Goal: Information Seeking & Learning: Learn about a topic

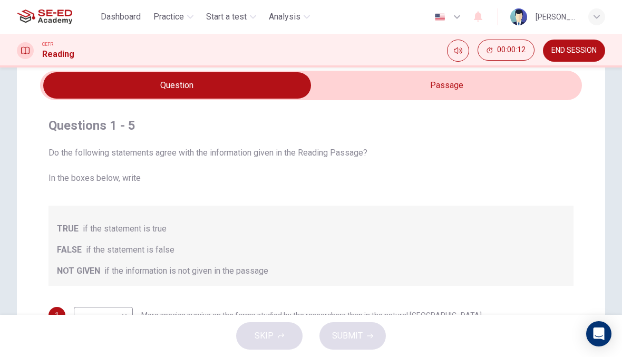
scroll to position [28, 0]
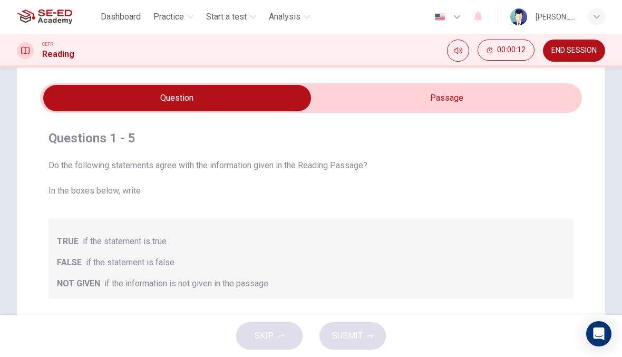
click at [462, 90] on input "checkbox" at bounding box center [177, 98] width 812 height 26
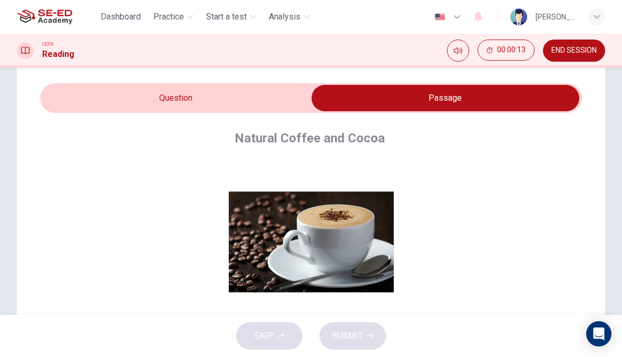
click at [94, 88] on input "checkbox" at bounding box center [445, 98] width 812 height 26
checkbox input "false"
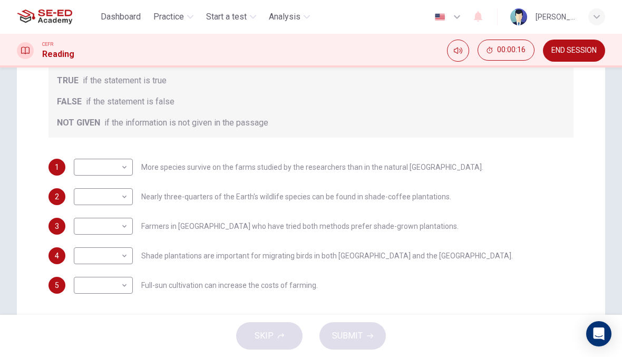
scroll to position [201, 0]
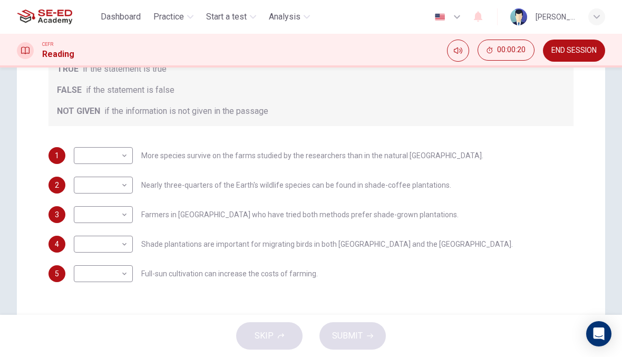
click at [113, 157] on body "This site uses cookies, as explained in our Privacy Policy . If you agree to th…" at bounding box center [311, 178] width 622 height 357
click at [95, 184] on li "FALSE" at bounding box center [103, 189] width 59 height 17
type input "FALSE"
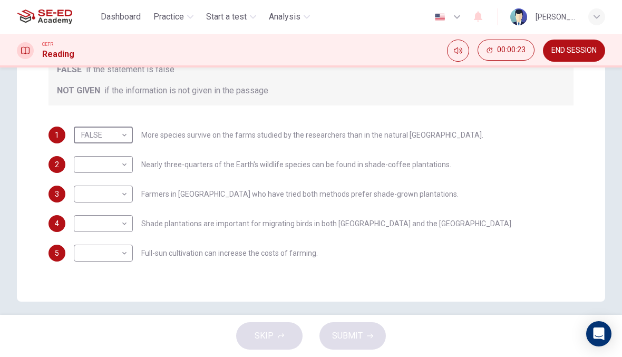
scroll to position [225, 0]
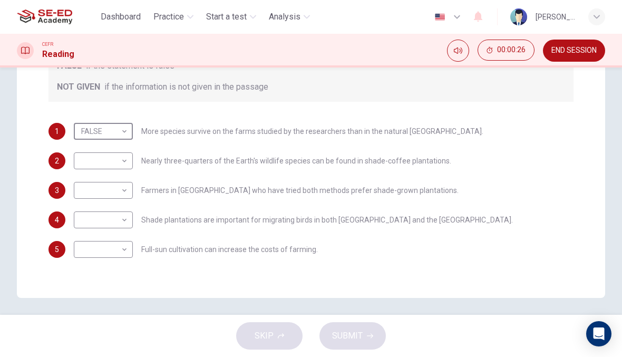
click at [114, 160] on body "This site uses cookies, as explained in our Privacy Policy . If you agree to th…" at bounding box center [311, 178] width 622 height 357
click at [98, 174] on li "TRUE" at bounding box center [103, 177] width 59 height 17
type input "TRUE"
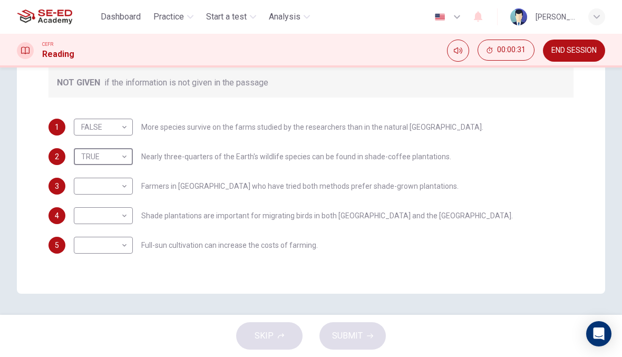
scroll to position [229, 0]
click at [97, 184] on body "This site uses cookies, as explained in our Privacy Policy . If you agree to th…" at bounding box center [311, 178] width 622 height 357
click at [90, 204] on li "TRUE" at bounding box center [103, 202] width 59 height 17
type input "TRUE"
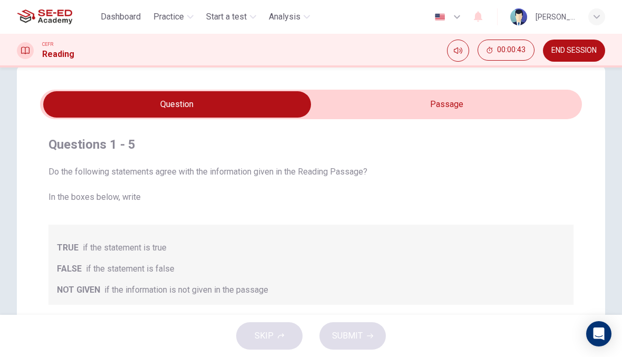
scroll to position [20, 0]
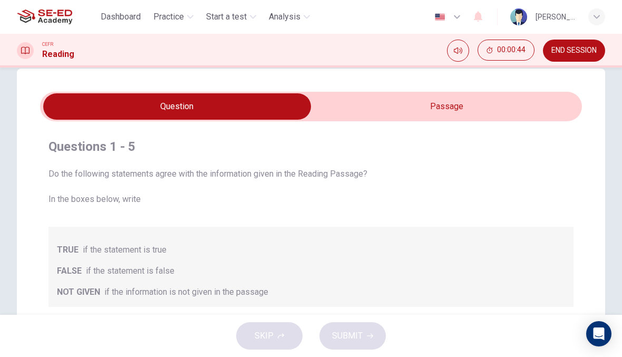
click at [436, 109] on input "checkbox" at bounding box center [177, 106] width 812 height 26
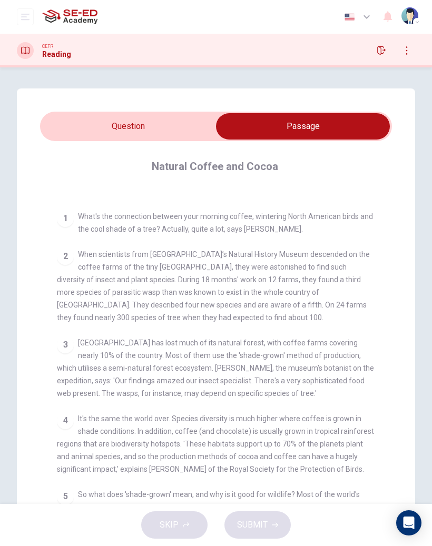
scroll to position [171, 0]
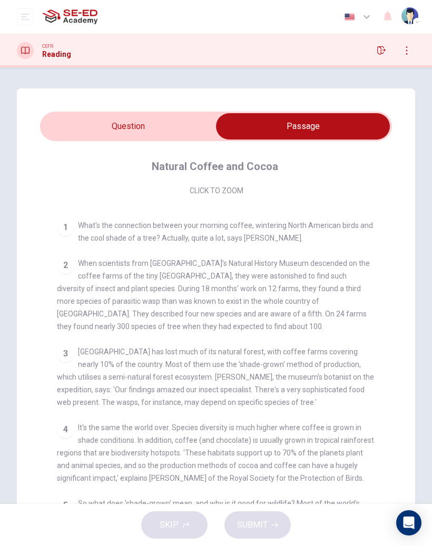
click at [90, 129] on input "checkbox" at bounding box center [303, 126] width 528 height 26
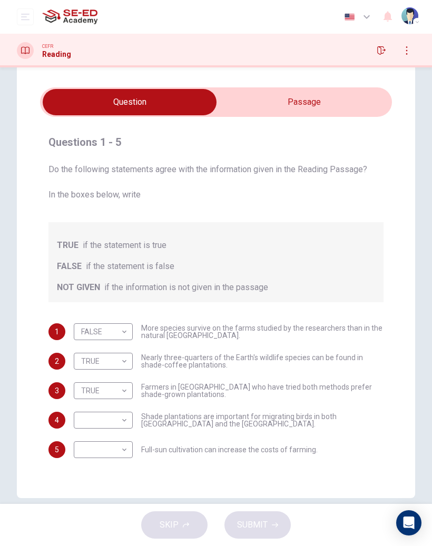
scroll to position [25, 0]
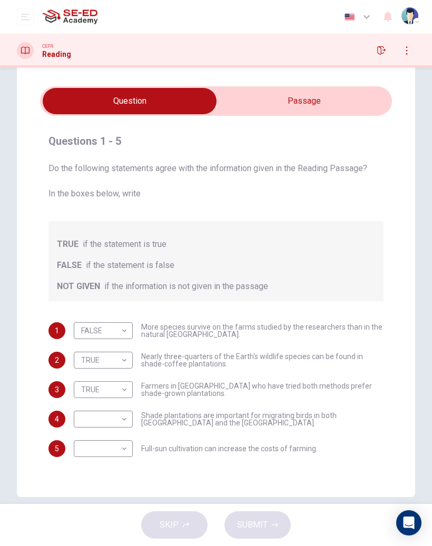
click at [311, 100] on input "checkbox" at bounding box center [130, 101] width 528 height 26
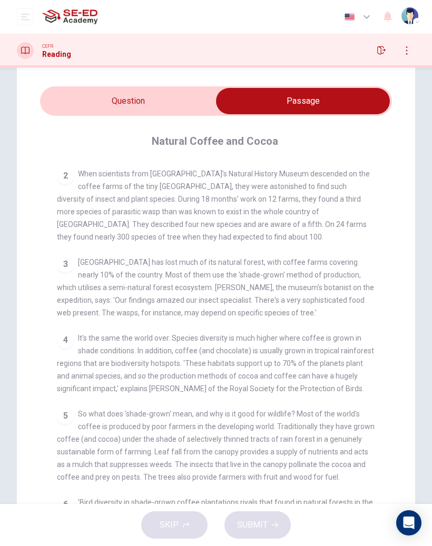
scroll to position [236, 0]
click at [77, 106] on input "checkbox" at bounding box center [303, 101] width 528 height 26
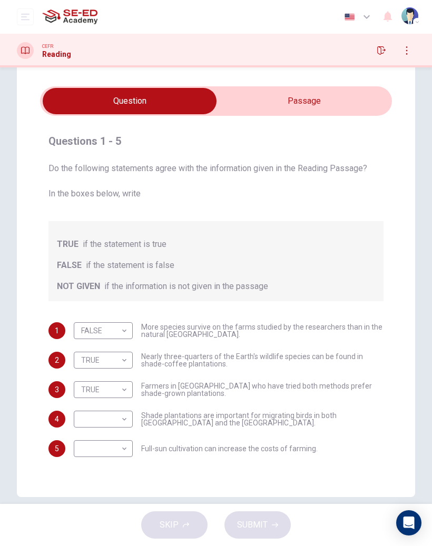
click at [105, 331] on body "This site uses cookies, as explained in our Privacy Policy . If you agree to th…" at bounding box center [216, 273] width 432 height 546
click at [347, 100] on div at bounding box center [216, 273] width 432 height 546
click at [347, 110] on input "checkbox" at bounding box center [130, 101] width 528 height 26
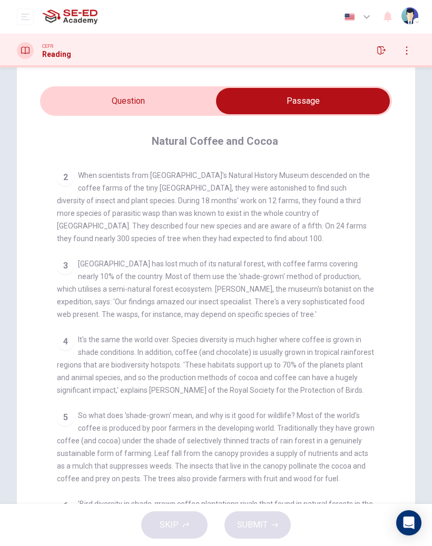
scroll to position [234, 0]
click at [73, 95] on input "checkbox" at bounding box center [303, 101] width 528 height 26
checkbox input "false"
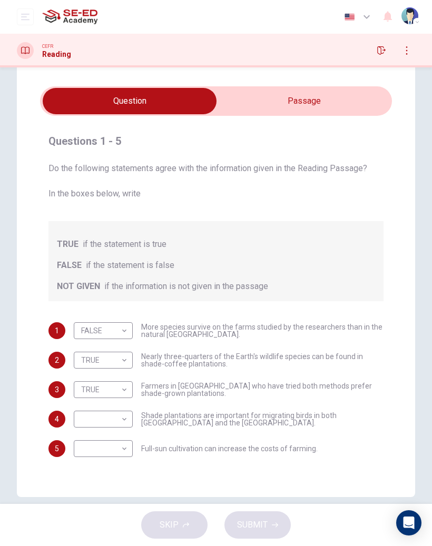
click at [95, 356] on body "This site uses cookies, as explained in our Privacy Policy . If you agree to th…" at bounding box center [216, 273] width 432 height 546
click at [94, 356] on li "FALSE" at bounding box center [103, 394] width 59 height 17
type input "FALSE"
click at [366, 98] on input "checkbox" at bounding box center [130, 101] width 528 height 26
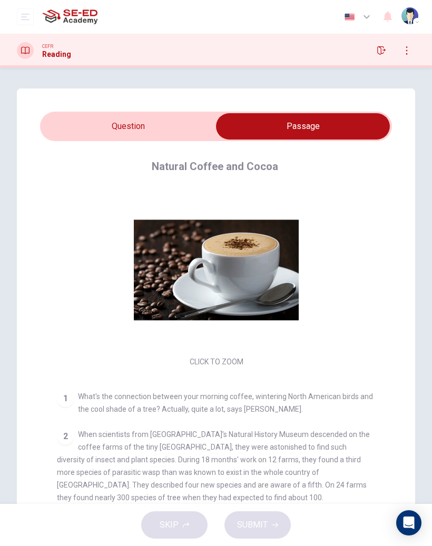
scroll to position [0, 0]
click at [92, 122] on input "checkbox" at bounding box center [303, 126] width 528 height 26
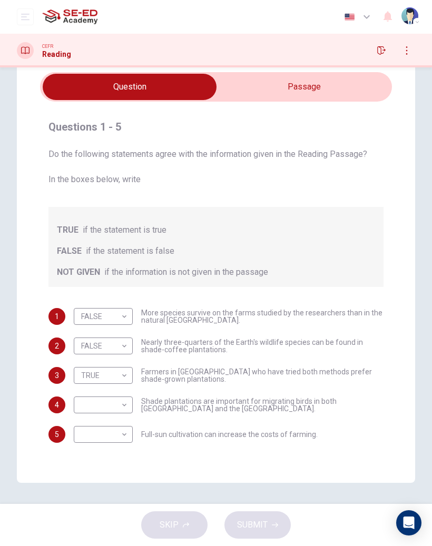
scroll to position [40, 0]
click at [350, 93] on input "checkbox" at bounding box center [130, 87] width 528 height 26
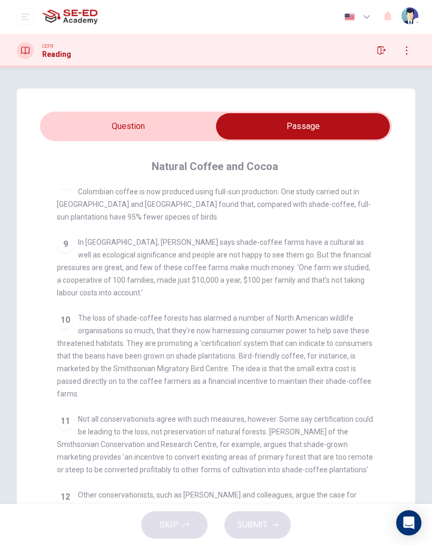
scroll to position [-1, 0]
click at [162, 132] on input "checkbox" at bounding box center [303, 126] width 528 height 26
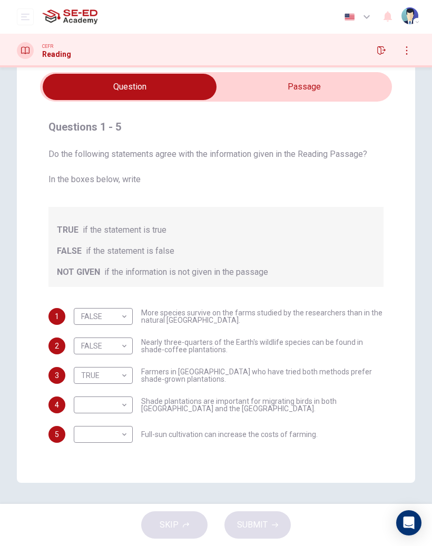
scroll to position [40, 0]
click at [352, 88] on input "checkbox" at bounding box center [130, 87] width 528 height 26
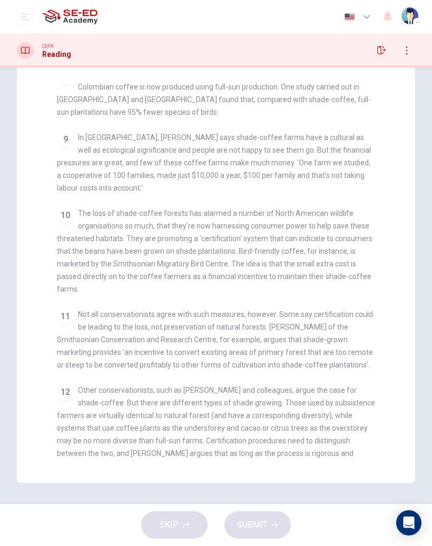
click at [362, 216] on span "The loss of shade-coffee forests has alarmed a number of North American wildlif…" at bounding box center [214, 251] width 315 height 84
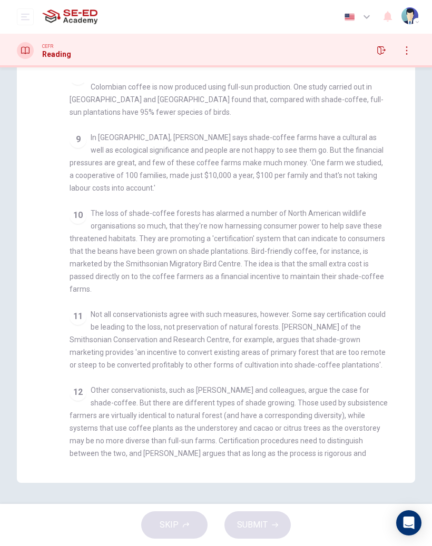
checkbox input "false"
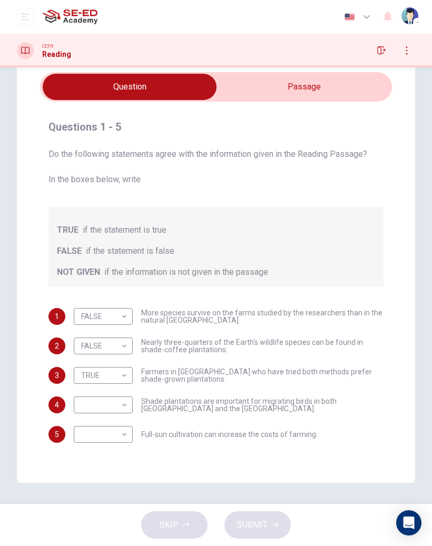
click at [105, 356] on body "This site uses cookies, as explained in our Privacy Policy . If you agree to th…" at bounding box center [216, 273] width 432 height 546
click at [90, 356] on li "NOT GIVEN" at bounding box center [103, 455] width 59 height 17
type input "NOT GIVEN"
click at [114, 356] on body "This site uses cookies, as explained in our Privacy Policy . If you agree to th…" at bounding box center [216, 273] width 432 height 546
click at [90, 356] on li "TRUE" at bounding box center [103, 451] width 59 height 17
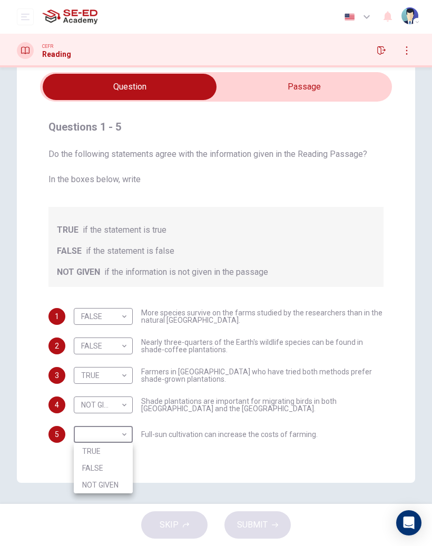
type input "TRUE"
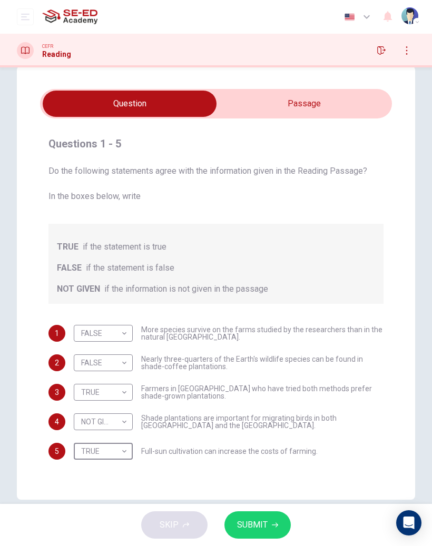
scroll to position [21, 0]
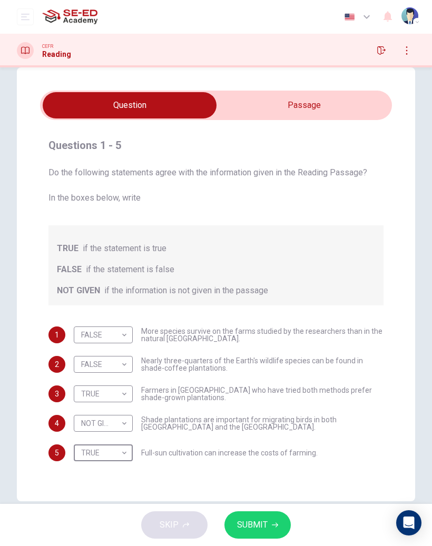
click at [329, 219] on div "Do the following statements agree with the information given in the Reading Pas…" at bounding box center [215, 235] width 335 height 139
click at [244, 356] on span "SUBMIT" at bounding box center [252, 525] width 31 height 15
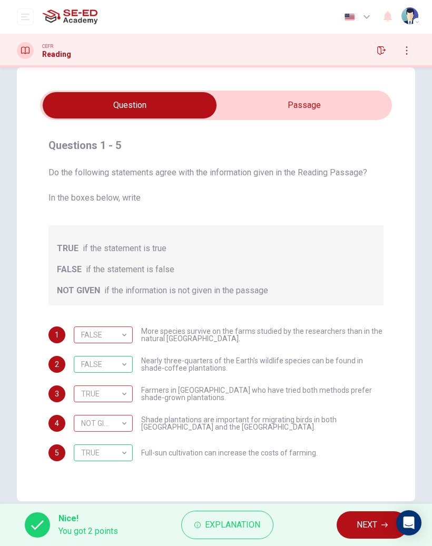
click at [220, 356] on span "Explanation" at bounding box center [232, 525] width 55 height 15
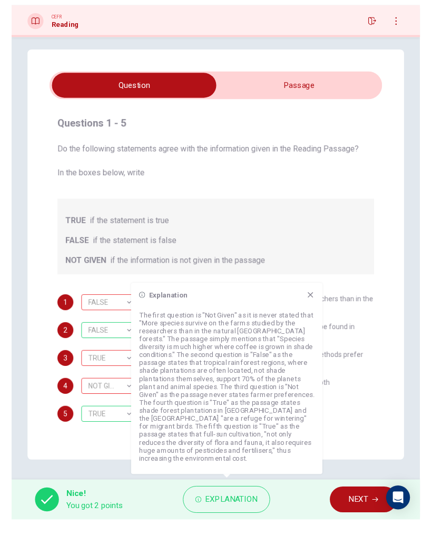
scroll to position [0, 0]
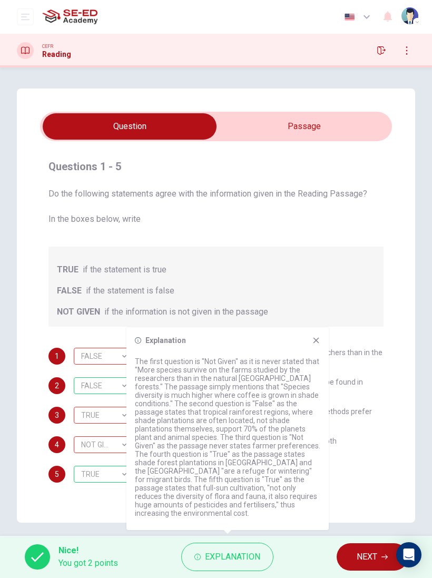
click at [317, 344] on icon at bounding box center [316, 340] width 8 height 8
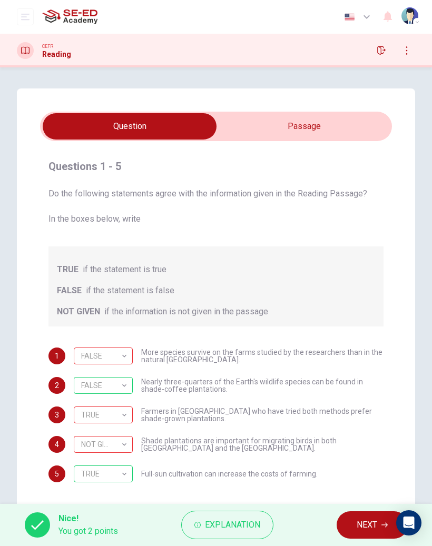
click at [360, 356] on span "NEXT" at bounding box center [367, 525] width 21 height 15
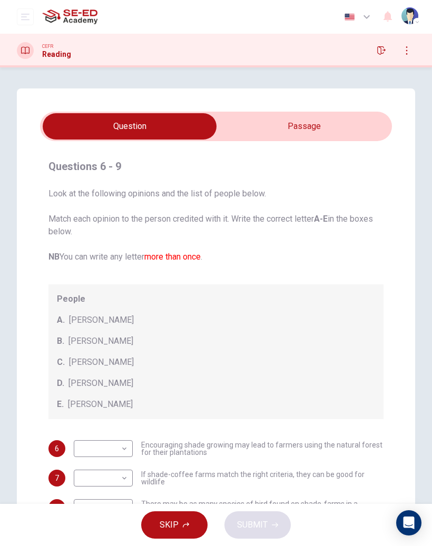
click at [352, 129] on input "checkbox" at bounding box center [130, 126] width 528 height 26
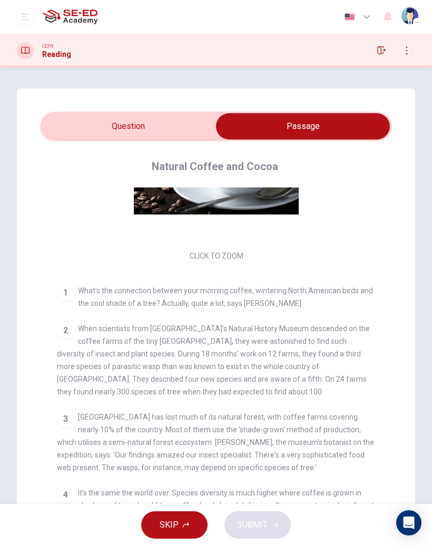
click at [90, 130] on input "checkbox" at bounding box center [303, 126] width 528 height 26
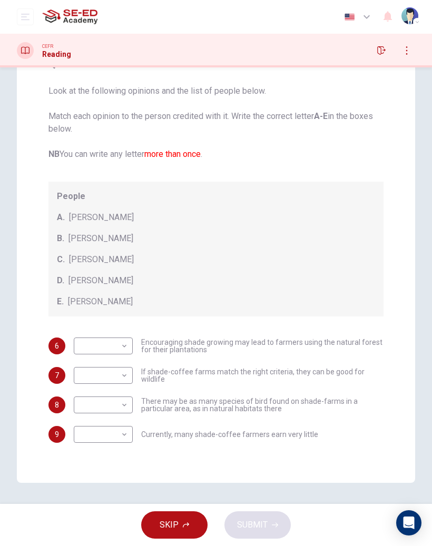
scroll to position [103, 0]
click at [120, 343] on body "This site uses cookies, as explained in our Privacy Policy . If you agree to th…" at bounding box center [216, 273] width 432 height 546
click at [107, 341] on div at bounding box center [216, 273] width 432 height 546
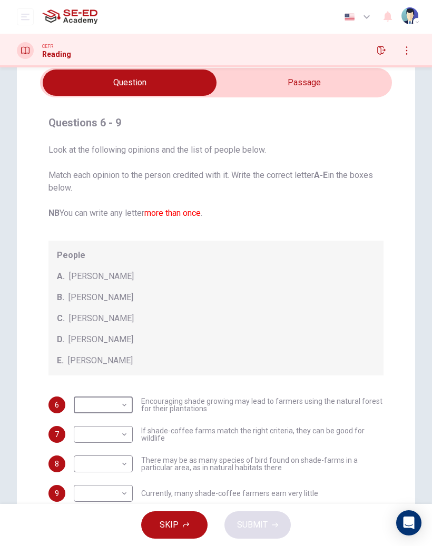
scroll to position [42, 0]
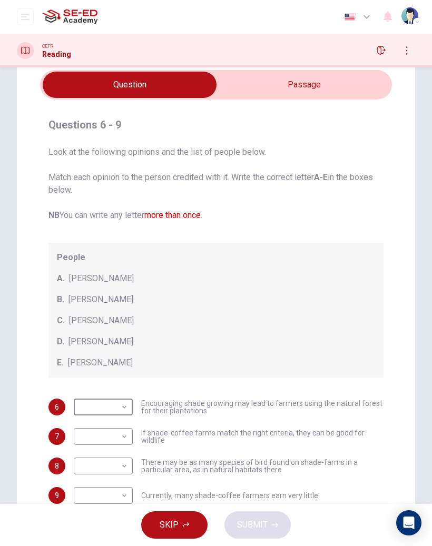
click at [354, 90] on input "checkbox" at bounding box center [130, 85] width 528 height 26
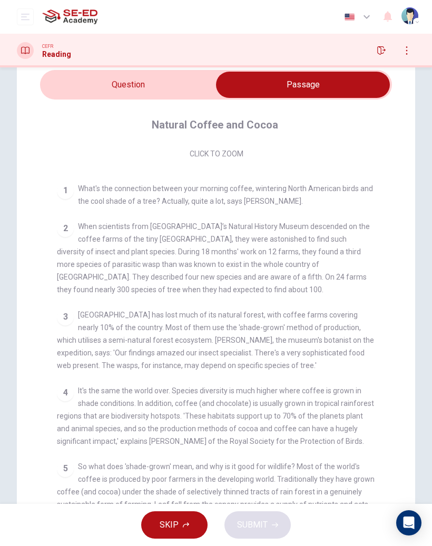
scroll to position [167, 0]
click at [182, 82] on input "checkbox" at bounding box center [303, 85] width 528 height 26
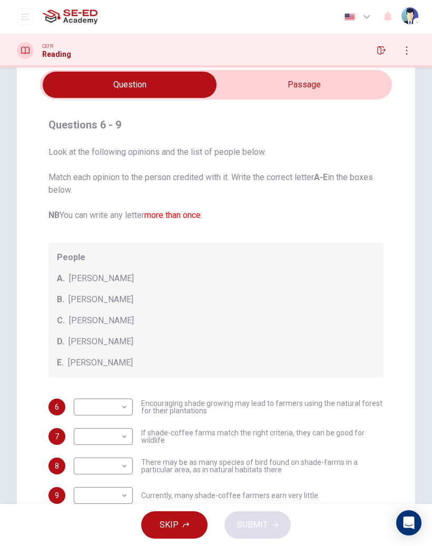
click at [345, 81] on input "checkbox" at bounding box center [130, 85] width 528 height 26
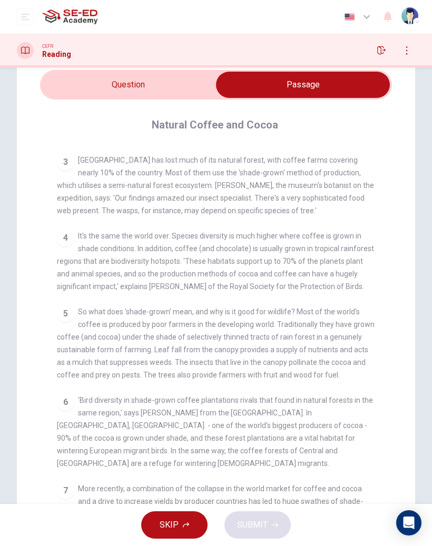
scroll to position [322, 0]
click at [155, 84] on input "checkbox" at bounding box center [303, 85] width 528 height 26
checkbox input "false"
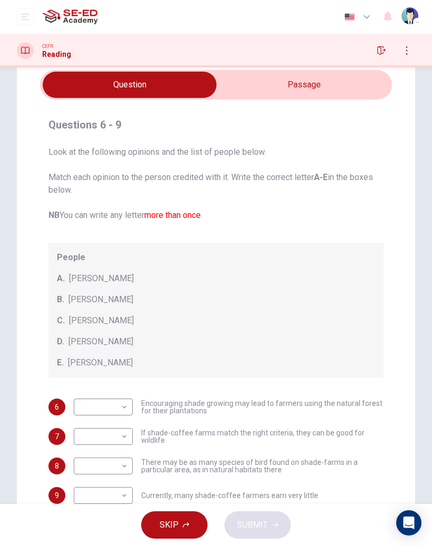
click at [116, 356] on body "This site uses cookies, as explained in our Privacy Policy . If you agree to th…" at bounding box center [216, 273] width 432 height 546
click at [89, 356] on li "A" at bounding box center [103, 424] width 59 height 17
type input "A"
click at [358, 86] on input "checkbox" at bounding box center [130, 85] width 528 height 26
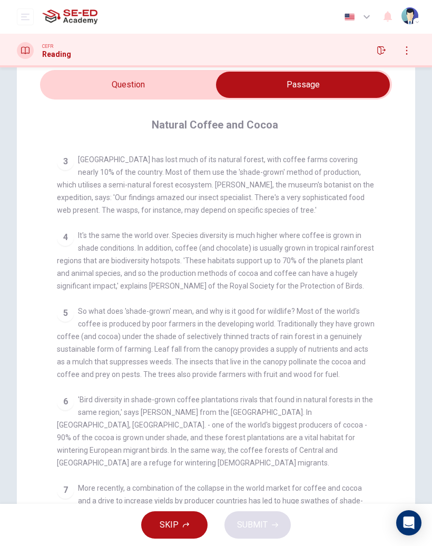
click at [78, 96] on input "checkbox" at bounding box center [303, 85] width 528 height 26
checkbox input "false"
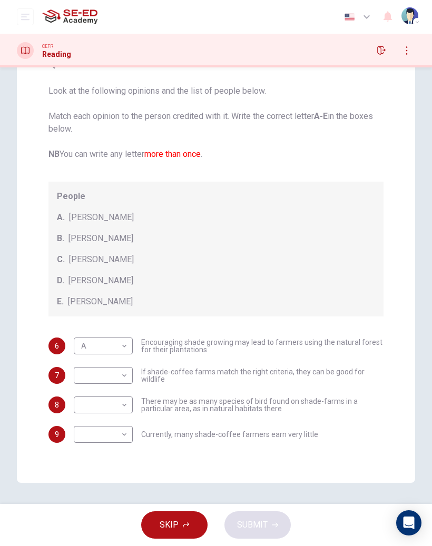
scroll to position [97, 0]
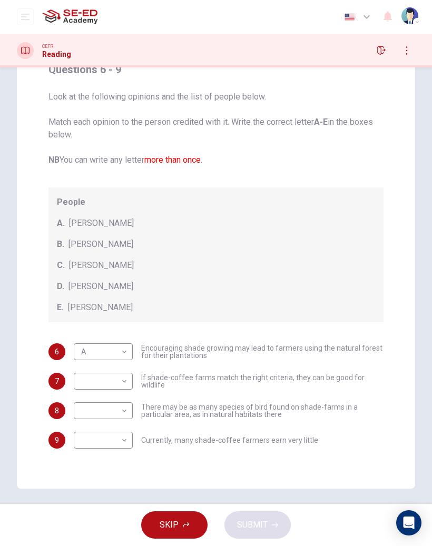
click at [112, 356] on body "This site uses cookies, as explained in our Privacy Policy . If you agree to th…" at bounding box center [216, 273] width 432 height 546
click at [81, 356] on li "B" at bounding box center [103, 415] width 59 height 17
type input "B"
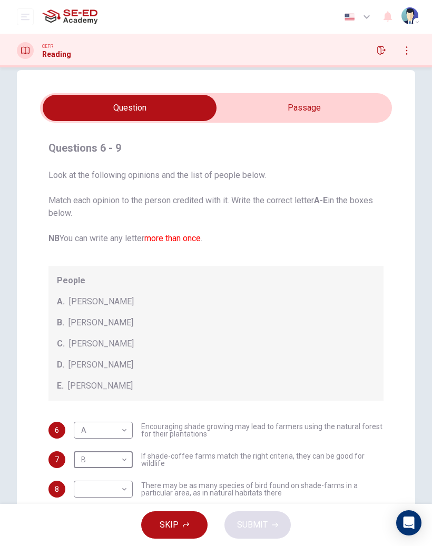
scroll to position [17, 0]
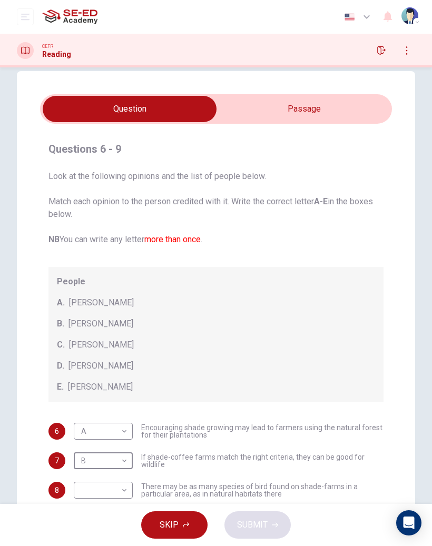
click at [300, 111] on input "checkbox" at bounding box center [130, 109] width 528 height 26
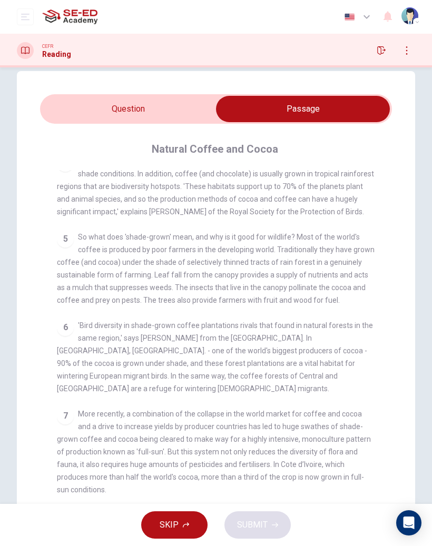
scroll to position [425, 0]
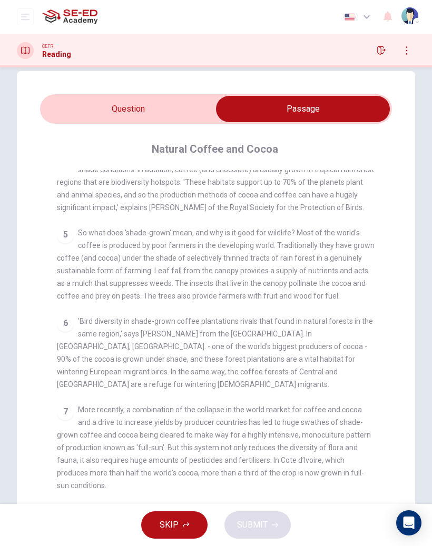
click at [178, 112] on input "checkbox" at bounding box center [303, 109] width 528 height 26
checkbox input "false"
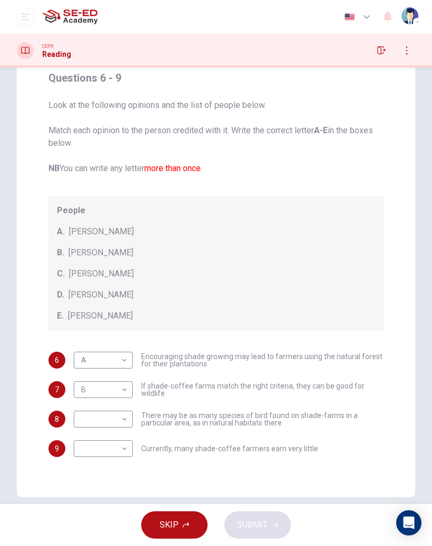
scroll to position [89, 0]
click at [110, 356] on body "This site uses cookies, as explained in our Privacy Policy . If you agree to th…" at bounding box center [216, 273] width 432 height 546
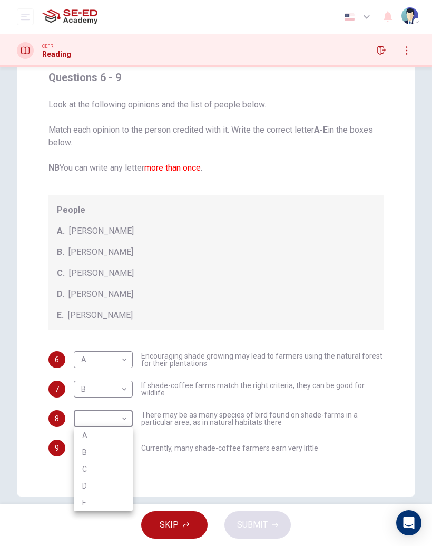
click at [103, 356] on li "C" at bounding box center [103, 469] width 59 height 17
type input "C"
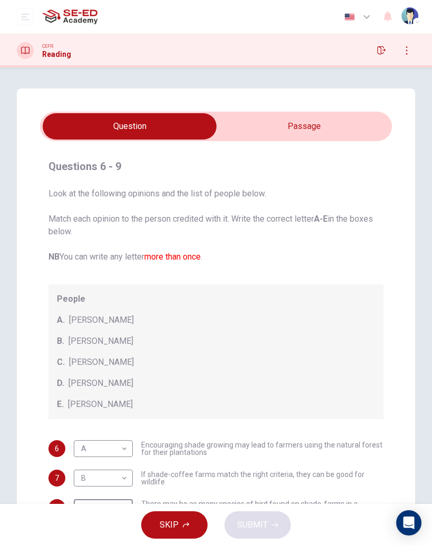
scroll to position [0, 0]
click at [319, 121] on input "checkbox" at bounding box center [130, 126] width 528 height 26
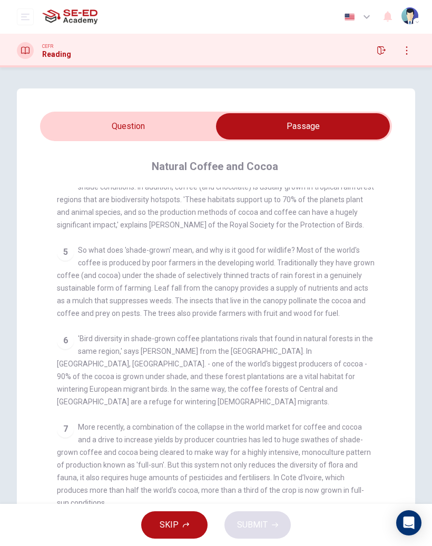
click at [183, 114] on input "checkbox" at bounding box center [303, 126] width 528 height 26
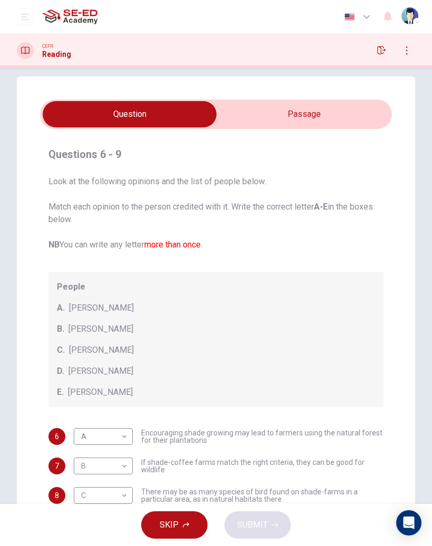
scroll to position [10, 0]
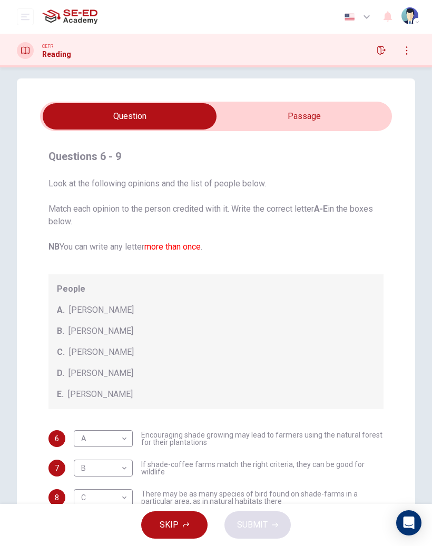
click at [311, 109] on input "checkbox" at bounding box center [130, 116] width 528 height 26
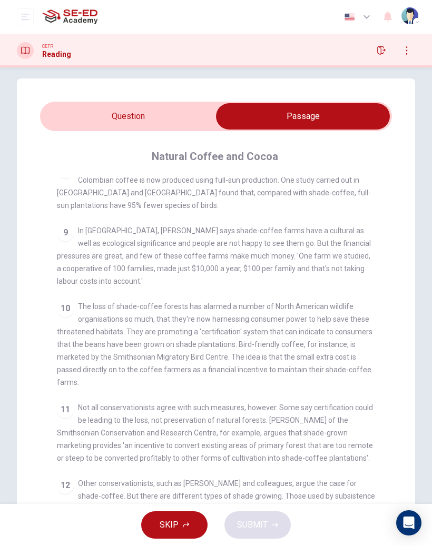
scroll to position [774, 0]
click at [182, 111] on input "checkbox" at bounding box center [303, 116] width 528 height 26
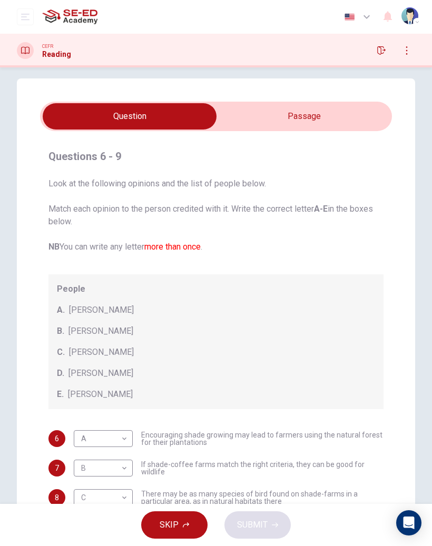
click at [301, 109] on input "checkbox" at bounding box center [130, 116] width 528 height 26
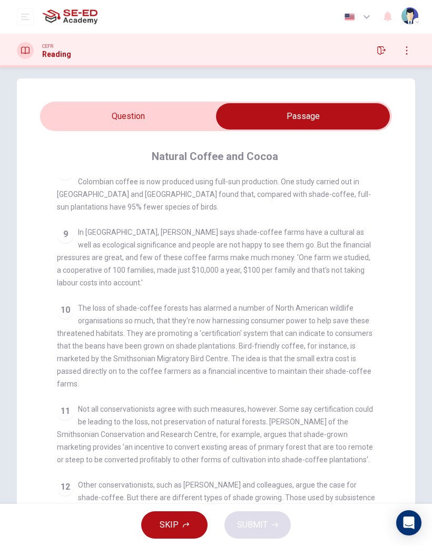
click at [167, 106] on input "checkbox" at bounding box center [303, 116] width 528 height 26
checkbox input "false"
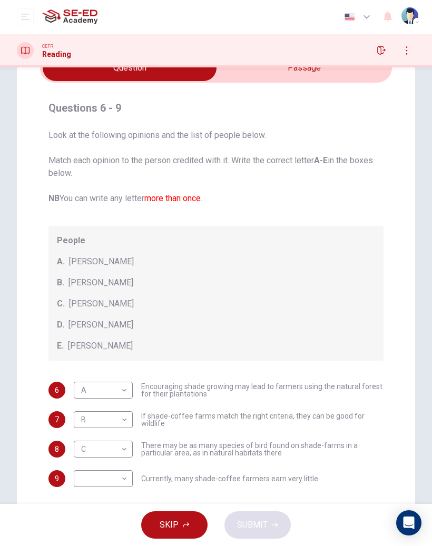
scroll to position [77, 0]
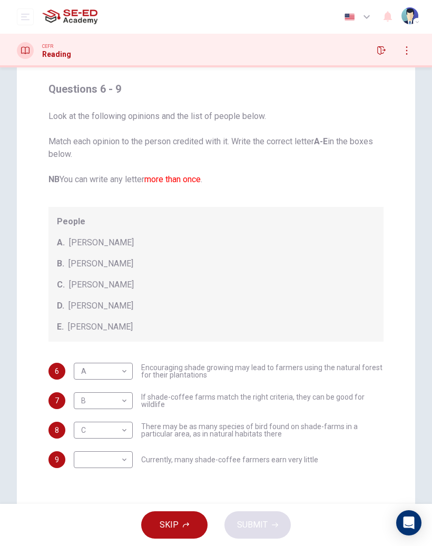
click at [114, 356] on body "This site uses cookies, as explained in our Privacy Policy . If you agree to th…" at bounding box center [216, 273] width 432 height 546
click at [114, 356] on li "A" at bounding box center [103, 461] width 59 height 17
type input "A"
click at [248, 356] on span "SUBMIT" at bounding box center [252, 525] width 31 height 15
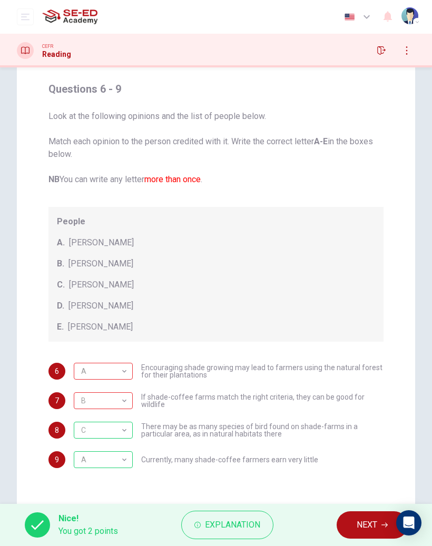
click at [352, 356] on div "Nice! You got 2 points Explanation NEXT" at bounding box center [216, 525] width 432 height 42
click at [251, 356] on button "Explanation" at bounding box center [227, 525] width 92 height 28
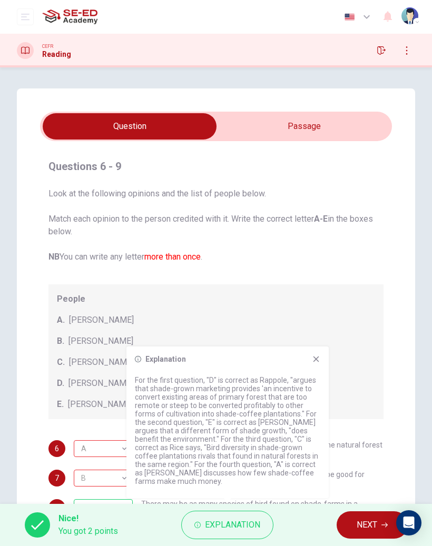
scroll to position [0, 0]
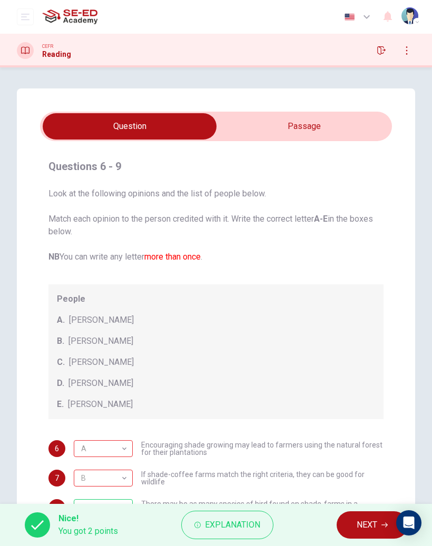
click at [347, 122] on input "checkbox" at bounding box center [130, 126] width 528 height 26
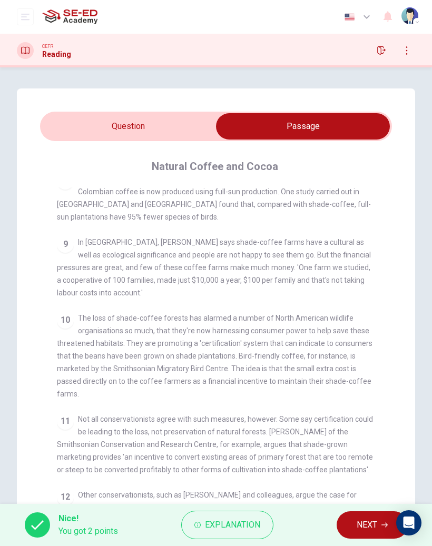
click at [235, 356] on span "Explanation" at bounding box center [232, 525] width 55 height 15
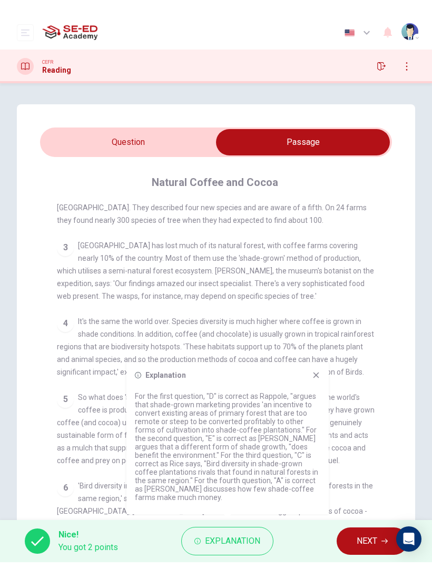
scroll to position [294, 0]
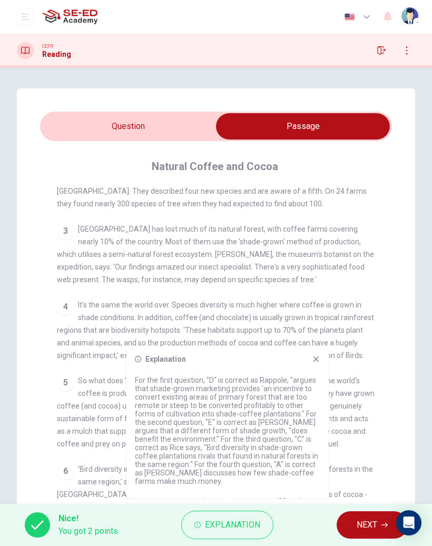
click at [318, 356] on icon at bounding box center [316, 360] width 6 height 6
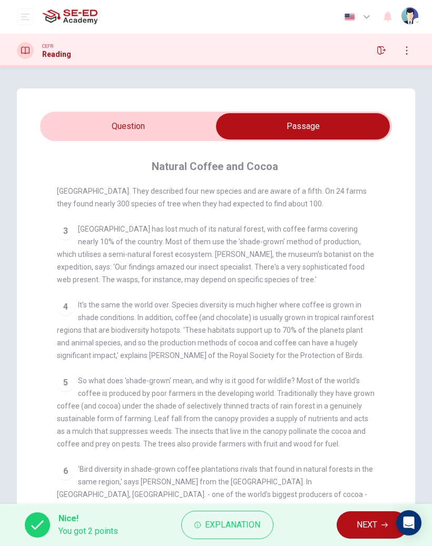
click at [359, 356] on span "NEXT" at bounding box center [367, 525] width 21 height 15
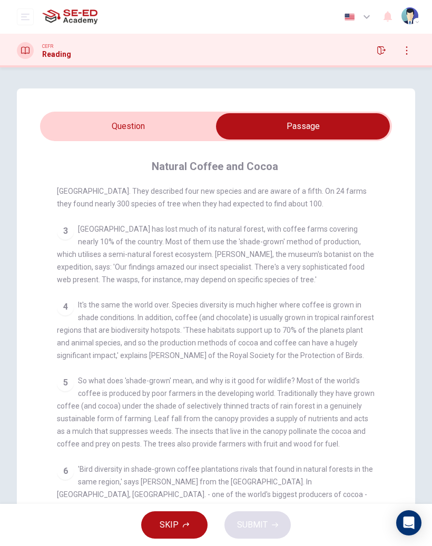
click at [192, 117] on input "checkbox" at bounding box center [303, 126] width 528 height 26
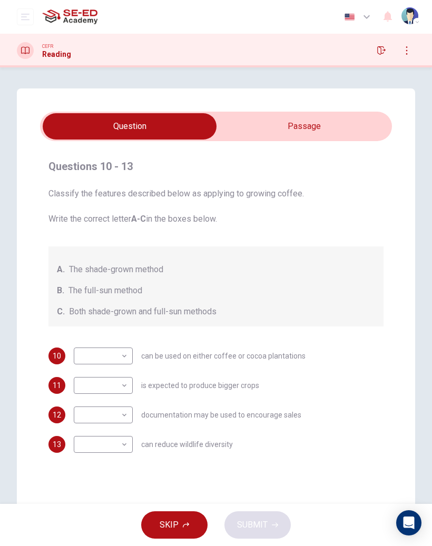
click at [384, 47] on icon "button" at bounding box center [381, 50] width 8 height 8
click at [350, 124] on input "checkbox" at bounding box center [130, 126] width 528 height 26
click at [349, 123] on input "checkbox" at bounding box center [130, 126] width 528 height 26
click at [347, 130] on input "checkbox" at bounding box center [130, 126] width 528 height 26
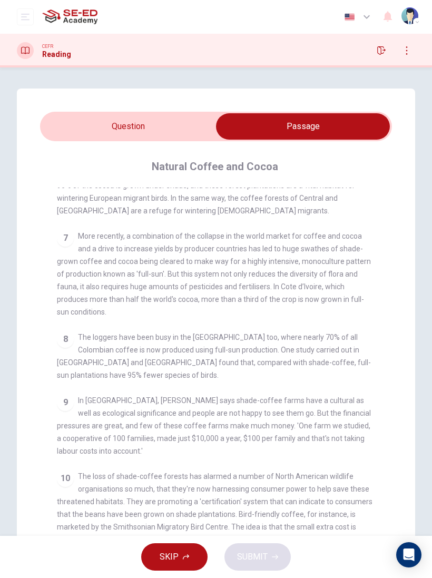
scroll to position [615, 0]
click at [175, 127] on input "checkbox" at bounding box center [303, 126] width 528 height 26
checkbox input "false"
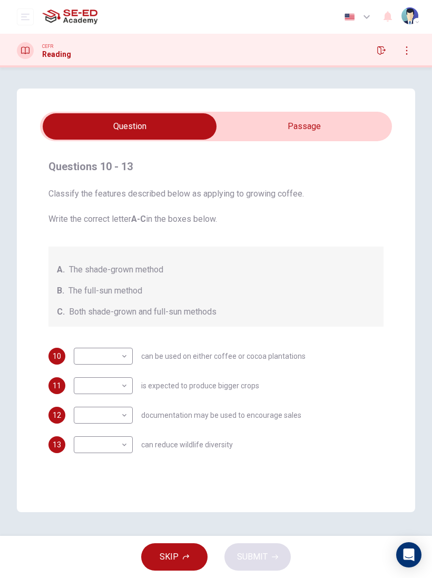
click at [124, 354] on body "This site uses cookies, as explained in our Privacy Policy . If you agree to th…" at bounding box center [216, 289] width 432 height 578
click at [122, 356] on li "A" at bounding box center [103, 372] width 59 height 17
type input "A"
click at [310, 114] on input "checkbox" at bounding box center [130, 126] width 528 height 26
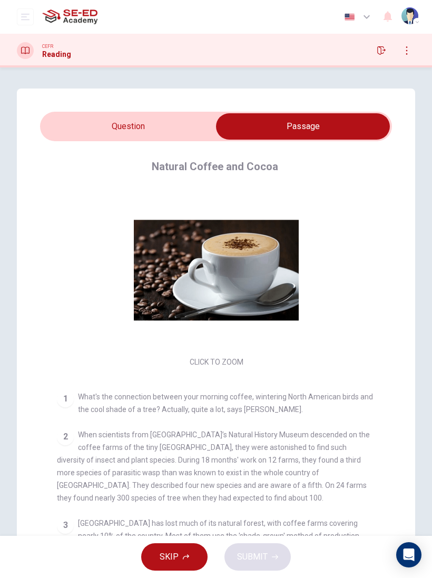
scroll to position [0, 0]
click at [181, 109] on div "Questions 10 - 13 Classify the features described below as applying to growing …" at bounding box center [216, 337] width 398 height 499
click at [180, 109] on div "Questions 10 - 13 Classify the features described below as applying to growing …" at bounding box center [216, 337] width 398 height 499
click at [149, 131] on input "checkbox" at bounding box center [303, 126] width 528 height 26
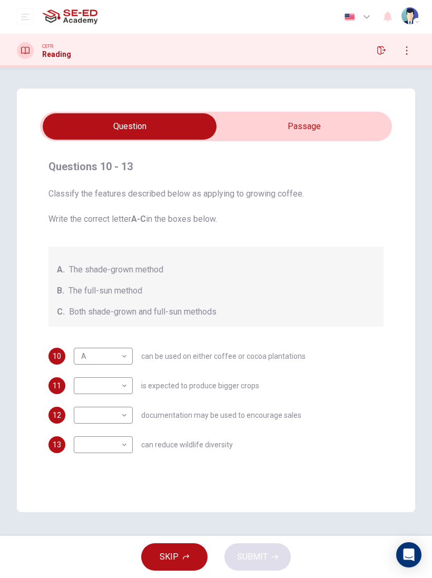
click at [286, 119] on input "checkbox" at bounding box center [130, 126] width 528 height 26
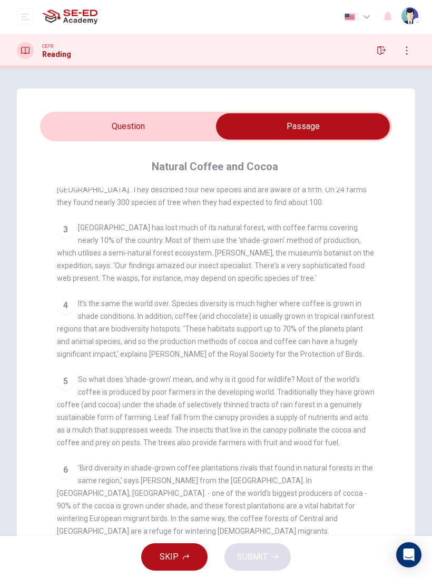
scroll to position [303, 0]
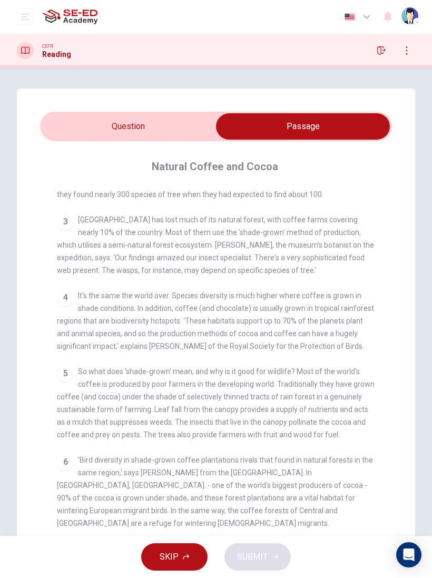
click at [174, 127] on input "checkbox" at bounding box center [303, 126] width 528 height 26
checkbox input "false"
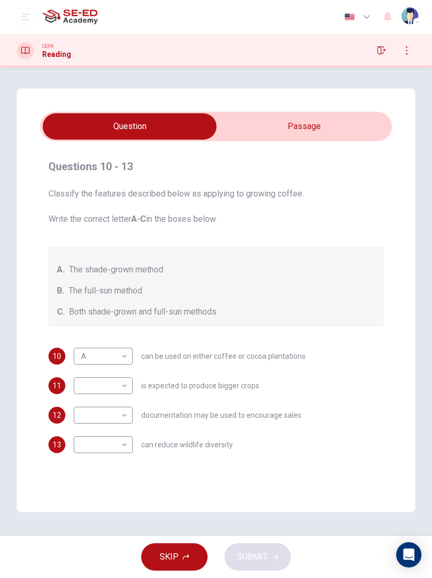
click at [126, 356] on body "This site uses cookies, as explained in our Privacy Policy . If you agree to th…" at bounding box center [216, 289] width 432 height 578
click at [117, 356] on div at bounding box center [216, 289] width 432 height 578
click at [126, 356] on body "This site uses cookies, as explained in our Privacy Policy . If you agree to th…" at bounding box center [216, 289] width 432 height 578
click at [120, 356] on li "A" at bounding box center [103, 461] width 59 height 17
type input "A"
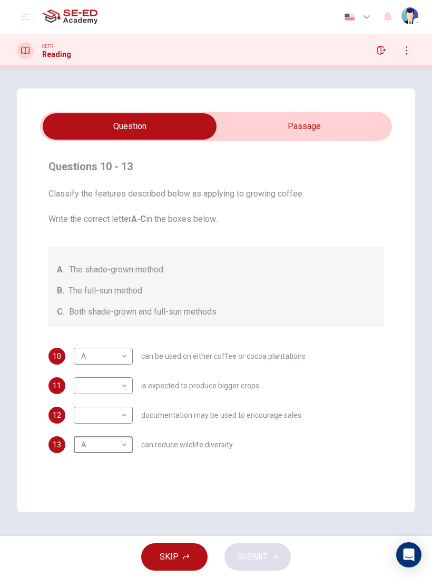
click at [122, 356] on body "This site uses cookies, as explained in our Privacy Policy . If you agree to th…" at bounding box center [216, 289] width 432 height 578
click at [117, 356] on li "C" at bounding box center [103, 436] width 59 height 17
type input "C"
click at [120, 356] on body "This site uses cookies, as explained in our Privacy Policy . If you agree to th…" at bounding box center [216, 289] width 432 height 578
click at [113, 356] on li "B" at bounding box center [103, 448] width 59 height 17
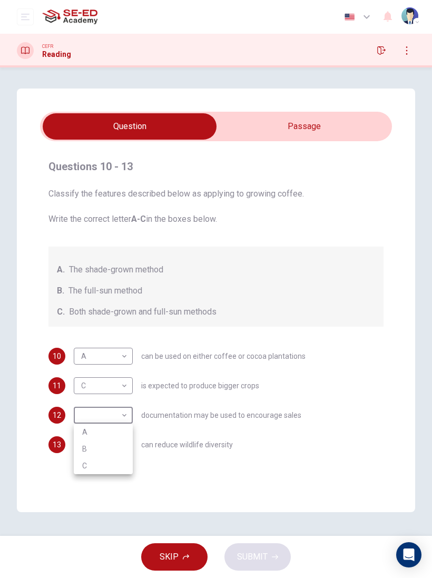
type input "B"
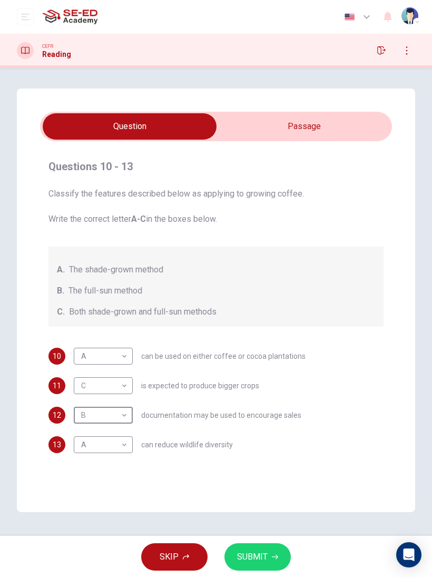
click at [247, 356] on span "SUBMIT" at bounding box center [252, 556] width 31 height 15
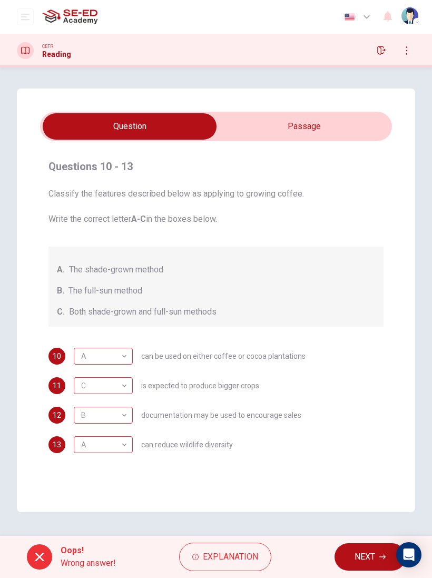
click at [218, 356] on button "Explanation" at bounding box center [225, 557] width 92 height 28
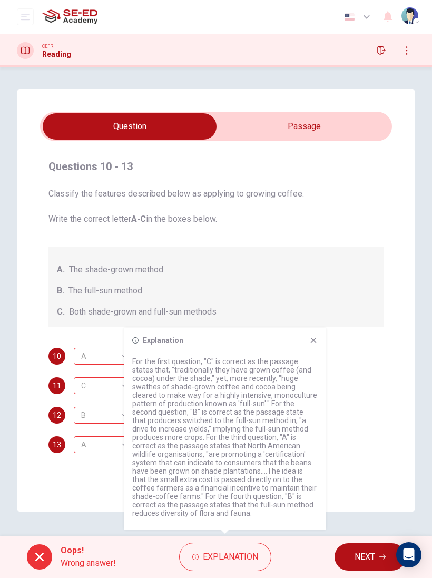
click at [314, 338] on icon at bounding box center [313, 340] width 8 height 8
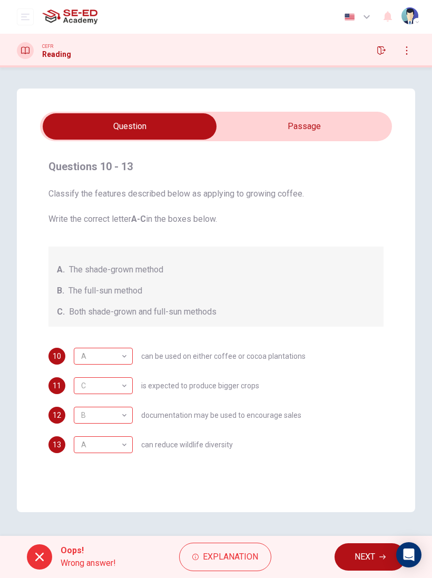
click at [364, 356] on span "NEXT" at bounding box center [364, 556] width 21 height 15
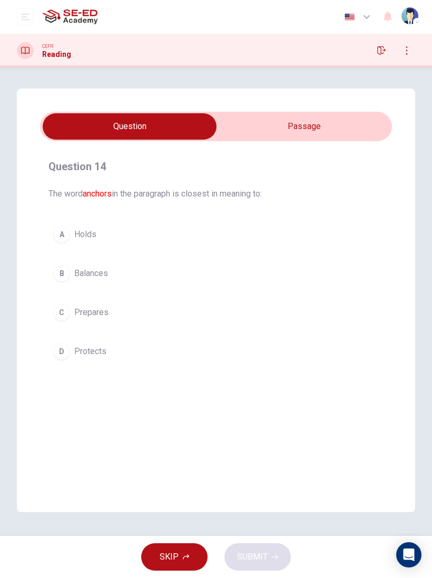
click at [341, 139] on input "checkbox" at bounding box center [130, 126] width 528 height 26
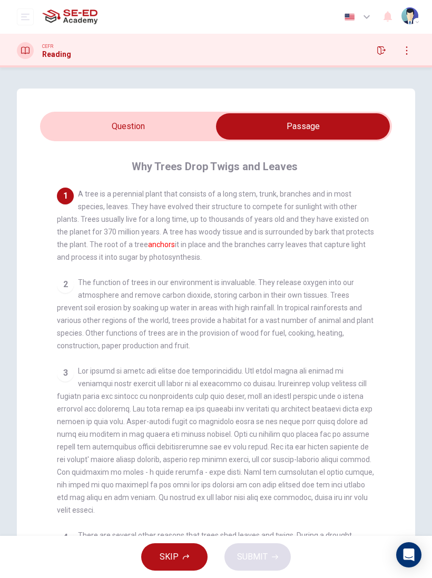
click at [132, 123] on input "checkbox" at bounding box center [303, 126] width 528 height 26
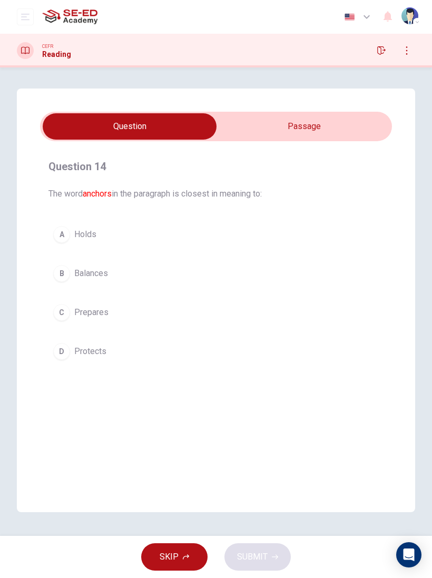
click at [87, 228] on button "A Holds" at bounding box center [215, 234] width 335 height 26
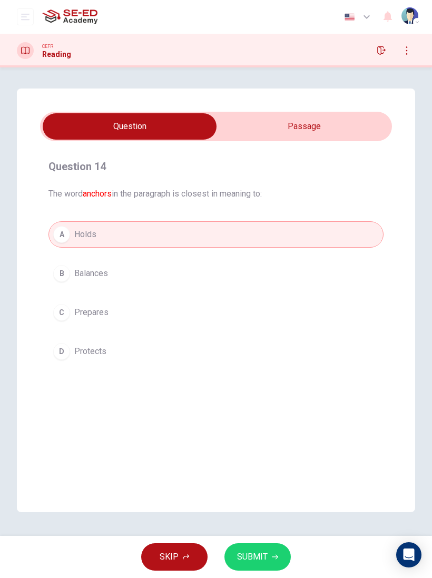
click at [260, 356] on span "SUBMIT" at bounding box center [252, 556] width 31 height 15
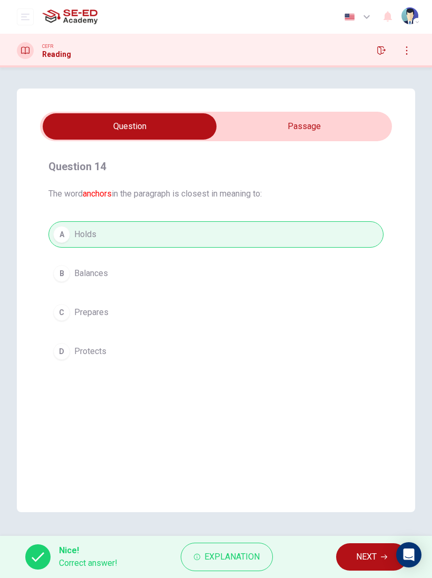
click at [365, 356] on span "NEXT" at bounding box center [366, 556] width 21 height 15
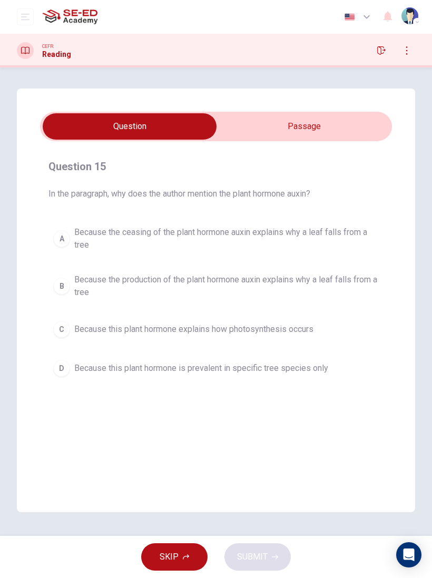
click at [334, 124] on input "checkbox" at bounding box center [130, 126] width 528 height 26
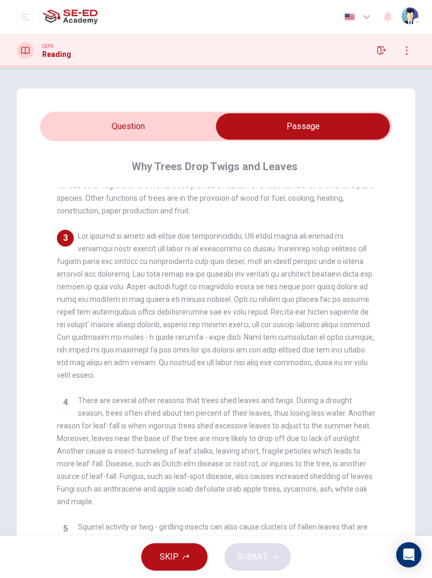
scroll to position [135, 0]
click at [157, 130] on input "checkbox" at bounding box center [303, 126] width 528 height 26
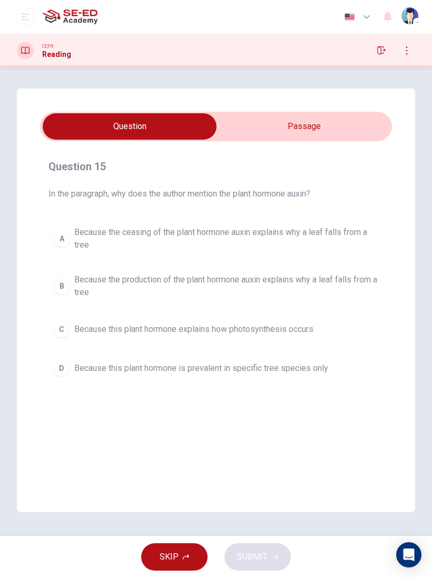
click at [329, 129] on input "checkbox" at bounding box center [130, 126] width 528 height 26
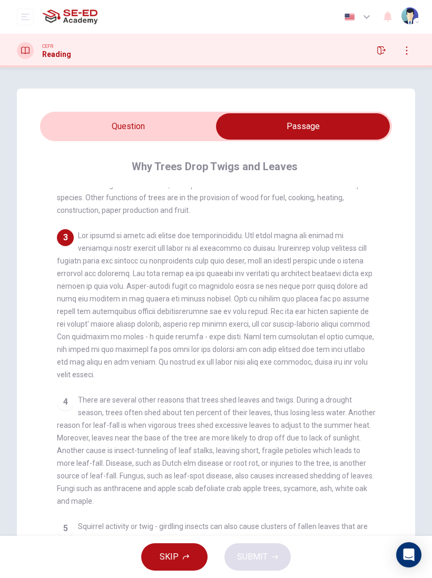
click at [173, 138] on input "checkbox" at bounding box center [303, 126] width 528 height 26
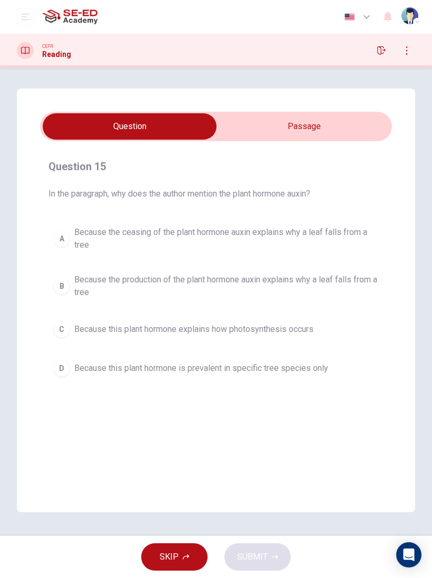
click at [299, 321] on button "C Because this plant hormone explains how photosynthesis occurs" at bounding box center [215, 329] width 335 height 26
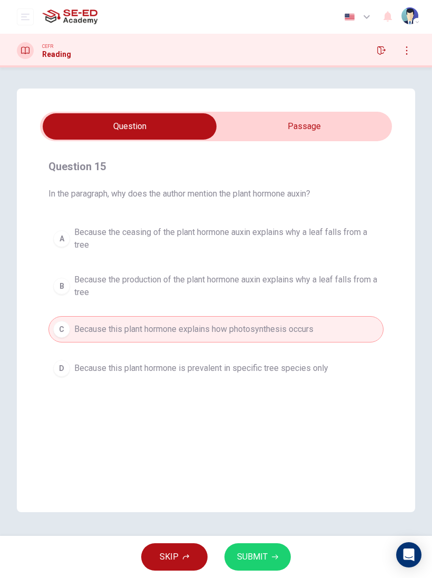
click at [280, 127] on input "checkbox" at bounding box center [130, 126] width 528 height 26
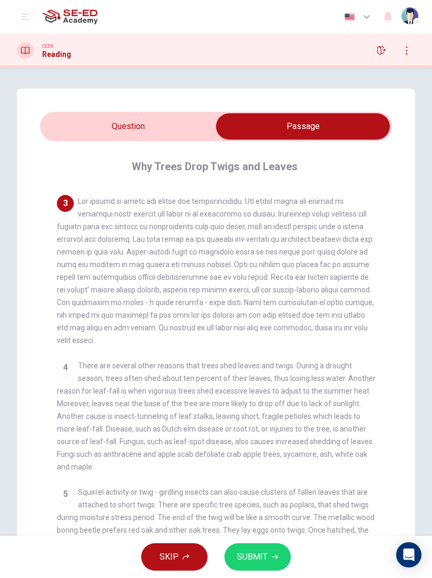
scroll to position [169, 0]
click at [182, 126] on input "checkbox" at bounding box center [303, 126] width 528 height 26
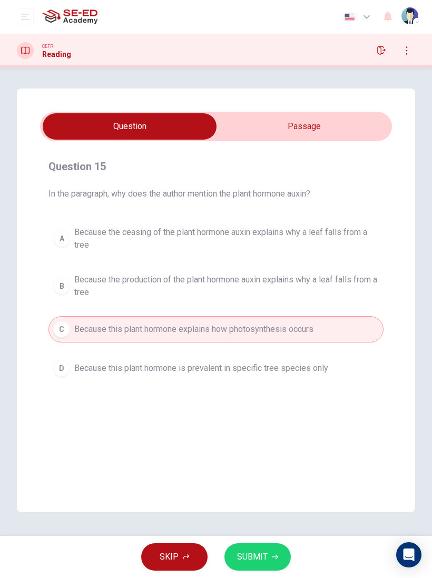
click at [269, 356] on button "SUBMIT" at bounding box center [257, 556] width 66 height 27
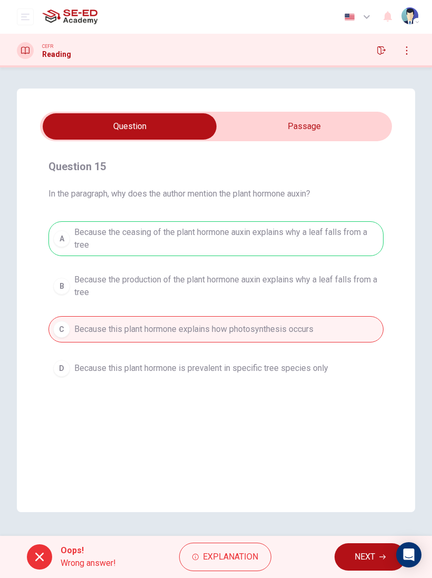
click at [363, 356] on button "NEXT" at bounding box center [369, 556] width 71 height 27
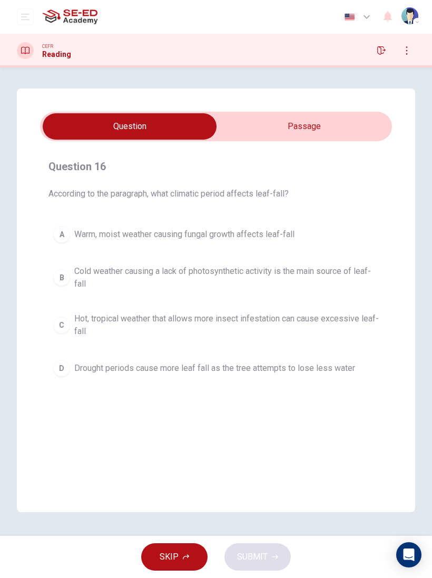
click at [348, 115] on input "checkbox" at bounding box center [130, 126] width 528 height 26
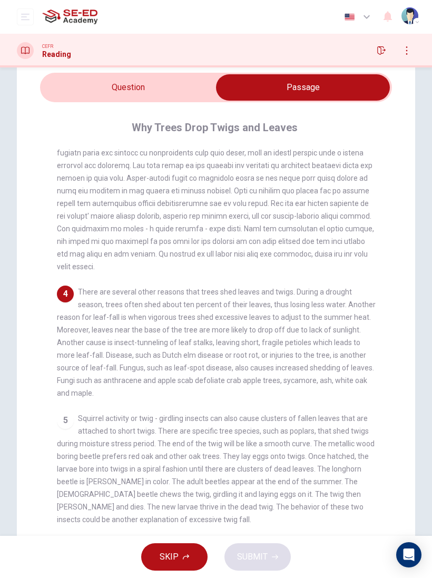
scroll to position [42, 0]
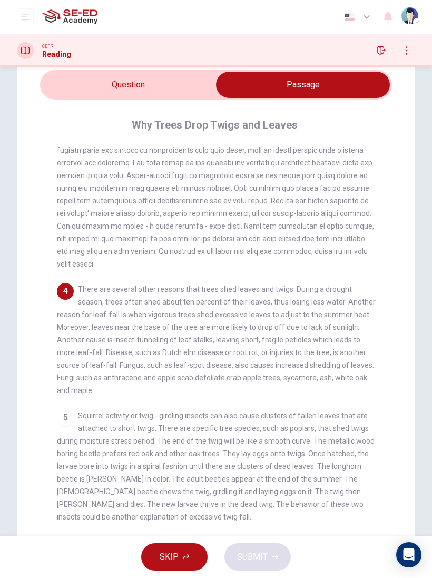
click at [177, 108] on div "Why Trees Drop Twigs and Leaves 1 A tree is a perennial plant that consists of …" at bounding box center [216, 320] width 352 height 440
click at [192, 84] on input "checkbox" at bounding box center [303, 85] width 528 height 26
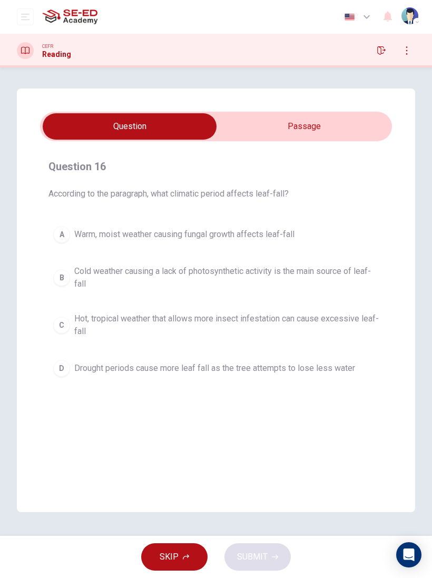
scroll to position [0, 0]
click at [297, 356] on button "D Drought periods cause more leaf fall as the tree attempts to lose less water" at bounding box center [215, 368] width 335 height 26
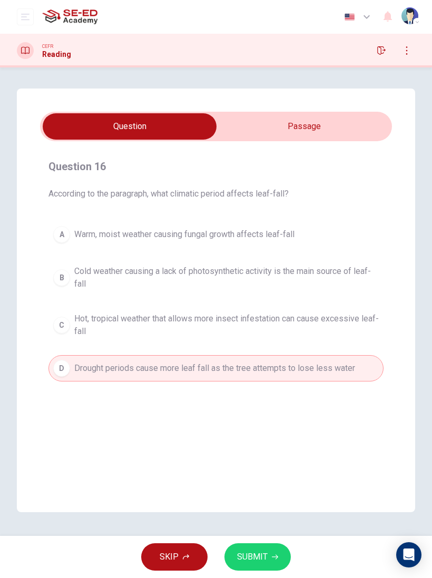
click at [268, 356] on button "SUBMIT" at bounding box center [257, 556] width 66 height 27
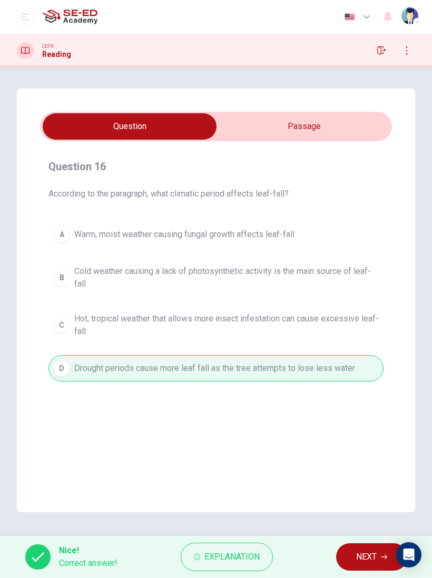
click at [368, 356] on span "NEXT" at bounding box center [366, 556] width 21 height 15
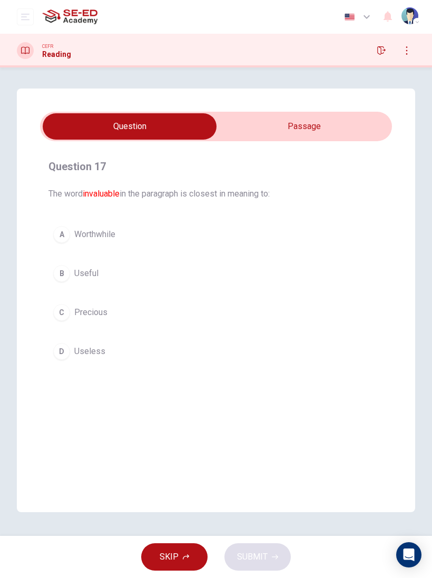
click at [302, 116] on input "checkbox" at bounding box center [130, 126] width 528 height 26
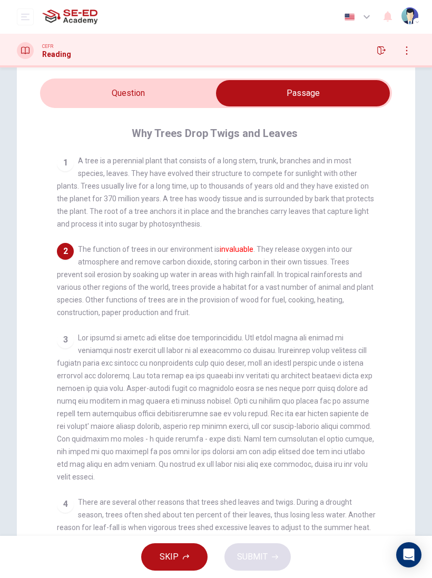
click at [168, 82] on input "checkbox" at bounding box center [303, 93] width 528 height 26
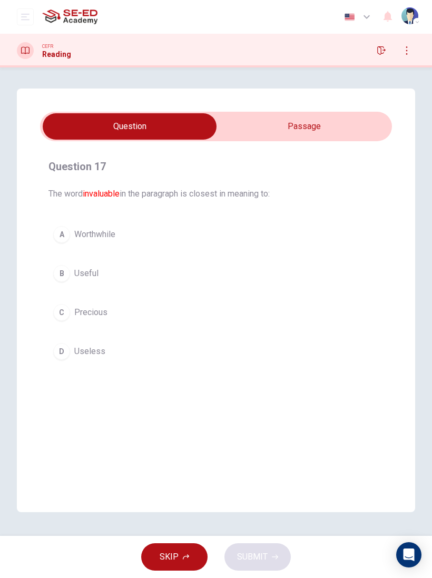
click at [109, 255] on div "A Worthwhile B Useful C Precious D Useless" at bounding box center [215, 292] width 335 height 143
click at [98, 226] on button "A Worthwhile" at bounding box center [215, 234] width 335 height 26
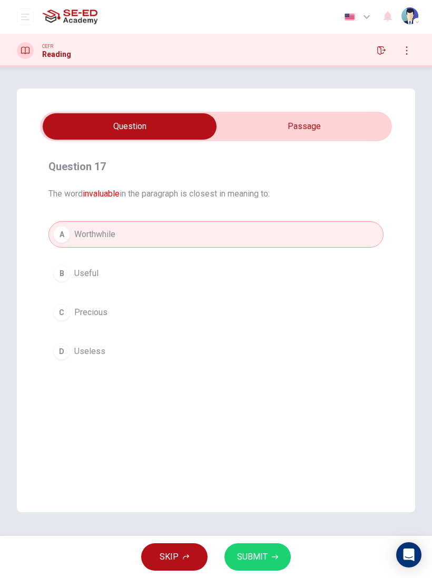
click at [261, 356] on button "SUBMIT" at bounding box center [257, 556] width 66 height 27
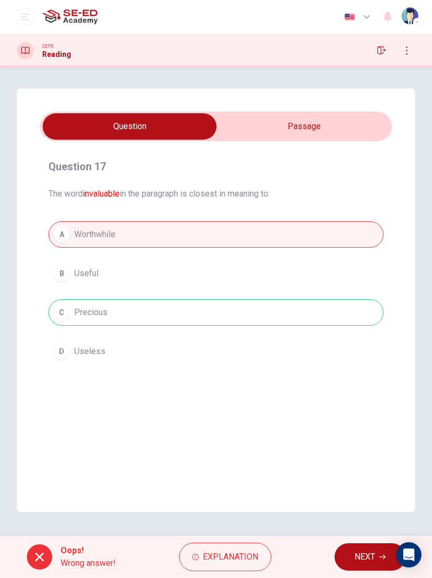
click at [329, 309] on div "A Worthwhile B Useful C Precious D Useless" at bounding box center [215, 292] width 335 height 143
click at [345, 356] on button "NEXT" at bounding box center [369, 556] width 71 height 27
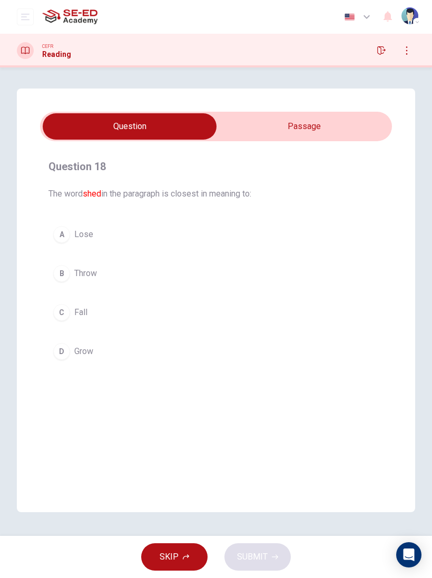
click at [339, 127] on input "checkbox" at bounding box center [130, 126] width 528 height 26
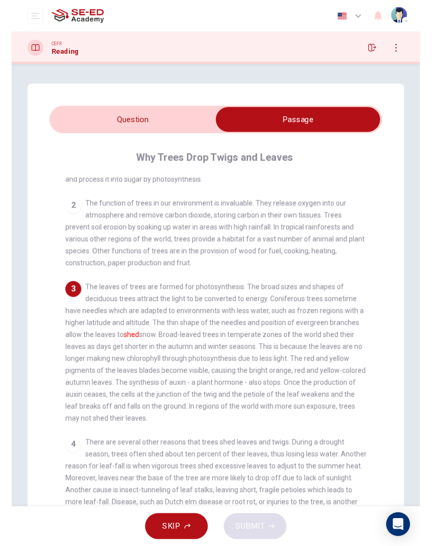
scroll to position [70, 0]
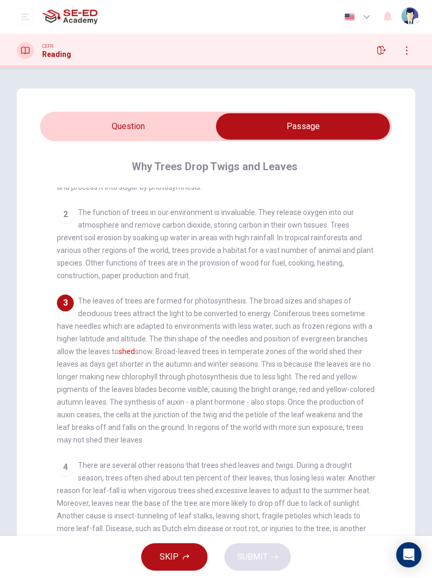
click at [136, 138] on input "checkbox" at bounding box center [303, 126] width 528 height 26
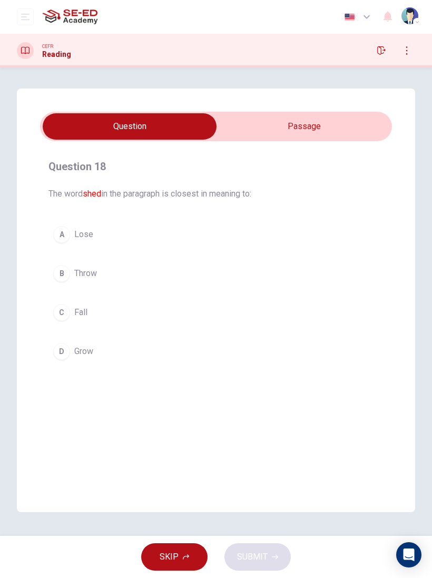
click at [118, 308] on button "C Fall" at bounding box center [215, 312] width 335 height 26
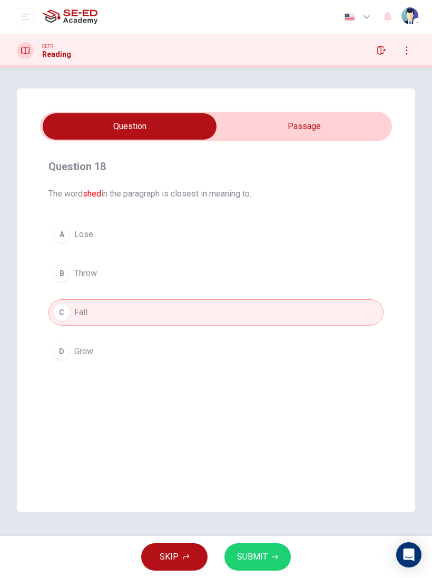
click at [251, 356] on span "SUBMIT" at bounding box center [252, 556] width 31 height 15
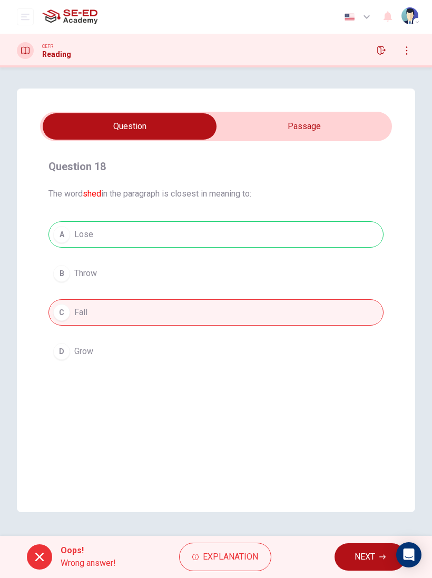
click at [370, 356] on span "NEXT" at bounding box center [364, 556] width 21 height 15
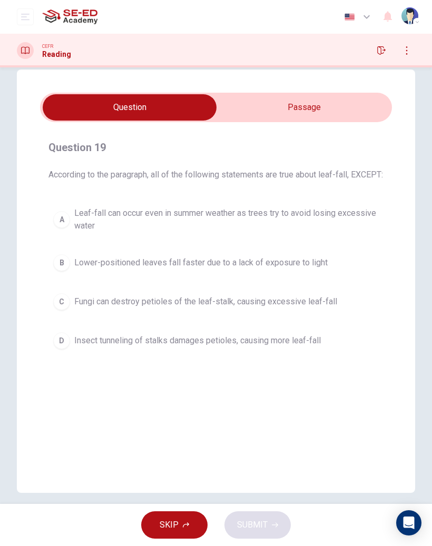
scroll to position [21, 0]
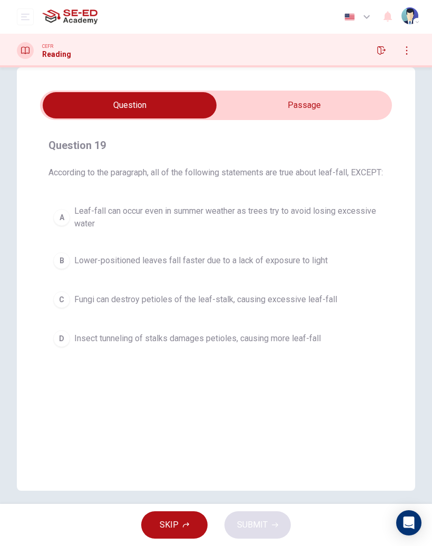
click at [329, 106] on input "checkbox" at bounding box center [130, 105] width 528 height 26
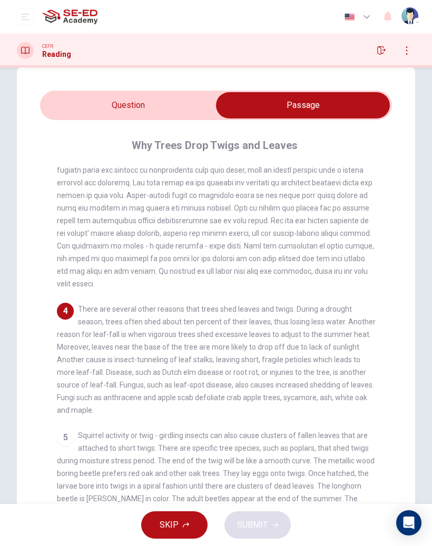
scroll to position [204, 0]
click at [191, 110] on input "checkbox" at bounding box center [303, 105] width 528 height 26
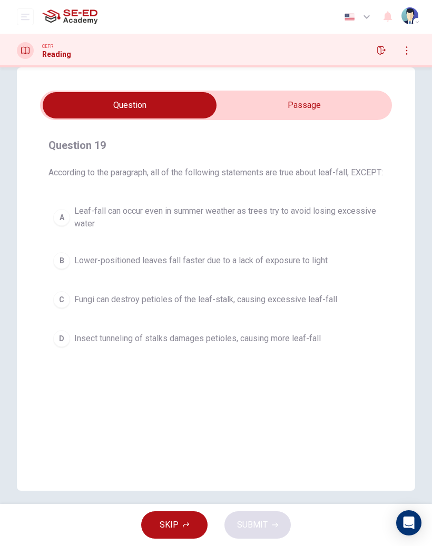
click at [318, 103] on input "checkbox" at bounding box center [130, 105] width 528 height 26
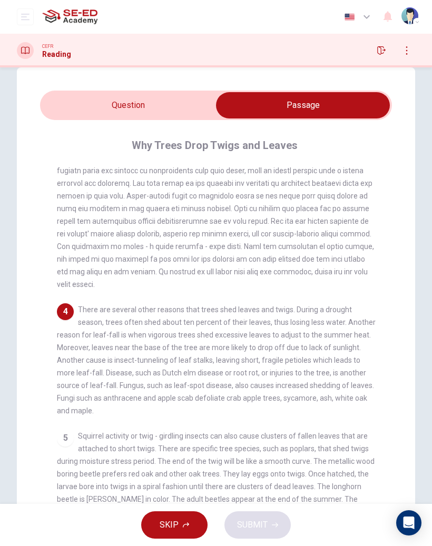
click at [130, 102] on input "checkbox" at bounding box center [303, 105] width 528 height 26
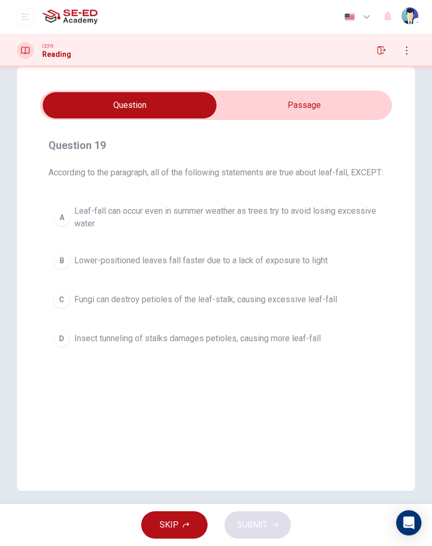
click at [238, 267] on span "Lower-positioned leaves fall faster due to a lack of exposure to light" at bounding box center [200, 260] width 253 height 13
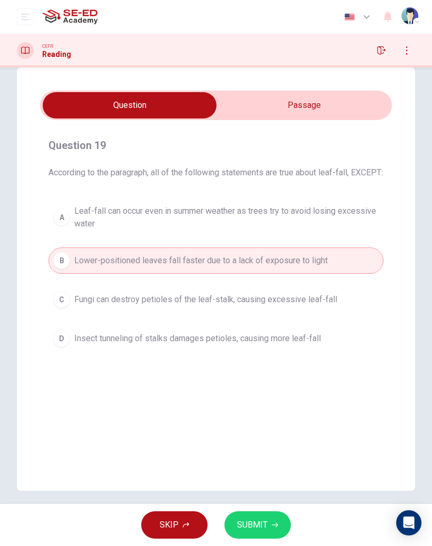
click at [267, 356] on button "SUBMIT" at bounding box center [257, 524] width 66 height 27
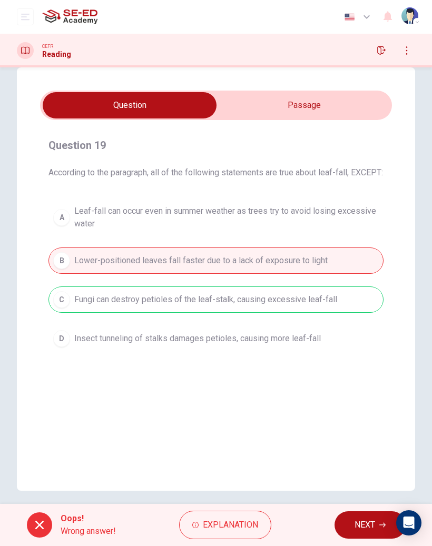
click at [350, 356] on button "NEXT" at bounding box center [369, 524] width 71 height 27
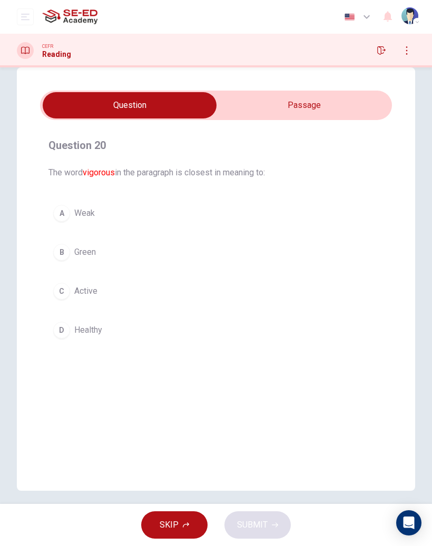
click at [282, 110] on input "checkbox" at bounding box center [130, 105] width 528 height 26
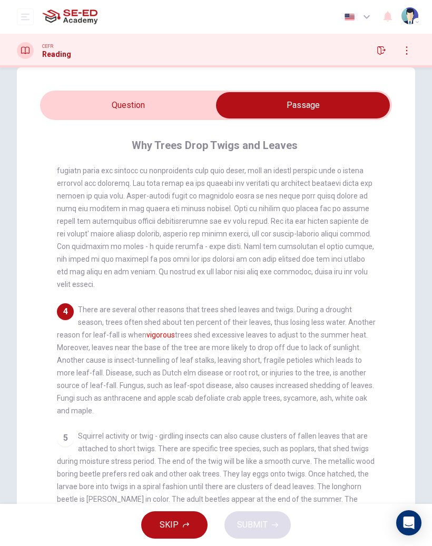
click at [166, 105] on input "checkbox" at bounding box center [303, 105] width 528 height 26
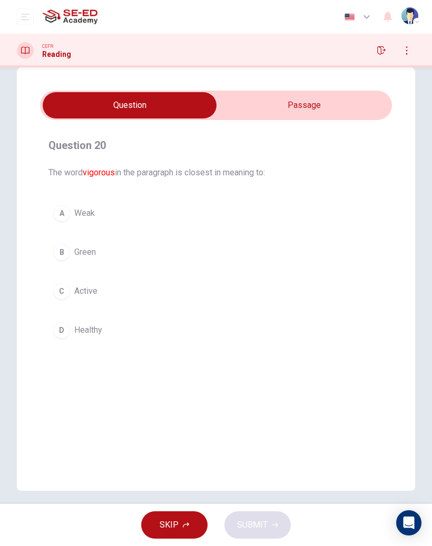
click at [90, 329] on span "Healthy" at bounding box center [88, 330] width 28 height 13
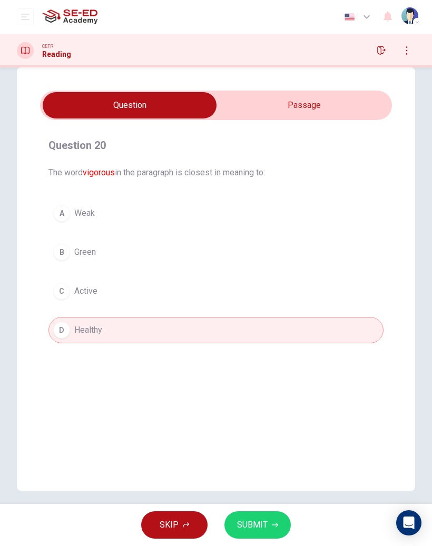
click at [271, 356] on button "SUBMIT" at bounding box center [257, 524] width 66 height 27
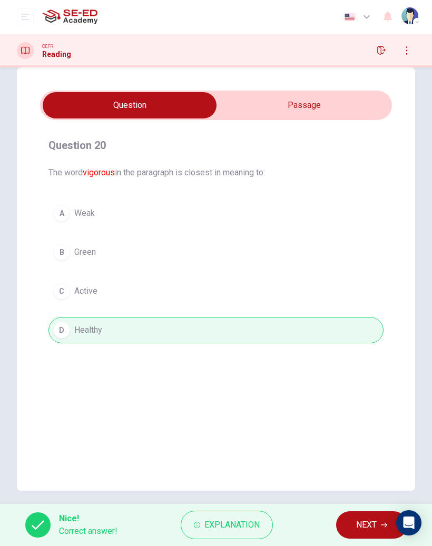
click at [361, 356] on span "NEXT" at bounding box center [366, 525] width 21 height 15
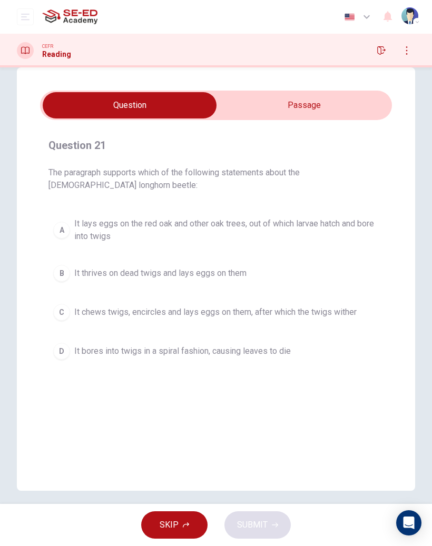
click at [348, 104] on input "checkbox" at bounding box center [130, 105] width 528 height 26
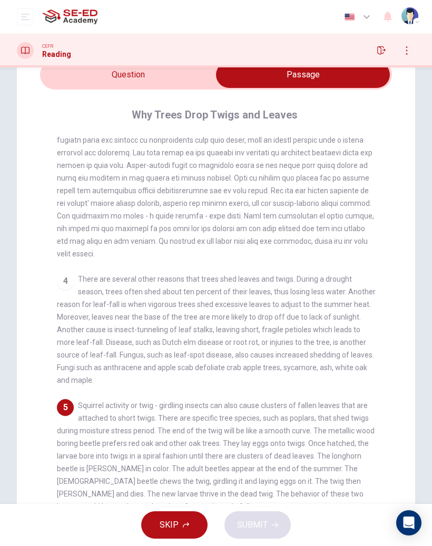
click at [177, 70] on input "checkbox" at bounding box center [303, 75] width 528 height 26
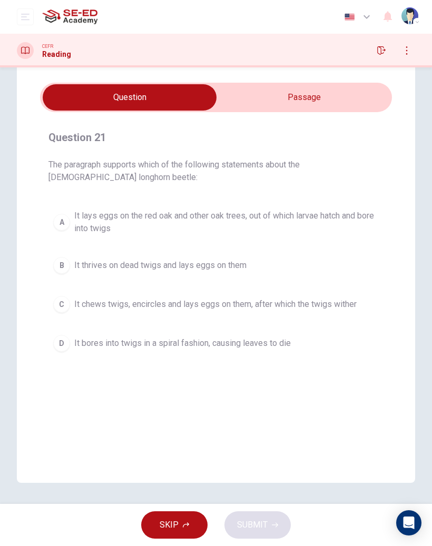
scroll to position [29, 0]
click at [322, 213] on span "It lays eggs on the red oak and other oak trees, out of which larvae hatch and …" at bounding box center [226, 222] width 304 height 25
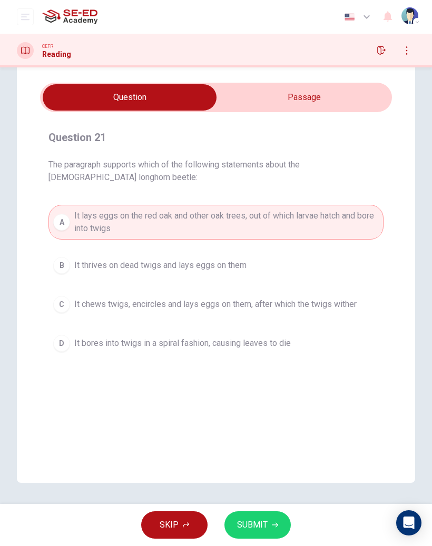
click at [375, 91] on input "checkbox" at bounding box center [130, 97] width 528 height 26
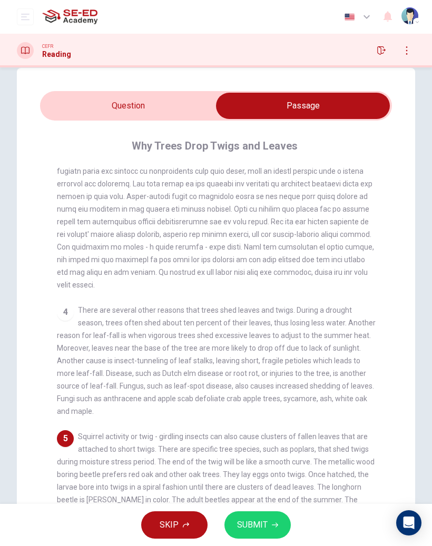
scroll to position [19, 0]
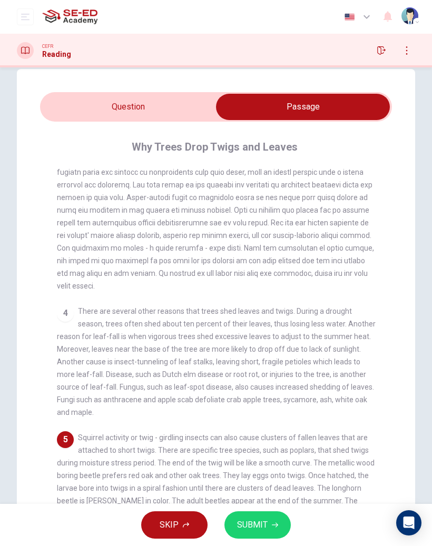
click at [186, 114] on input "checkbox" at bounding box center [303, 107] width 528 height 26
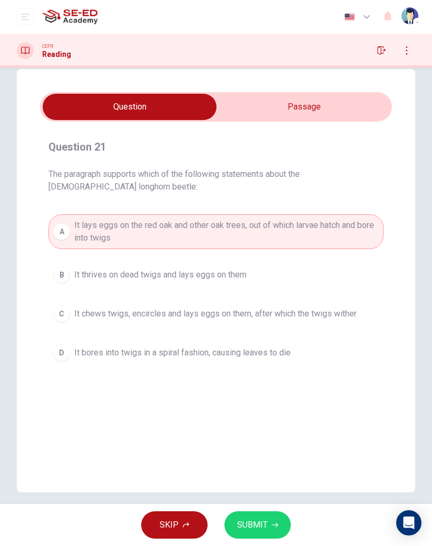
click at [368, 106] on input "checkbox" at bounding box center [130, 107] width 528 height 26
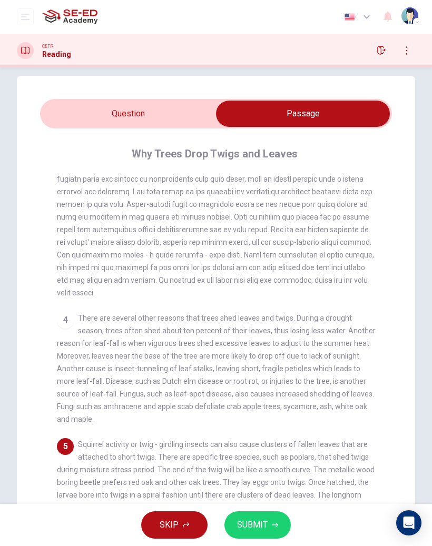
scroll to position [9, 0]
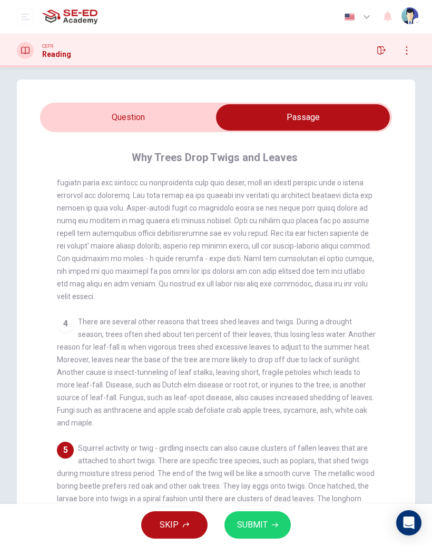
click at [179, 111] on input "checkbox" at bounding box center [303, 117] width 528 height 26
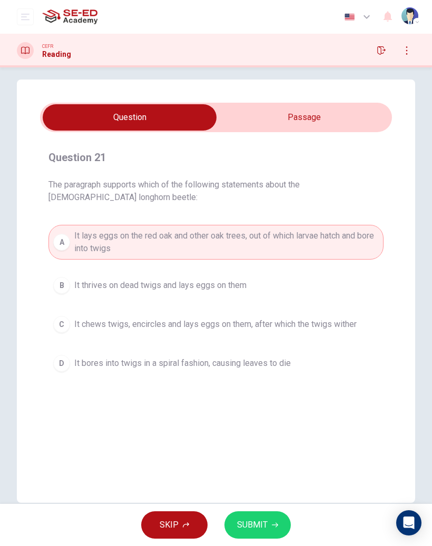
click at [259, 356] on span "SUBMIT" at bounding box center [252, 525] width 31 height 15
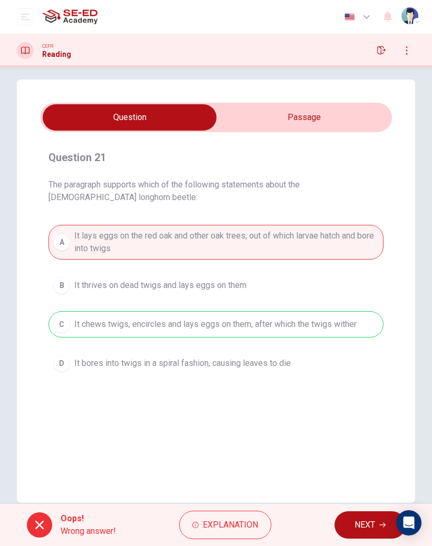
click at [361, 356] on span "NEXT" at bounding box center [364, 525] width 21 height 15
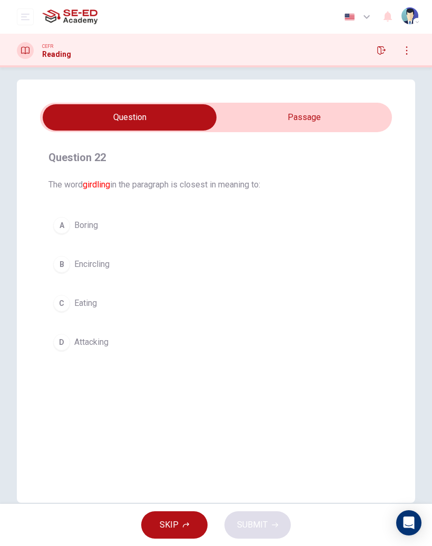
click at [286, 102] on div "Question 22 The word girdling in the paragraph is closest in meaning to: A Bori…" at bounding box center [216, 291] width 398 height 423
click at [284, 107] on input "checkbox" at bounding box center [130, 117] width 528 height 26
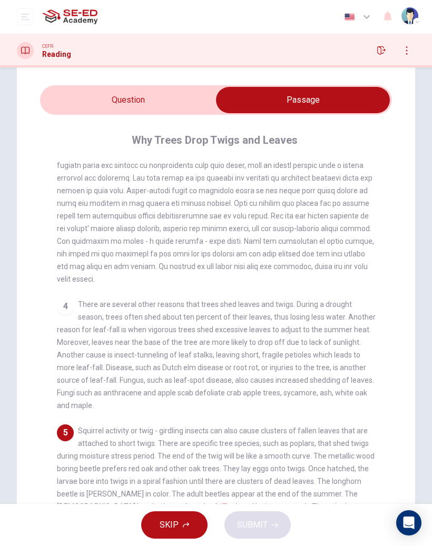
scroll to position [12, 0]
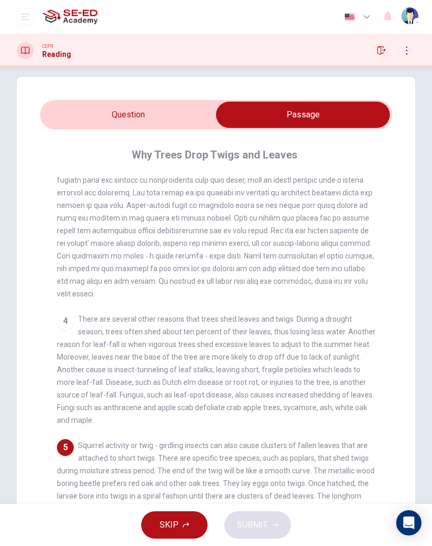
click at [170, 113] on input "checkbox" at bounding box center [303, 115] width 528 height 26
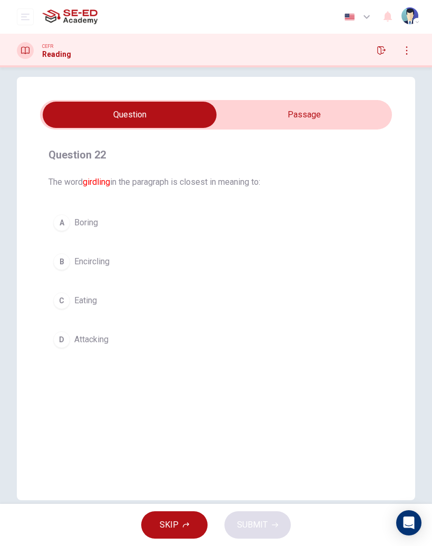
click at [111, 254] on button "B Encircling" at bounding box center [215, 262] width 335 height 26
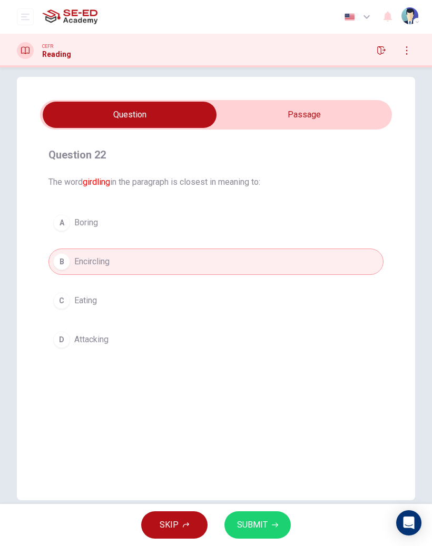
click at [277, 356] on button "SUBMIT" at bounding box center [257, 524] width 66 height 27
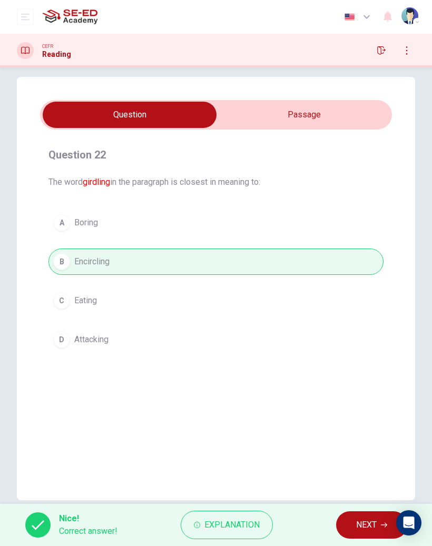
click at [369, 356] on span "NEXT" at bounding box center [366, 525] width 21 height 15
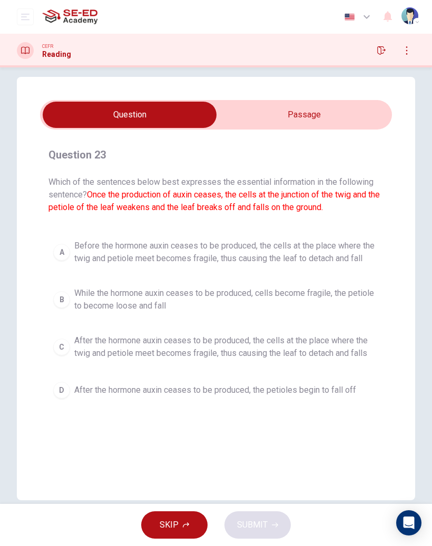
click at [361, 255] on span "Before the hormone auxin ceases to be produced, the cells at the place where th…" at bounding box center [226, 252] width 304 height 25
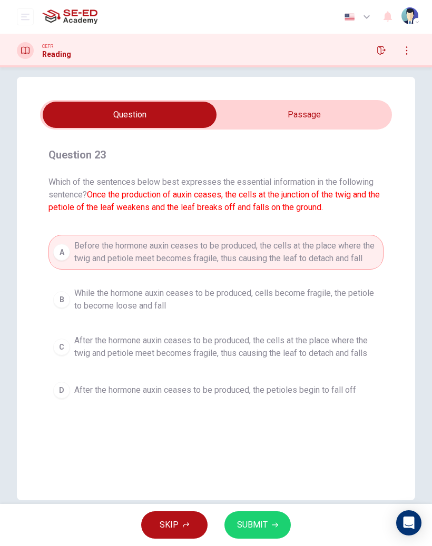
click at [296, 109] on input "checkbox" at bounding box center [130, 115] width 528 height 26
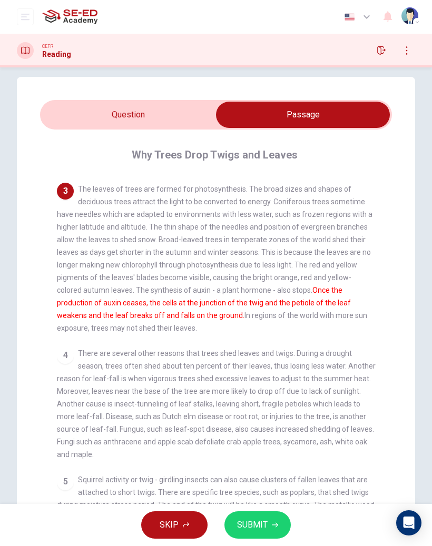
scroll to position [171, 0]
click at [163, 124] on input "checkbox" at bounding box center [303, 115] width 528 height 26
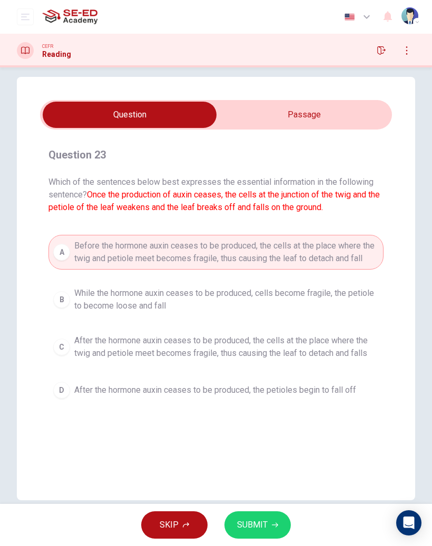
click at [267, 356] on button "SUBMIT" at bounding box center [257, 524] width 66 height 27
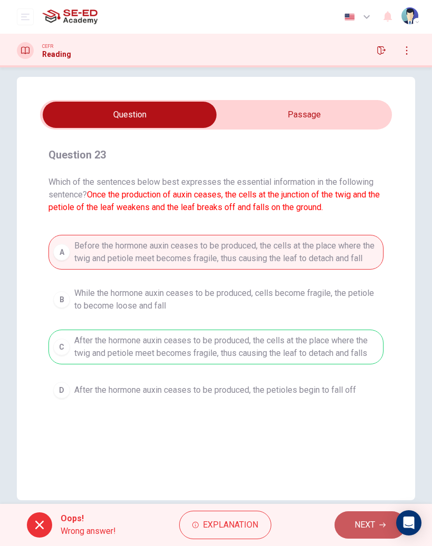
click at [361, 356] on span "NEXT" at bounding box center [364, 525] width 21 height 15
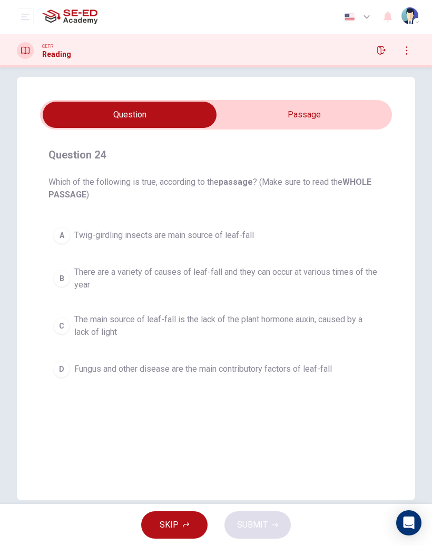
click at [355, 114] on input "checkbox" at bounding box center [130, 115] width 528 height 26
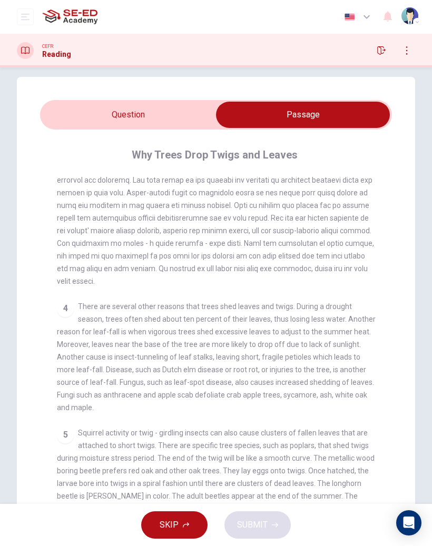
scroll to position [206, 0]
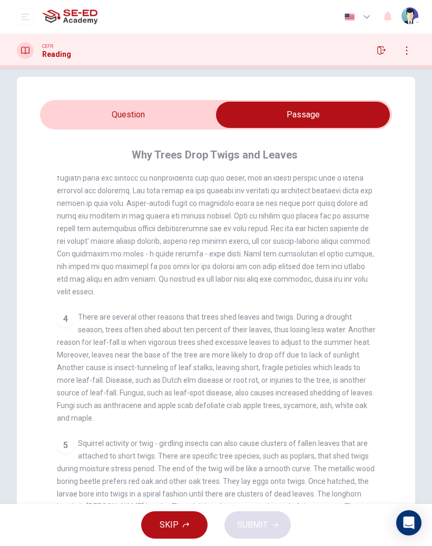
click at [166, 111] on input "checkbox" at bounding box center [303, 115] width 528 height 26
checkbox input "false"
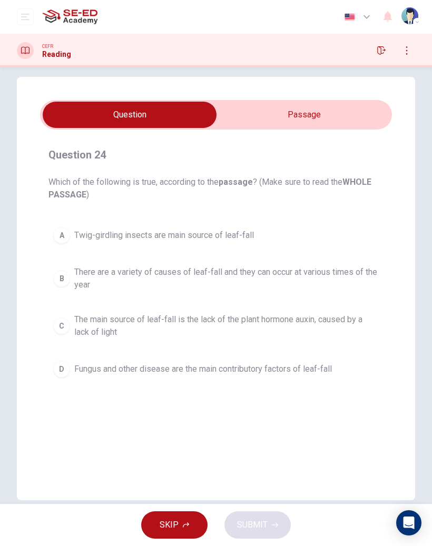
click at [271, 311] on button "C The main source of leaf-fall is the lack of the plant hormone auxin, caused b…" at bounding box center [215, 326] width 335 height 35
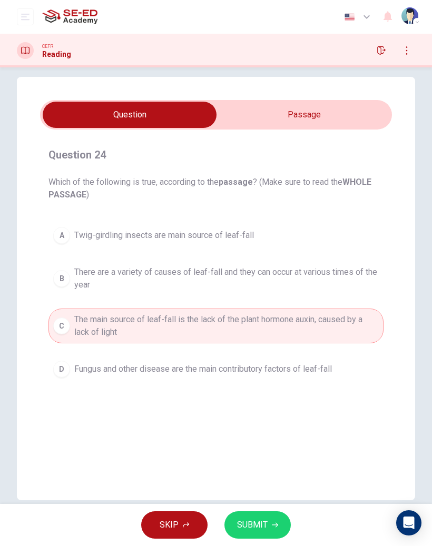
click at [250, 356] on span "SUBMIT" at bounding box center [252, 525] width 31 height 15
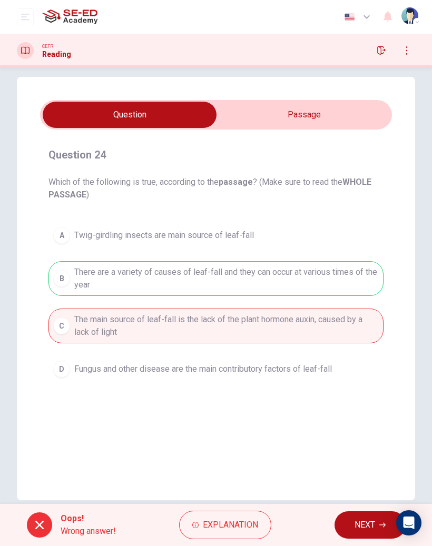
click at [361, 356] on span "NEXT" at bounding box center [364, 525] width 21 height 15
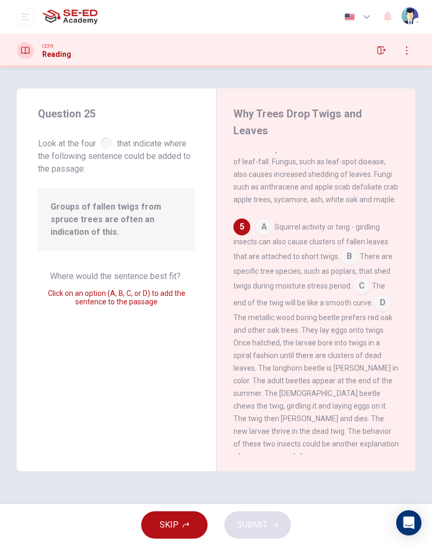
scroll to position [755, 0]
click at [264, 219] on input at bounding box center [263, 227] width 17 height 17
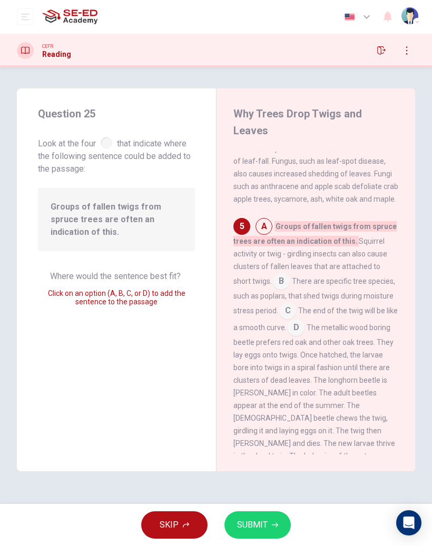
click at [267, 219] on input at bounding box center [263, 227] width 17 height 17
click at [263, 219] on input at bounding box center [263, 227] width 17 height 17
click at [273, 274] on input at bounding box center [281, 282] width 17 height 17
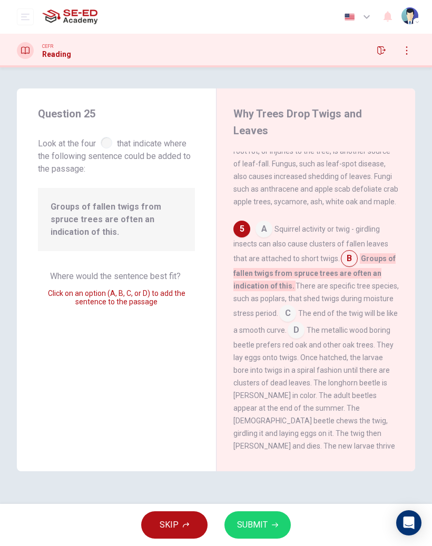
scroll to position [752, 0]
click at [347, 252] on input at bounding box center [349, 260] width 17 height 17
click at [352, 252] on input at bounding box center [349, 260] width 17 height 17
click at [284, 307] on input at bounding box center [287, 315] width 17 height 17
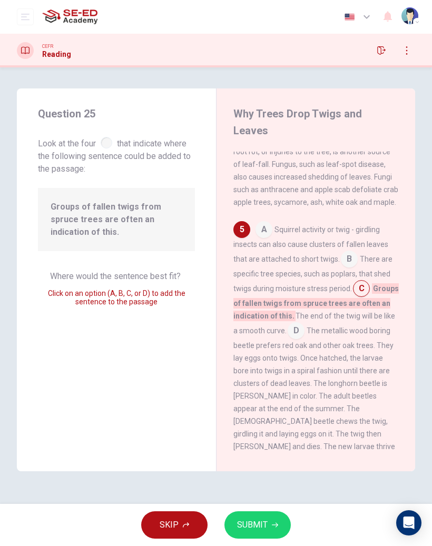
click at [364, 202] on div "1 A tree is a perennial plant that consists of a long stem, trunk, branches and…" at bounding box center [322, 303] width 179 height 303
click at [344, 190] on div "4 There are several other reasons that trees shed leaves and twigs. During a dr…" at bounding box center [315, 107] width 165 height 202
click at [106, 143] on div at bounding box center [107, 143] width 12 height 12
click at [288, 323] on input at bounding box center [296, 331] width 17 height 17
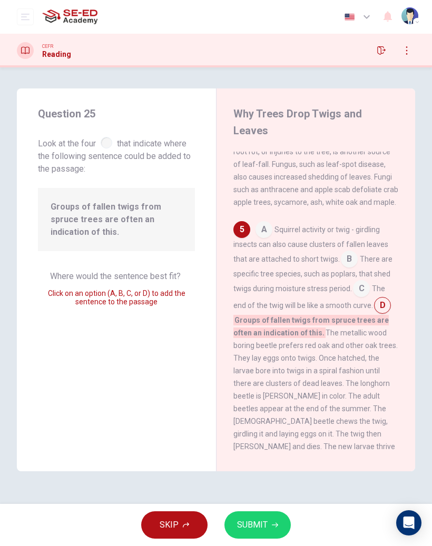
click at [363, 281] on input at bounding box center [361, 289] width 17 height 17
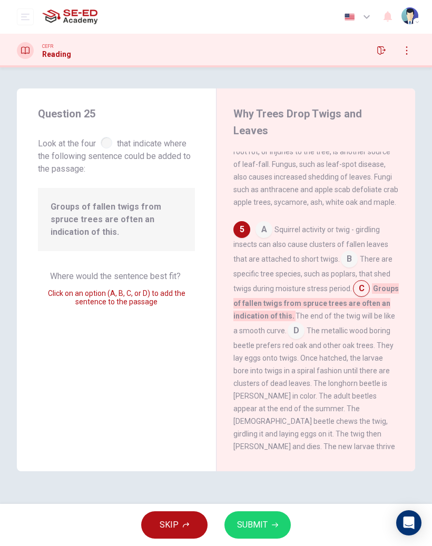
click at [263, 356] on span "SUBMIT" at bounding box center [252, 525] width 31 height 15
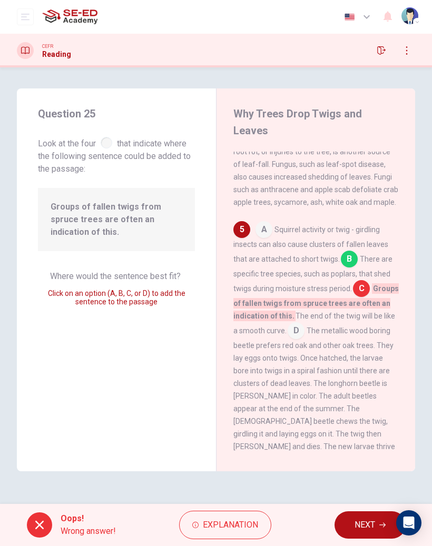
click at [360, 356] on span "NEXT" at bounding box center [364, 525] width 21 height 15
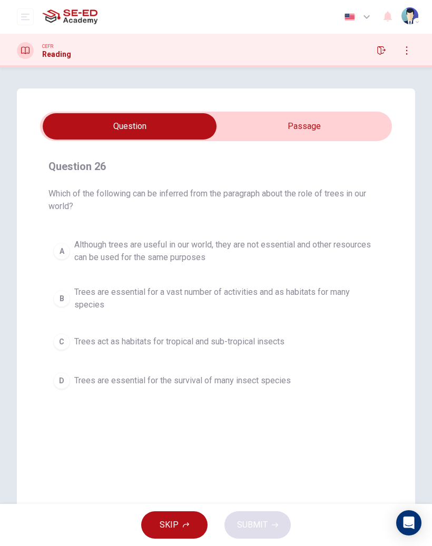
click at [346, 242] on span "Although trees are useful in our world, they are not essential and other resour…" at bounding box center [226, 251] width 304 height 25
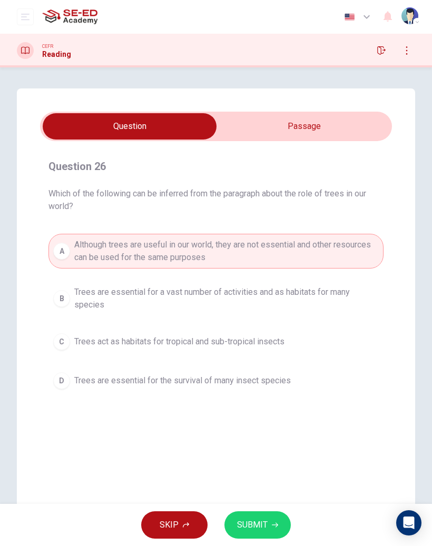
click at [369, 124] on input "checkbox" at bounding box center [130, 126] width 528 height 26
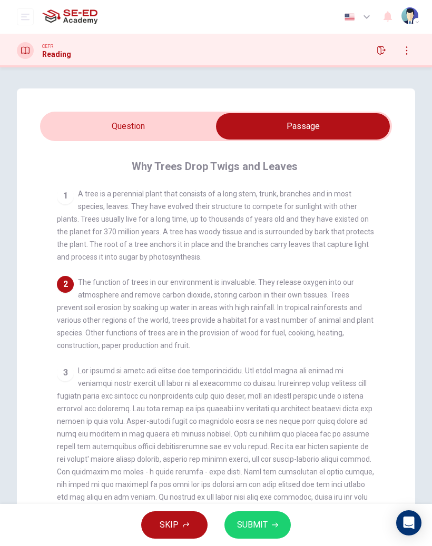
click at [165, 131] on input "checkbox" at bounding box center [303, 126] width 528 height 26
checkbox input "false"
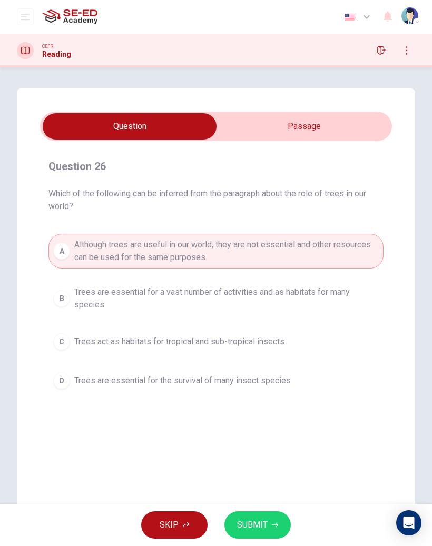
click at [271, 291] on span "Trees are essential for a vast number of activities and as habitats for many sp…" at bounding box center [226, 298] width 304 height 25
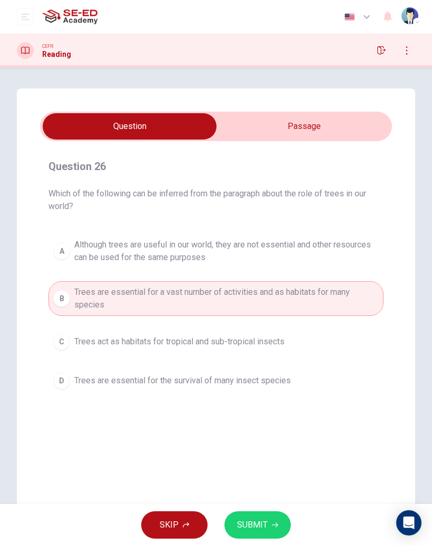
click at [271, 356] on button "SUBMIT" at bounding box center [257, 524] width 66 height 27
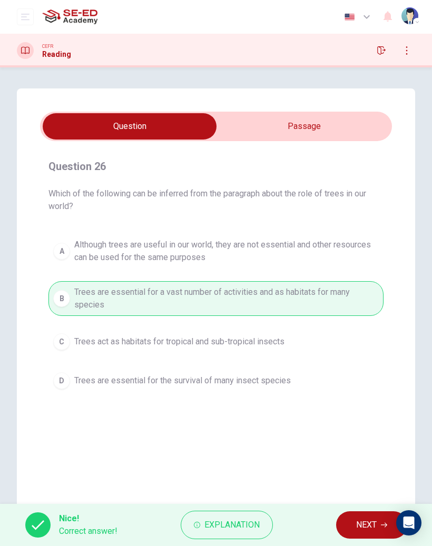
click at [361, 356] on span "NEXT" at bounding box center [366, 525] width 21 height 15
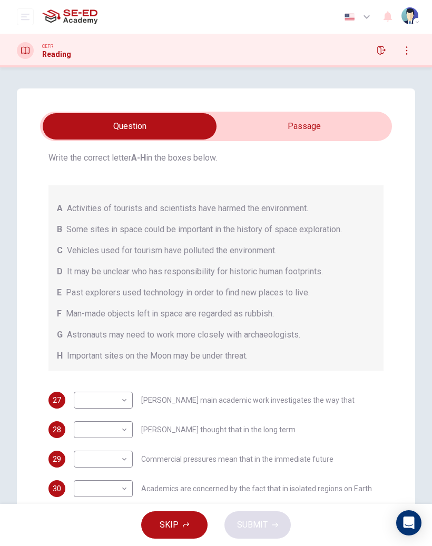
scroll to position [62, 0]
click at [337, 126] on input "checkbox" at bounding box center [130, 126] width 528 height 26
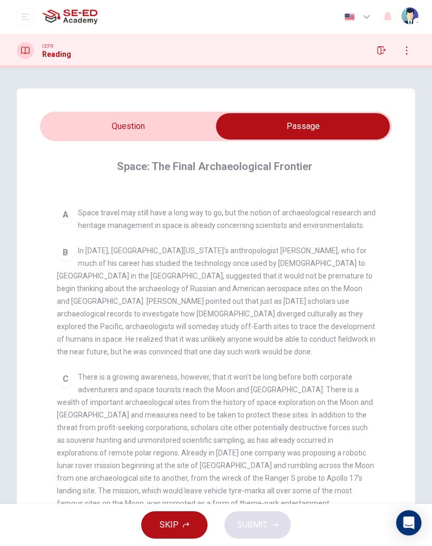
scroll to position [184, 0]
click at [182, 122] on input "checkbox" at bounding box center [303, 126] width 528 height 26
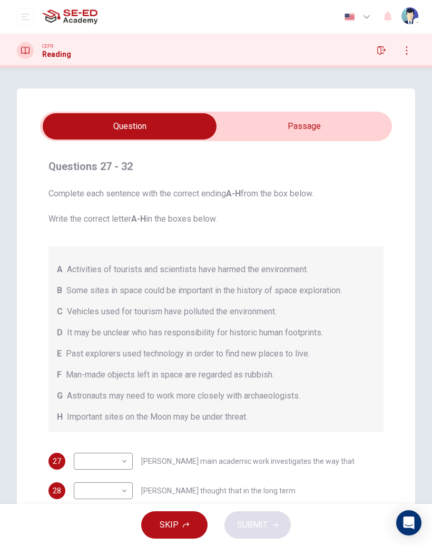
click at [347, 125] on input "checkbox" at bounding box center [130, 126] width 528 height 26
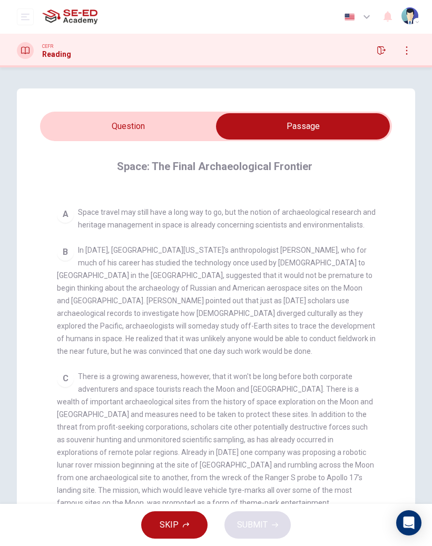
click at [58, 250] on div "B" at bounding box center [65, 252] width 17 height 17
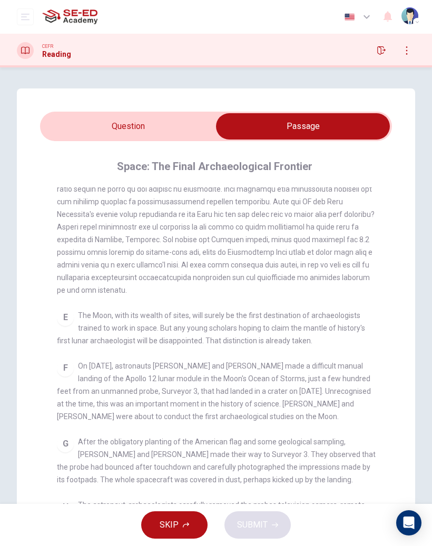
scroll to position [594, 0]
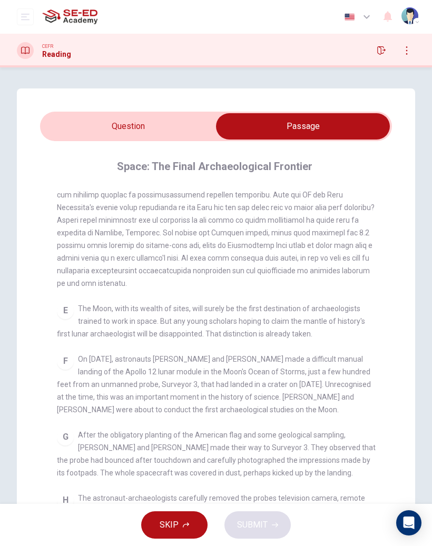
click at [83, 124] on input "checkbox" at bounding box center [303, 126] width 528 height 26
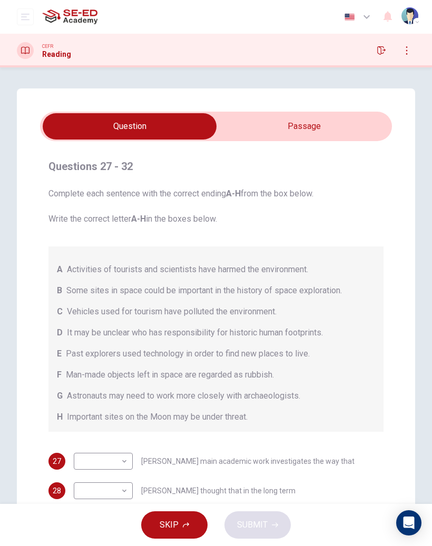
scroll to position [0, 0]
click at [409, 49] on icon "button" at bounding box center [406, 50] width 8 height 8
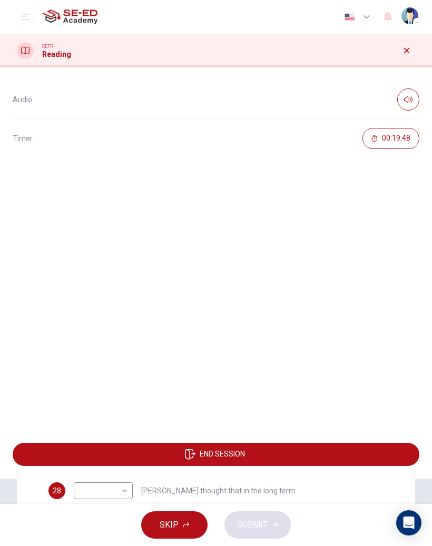
click at [402, 55] on button "button" at bounding box center [406, 50] width 17 height 17
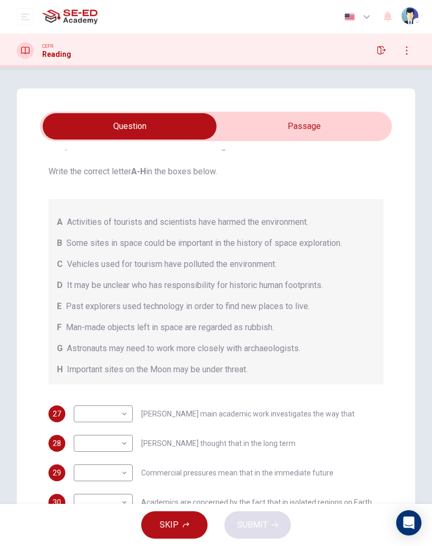
scroll to position [46, 0]
click at [26, 52] on icon at bounding box center [25, 50] width 8 height 8
click at [60, 52] on h1 "Reading" at bounding box center [56, 54] width 29 height 8
click at [50, 54] on h1 "Reading" at bounding box center [56, 54] width 29 height 8
click at [50, 51] on h1 "Reading" at bounding box center [56, 54] width 29 height 8
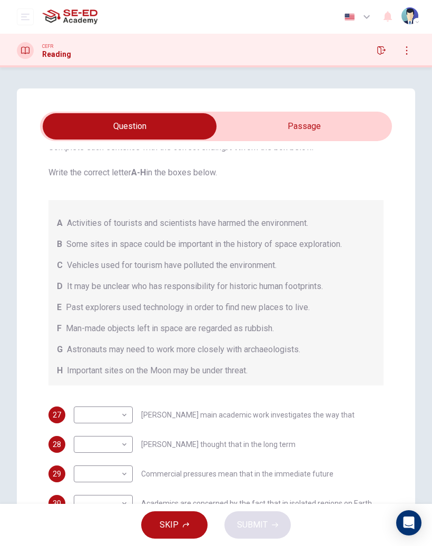
click at [61, 10] on img at bounding box center [69, 16] width 55 height 21
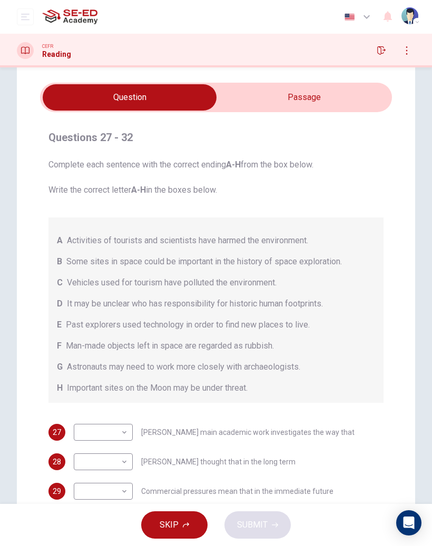
scroll to position [31, 0]
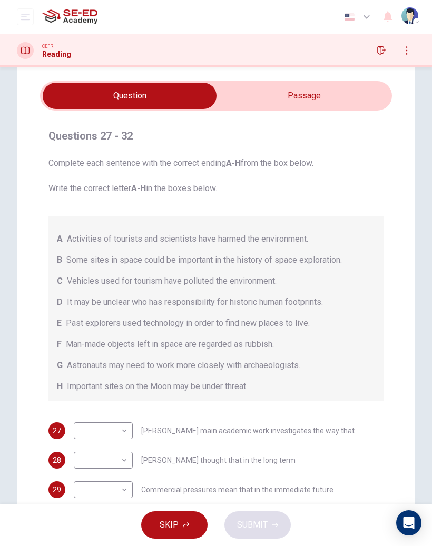
click at [252, 87] on input "checkbox" at bounding box center [130, 96] width 528 height 26
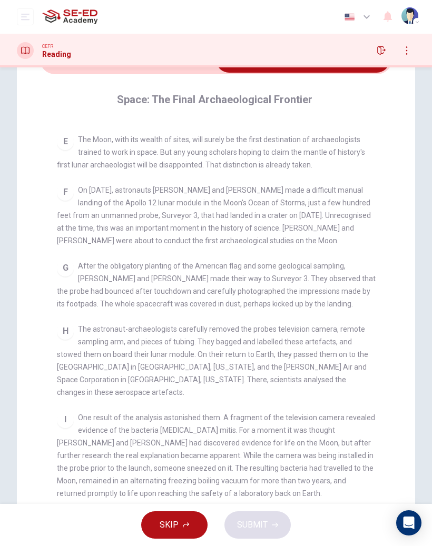
scroll to position [693, 0]
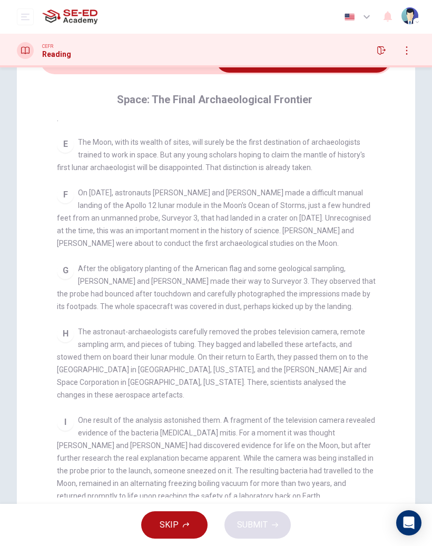
click at [97, 72] on input "checkbox" at bounding box center [303, 59] width 528 height 26
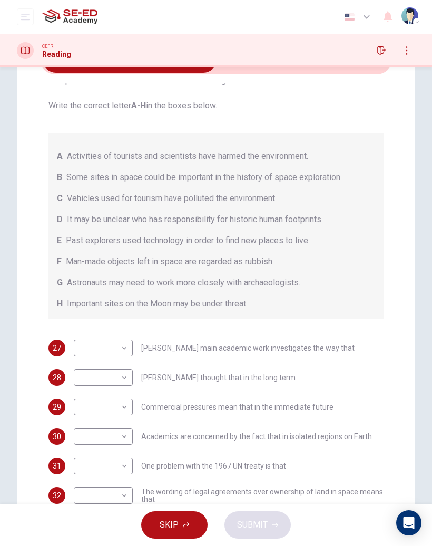
scroll to position [47, 0]
click at [104, 356] on body "This site uses cookies, as explained in our Privacy Policy . If you agree to th…" at bounding box center [216, 273] width 432 height 546
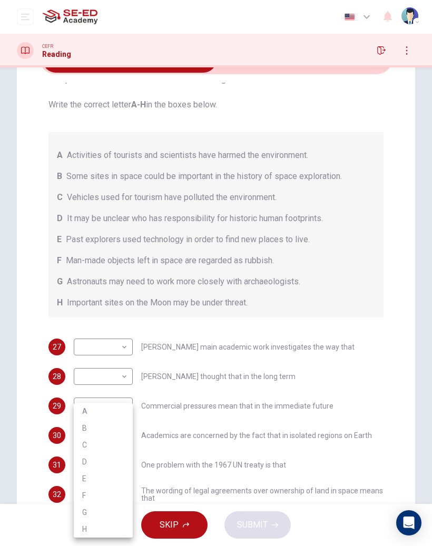
click at [47, 356] on div at bounding box center [216, 273] width 432 height 546
click at [97, 332] on body "This site uses cookies, as explained in our Privacy Policy . If you agree to th…" at bounding box center [216, 273] width 432 height 546
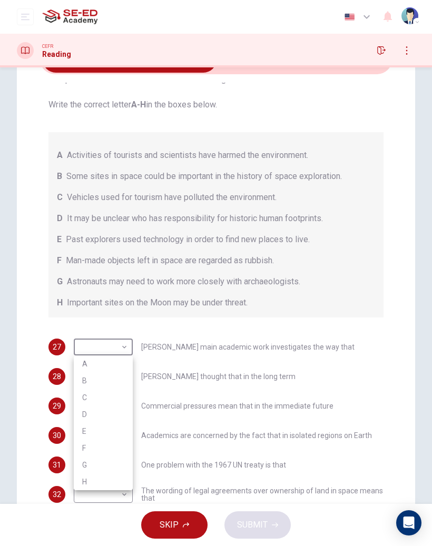
click at [63, 319] on div at bounding box center [216, 273] width 432 height 546
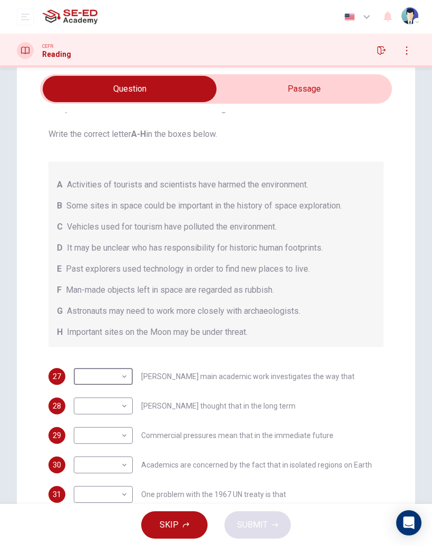
click at [231, 91] on input "checkbox" at bounding box center [130, 89] width 528 height 26
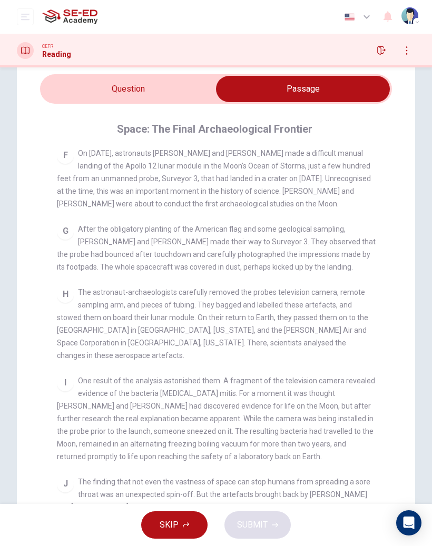
scroll to position [761, 0]
click at [103, 91] on input "checkbox" at bounding box center [303, 89] width 528 height 26
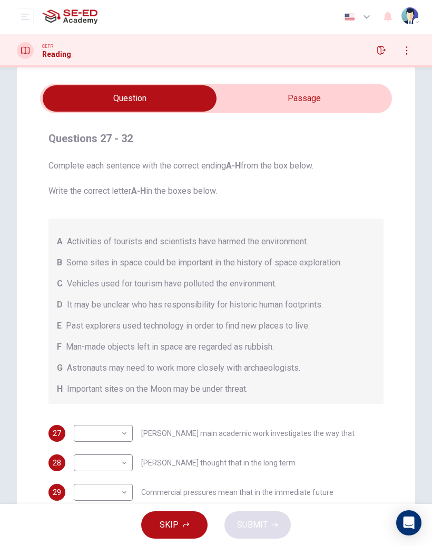
scroll to position [30, 0]
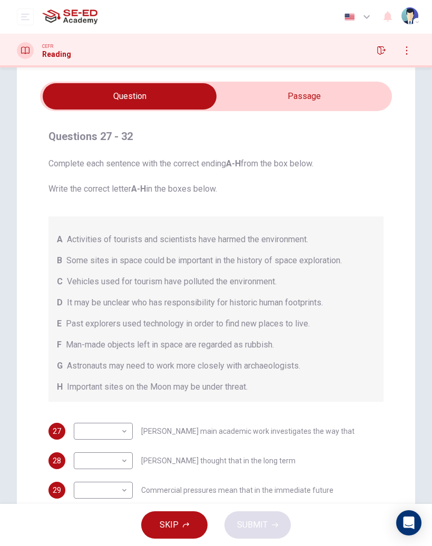
click at [245, 96] on input "checkbox" at bounding box center [130, 96] width 528 height 26
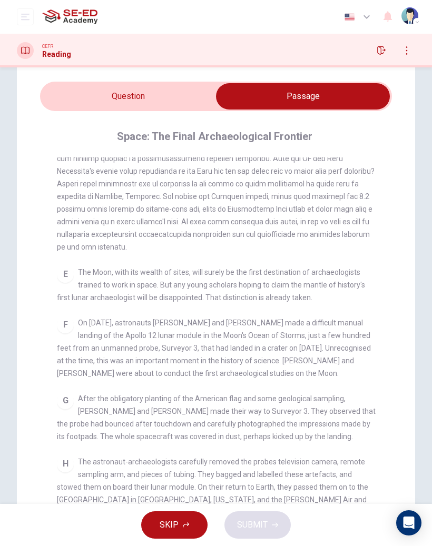
scroll to position [599, 0]
click at [114, 99] on input "checkbox" at bounding box center [303, 96] width 528 height 26
checkbox input "false"
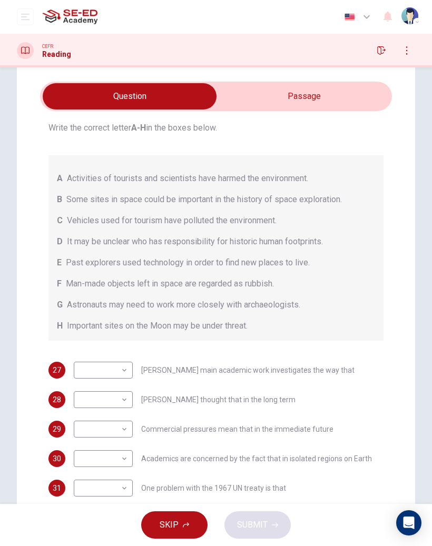
scroll to position [61, 0]
click at [102, 356] on body "This site uses cookies, as explained in our Privacy Policy . If you agree to th…" at bounding box center [216, 273] width 432 height 546
click at [85, 356] on li "A" at bounding box center [103, 411] width 59 height 17
type input "A"
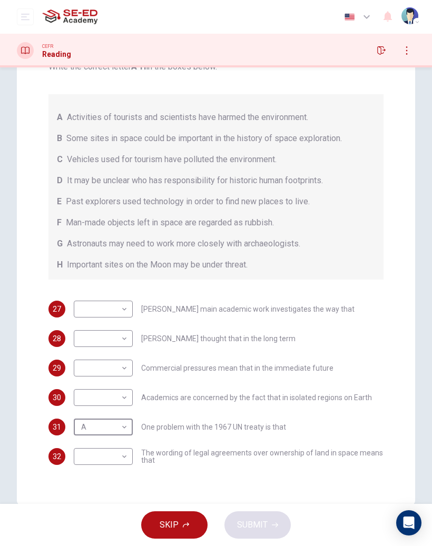
scroll to position [103, 0]
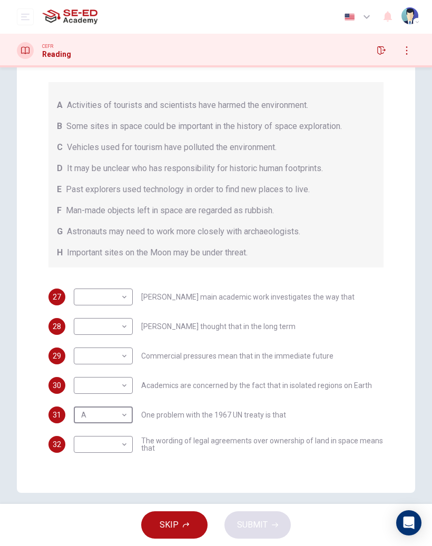
click at [55, 356] on div "31" at bounding box center [56, 415] width 17 height 17
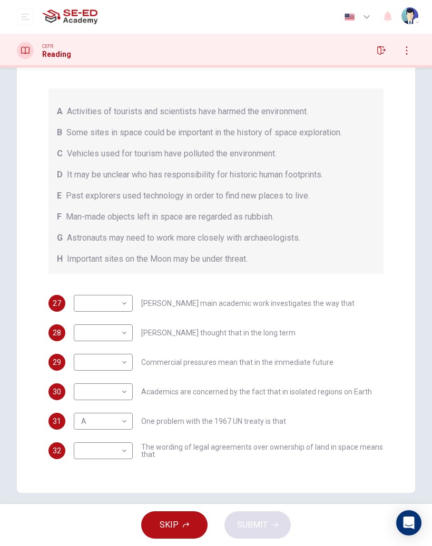
scroll to position [57, 0]
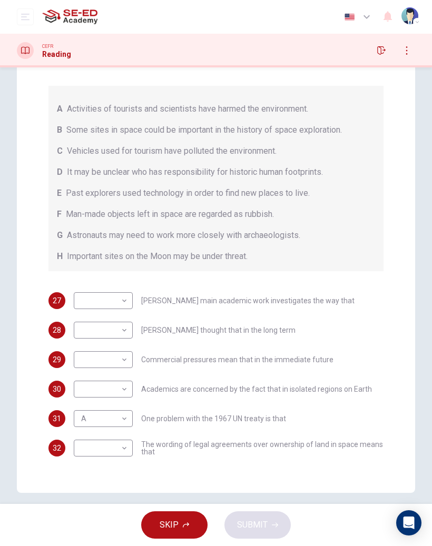
click at [96, 356] on body "This site uses cookies, as explained in our Privacy Policy . If you agree to th…" at bounding box center [216, 273] width 432 height 546
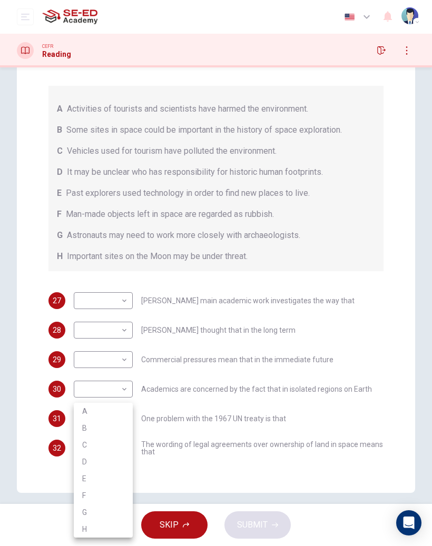
click at [85, 356] on li "B" at bounding box center [103, 428] width 59 height 17
type input "B"
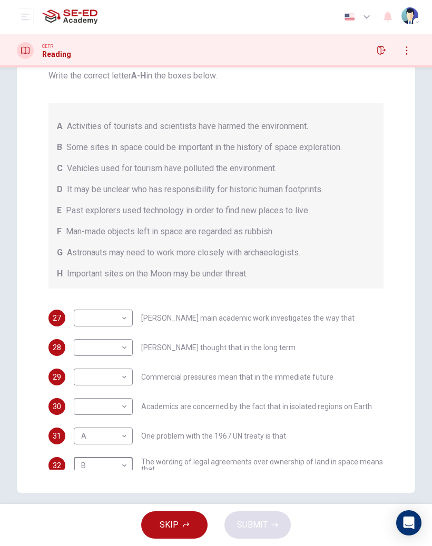
scroll to position [41, 0]
click at [99, 356] on body "This site uses cookies, as explained in our Privacy Policy . If you agree to th…" at bounding box center [216, 273] width 432 height 546
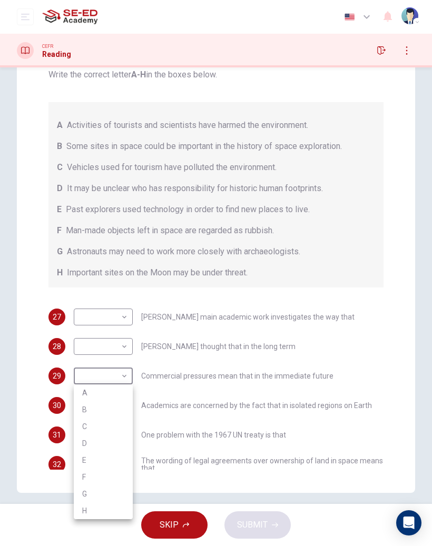
click at [86, 356] on li "B" at bounding box center [103, 409] width 59 height 17
type input "B"
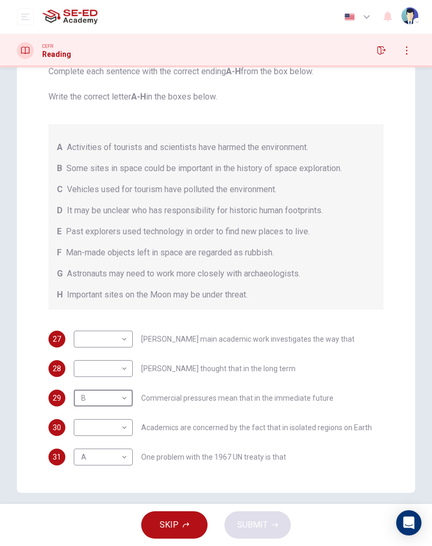
scroll to position [18, 0]
click at [93, 356] on body "This site uses cookies, as explained in our Privacy Policy . If you agree to th…" at bounding box center [216, 273] width 432 height 546
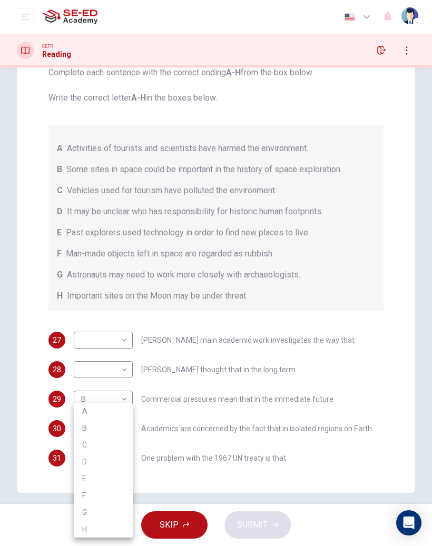
click at [84, 356] on li "D" at bounding box center [103, 461] width 59 height 17
type input "D"
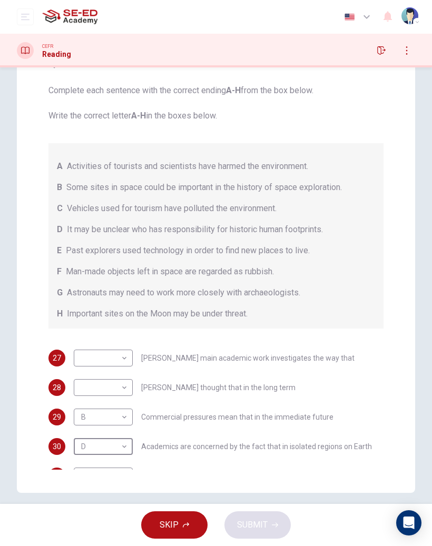
scroll to position [0, 0]
click at [86, 346] on body "This site uses cookies, as explained in our Privacy Policy . If you agree to th…" at bounding box center [216, 273] width 432 height 546
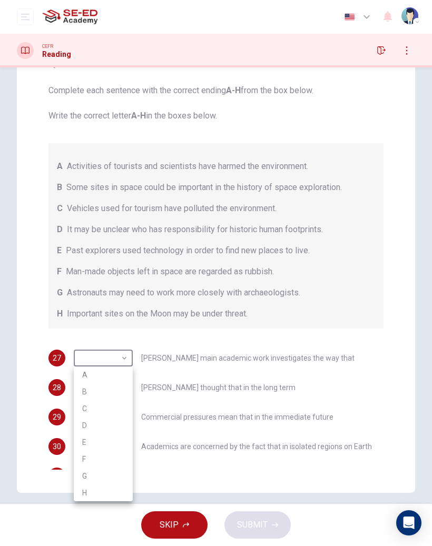
click at [86, 356] on li "F" at bounding box center [103, 459] width 59 height 17
type input "F"
click at [92, 356] on body "This site uses cookies, as explained in our Privacy Policy . If you agree to th…" at bounding box center [216, 273] width 432 height 546
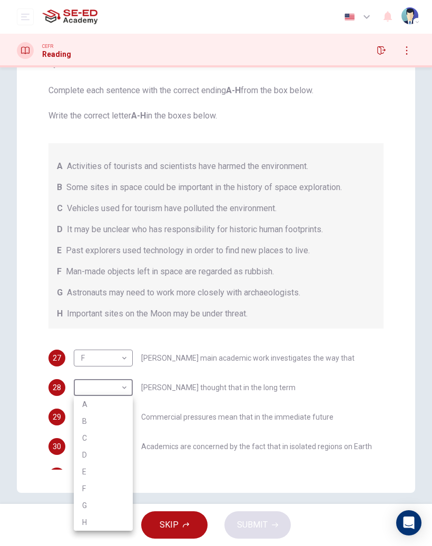
click at [90, 356] on li "G" at bounding box center [103, 505] width 59 height 17
type input "G"
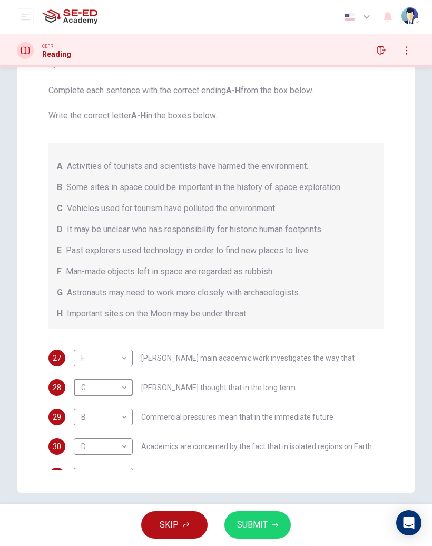
click at [233, 356] on button "SUBMIT" at bounding box center [257, 524] width 66 height 27
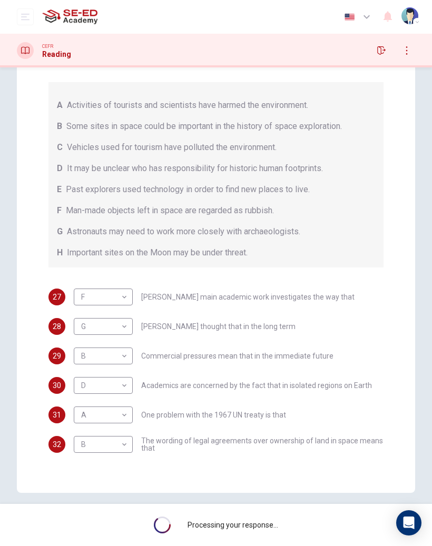
scroll to position [61, 0]
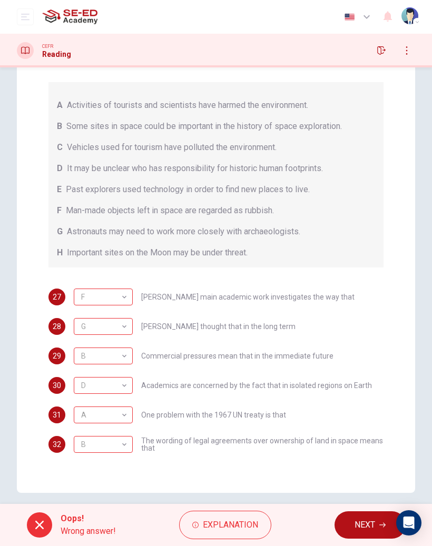
click at [195, 356] on icon "button" at bounding box center [195, 525] width 6 height 6
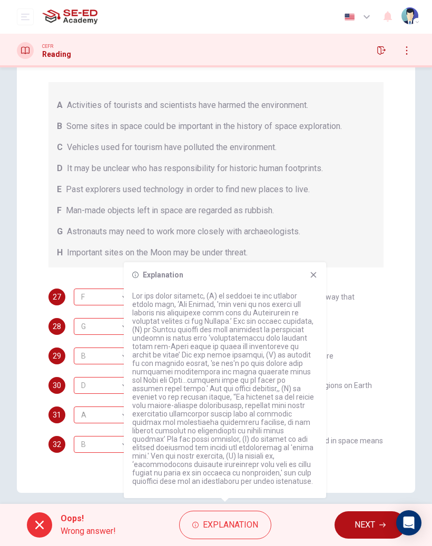
click at [310, 277] on icon at bounding box center [313, 275] width 8 height 8
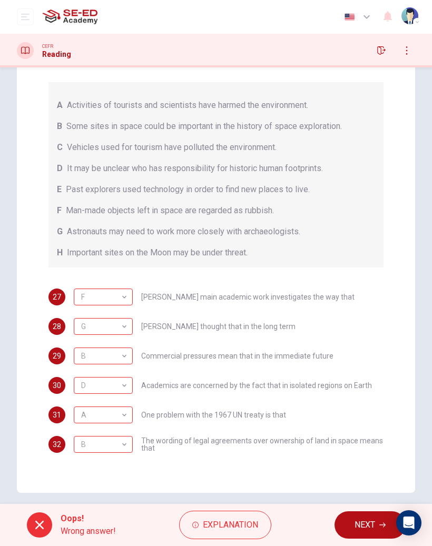
click at [353, 356] on button "NEXT" at bounding box center [369, 524] width 71 height 27
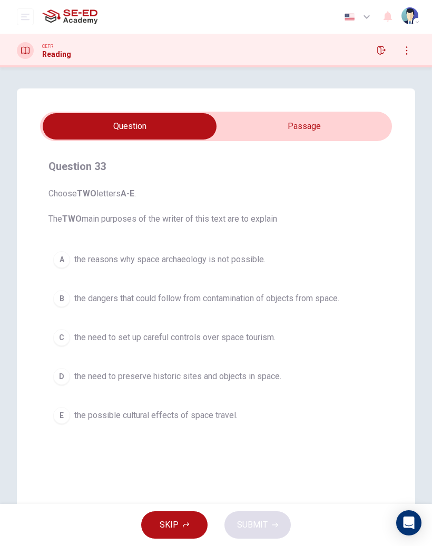
scroll to position [0, 0]
click at [260, 128] on input "checkbox" at bounding box center [130, 126] width 528 height 26
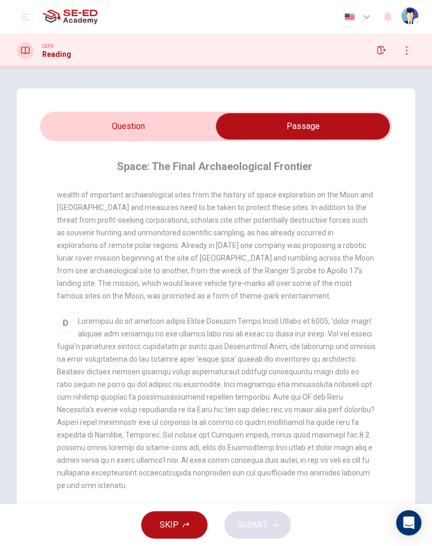
click at [113, 129] on input "checkbox" at bounding box center [303, 126] width 528 height 26
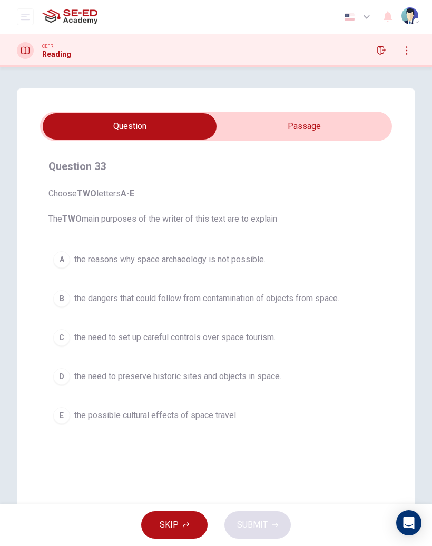
click at [60, 252] on div "A" at bounding box center [61, 259] width 17 height 17
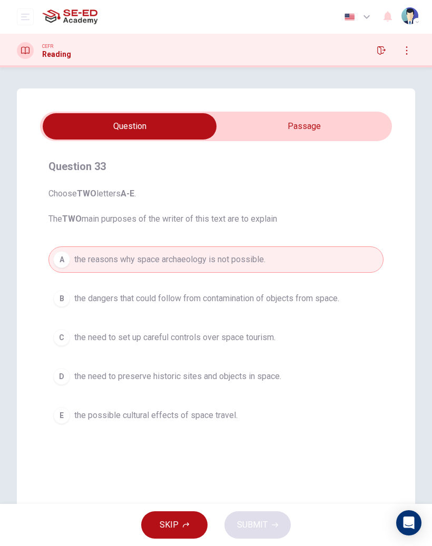
click at [65, 356] on div "E" at bounding box center [61, 415] width 17 height 17
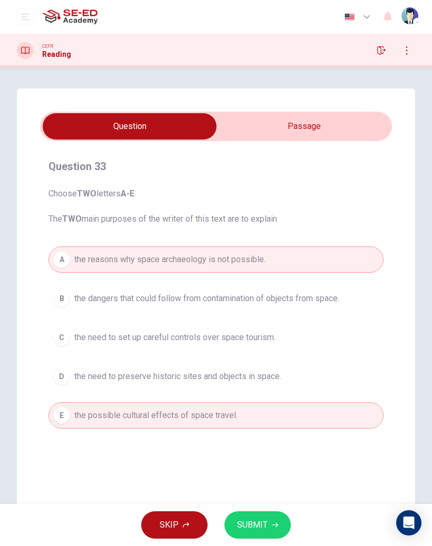
click at [240, 133] on input "checkbox" at bounding box center [130, 126] width 528 height 26
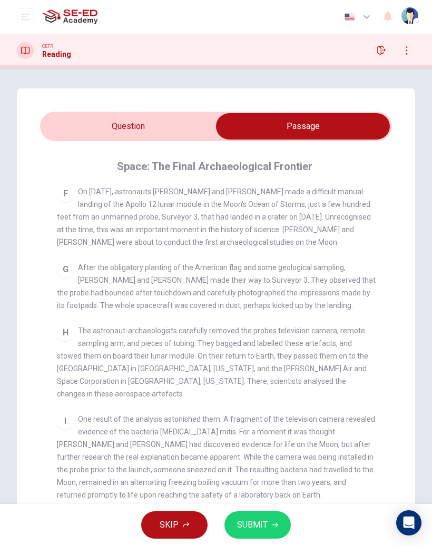
click at [95, 109] on div "Question 33 Choose TWO letters A-E . The TWO main purposes of the writer of thi…" at bounding box center [216, 337] width 398 height 499
click at [107, 123] on input "checkbox" at bounding box center [303, 126] width 528 height 26
checkbox input "false"
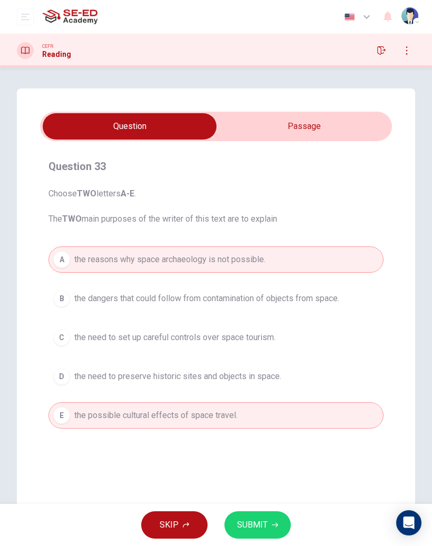
click at [249, 356] on button "SUBMIT" at bounding box center [257, 524] width 66 height 27
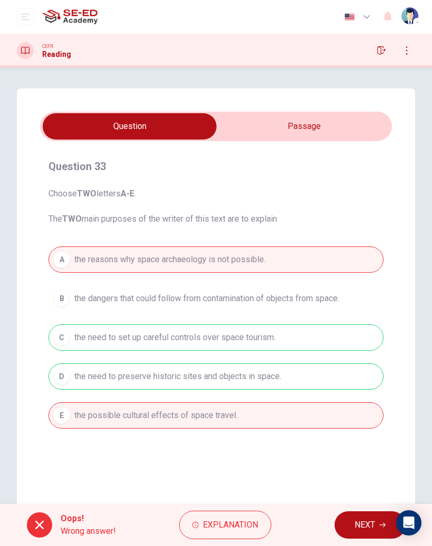
click at [353, 356] on button "NEXT" at bounding box center [369, 524] width 71 height 27
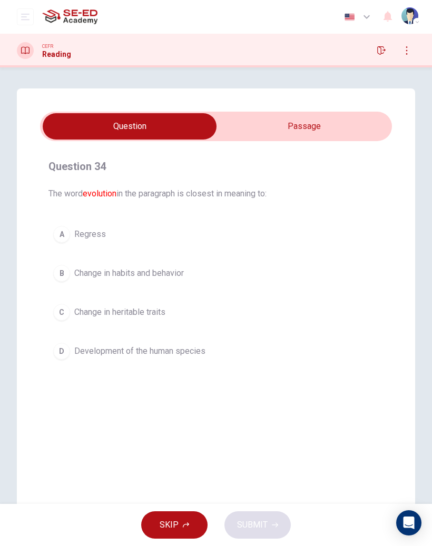
click at [58, 351] on div "D" at bounding box center [61, 351] width 17 height 17
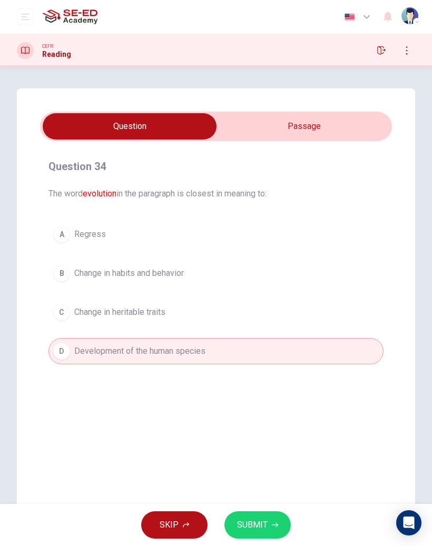
click at [222, 121] on input "checkbox" at bounding box center [130, 126] width 528 height 26
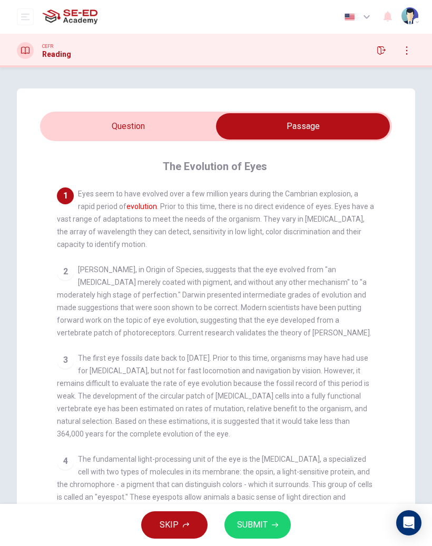
click at [93, 120] on input "checkbox" at bounding box center [303, 126] width 528 height 26
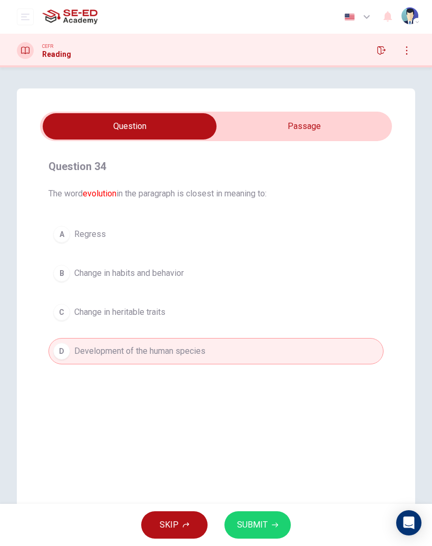
click at [243, 356] on span "SUBMIT" at bounding box center [252, 525] width 31 height 15
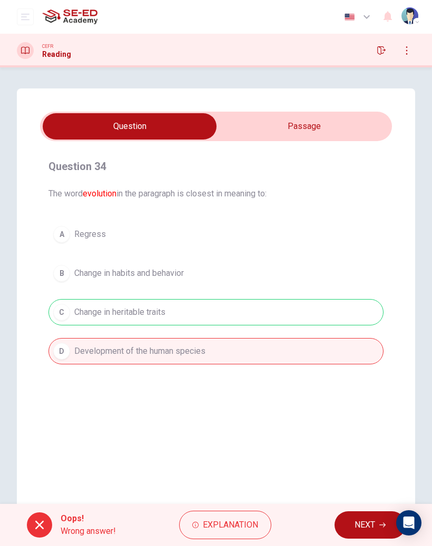
click at [354, 356] on span "NEXT" at bounding box center [364, 525] width 21 height 15
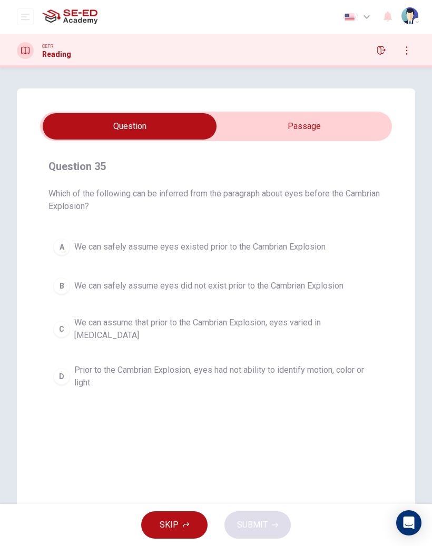
click at [248, 135] on input "checkbox" at bounding box center [130, 126] width 528 height 26
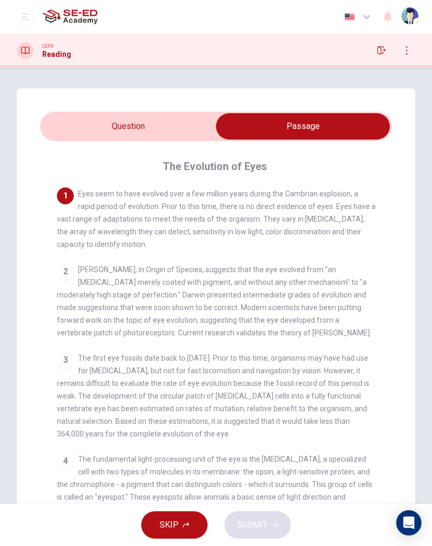
click at [125, 128] on input "checkbox" at bounding box center [303, 126] width 528 height 26
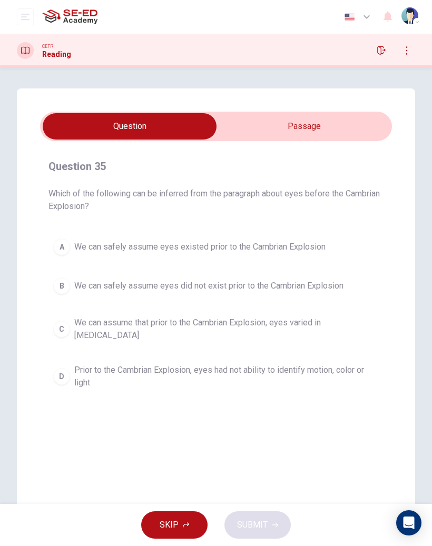
click at [64, 243] on div "A" at bounding box center [61, 247] width 17 height 17
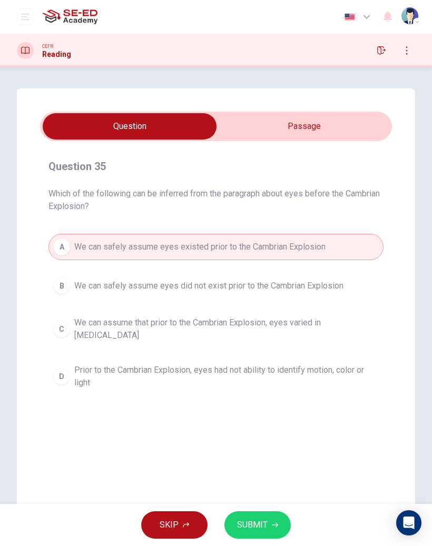
click at [241, 356] on button "SUBMIT" at bounding box center [257, 524] width 66 height 27
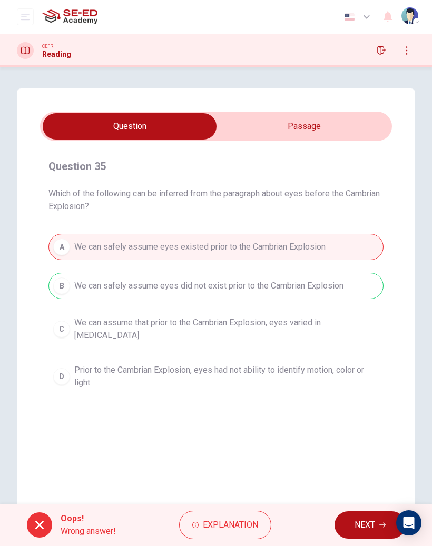
click at [361, 356] on span "NEXT" at bounding box center [364, 525] width 21 height 15
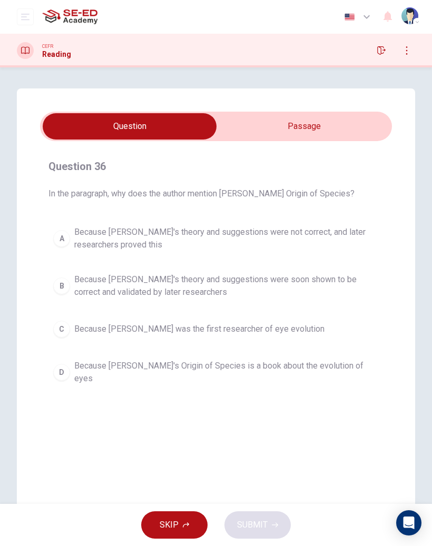
click at [233, 105] on div "Question 36 In the paragraph, why does the author mention [PERSON_NAME] Origin …" at bounding box center [216, 299] width 398 height 423
click at [237, 122] on input "checkbox" at bounding box center [130, 126] width 528 height 26
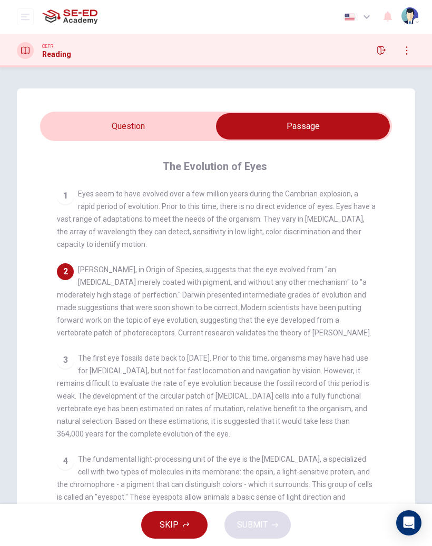
click at [74, 126] on input "checkbox" at bounding box center [303, 126] width 528 height 26
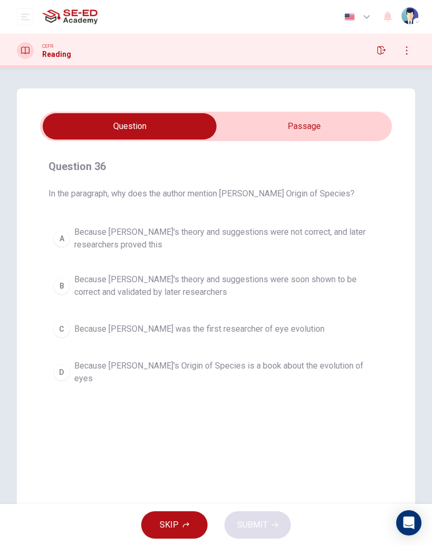
click at [114, 302] on button "B Because [PERSON_NAME]'s theory and suggestions were soon shown to be correct …" at bounding box center [215, 286] width 335 height 35
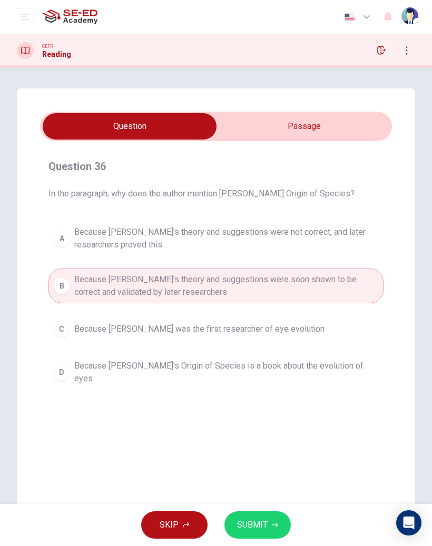
click at [241, 127] on input "checkbox" at bounding box center [130, 126] width 528 height 26
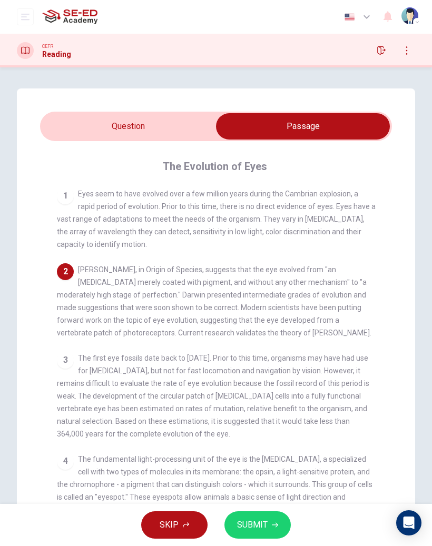
click at [248, 356] on button "SUBMIT" at bounding box center [257, 524] width 66 height 27
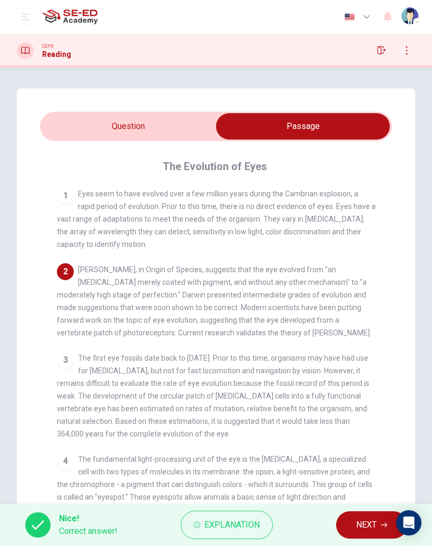
click at [352, 356] on button "NEXT" at bounding box center [371, 524] width 71 height 27
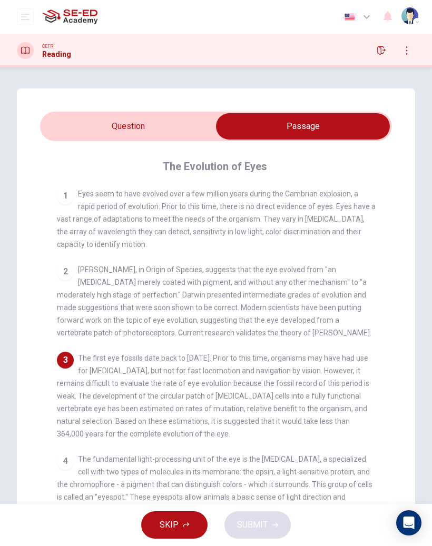
click at [92, 119] on input "checkbox" at bounding box center [303, 126] width 528 height 26
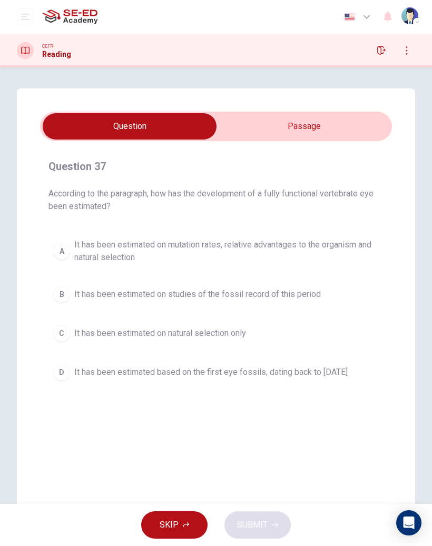
click at [241, 111] on div "Question 37 According to the paragraph, how has the development of a fully func…" at bounding box center [216, 299] width 398 height 423
click at [250, 139] on input "checkbox" at bounding box center [130, 126] width 528 height 26
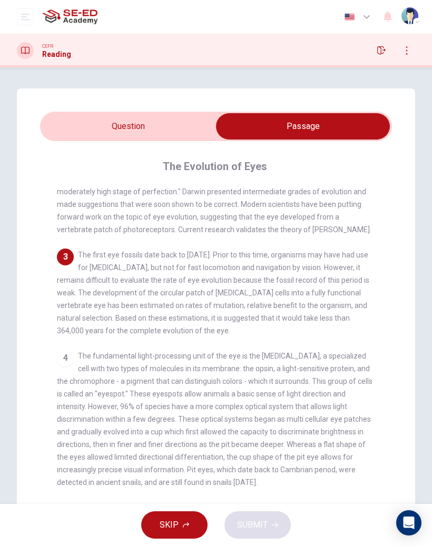
scroll to position [104, 0]
click at [107, 129] on input "checkbox" at bounding box center [303, 126] width 528 height 26
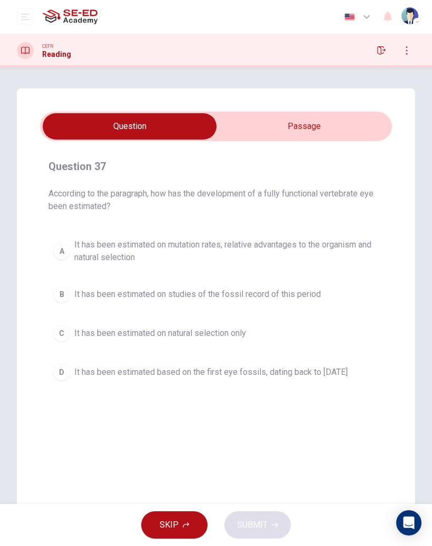
click at [134, 356] on span "It has been estimated based on the first eye fossils, dating back to [DATE]" at bounding box center [210, 372] width 273 height 13
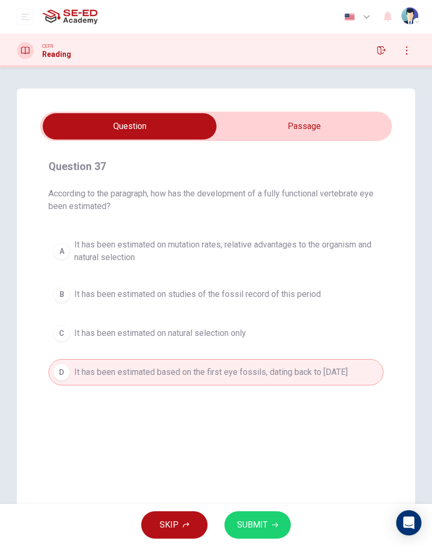
click at [243, 356] on span "SUBMIT" at bounding box center [252, 525] width 31 height 15
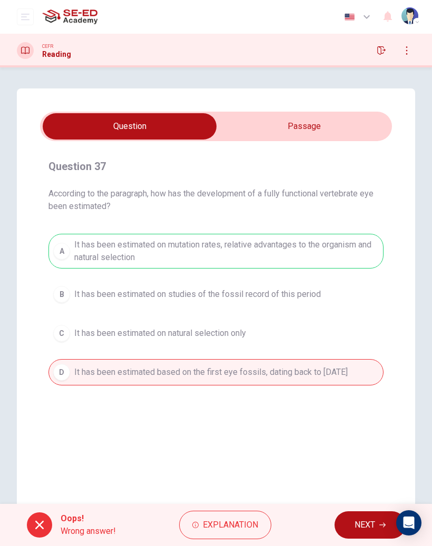
click at [365, 356] on button "NEXT" at bounding box center [369, 524] width 71 height 27
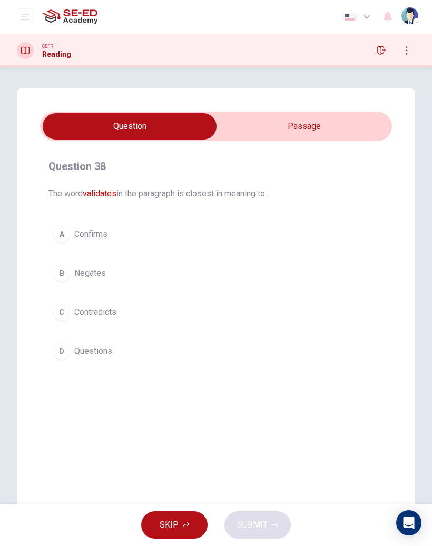
click at [241, 122] on input "checkbox" at bounding box center [130, 126] width 528 height 26
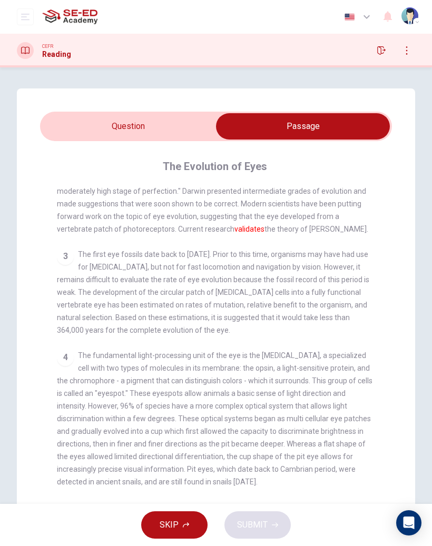
click at [103, 121] on input "checkbox" at bounding box center [303, 126] width 528 height 26
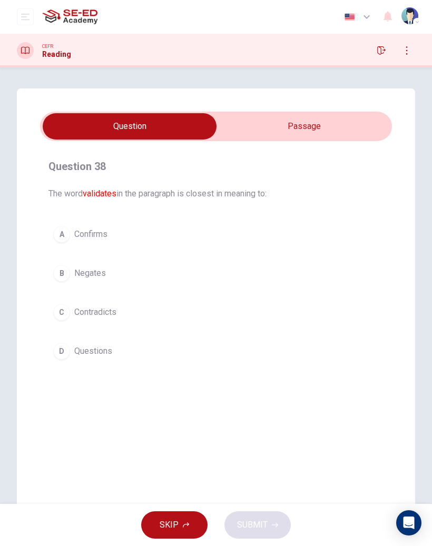
click at [69, 232] on div "A" at bounding box center [61, 234] width 17 height 17
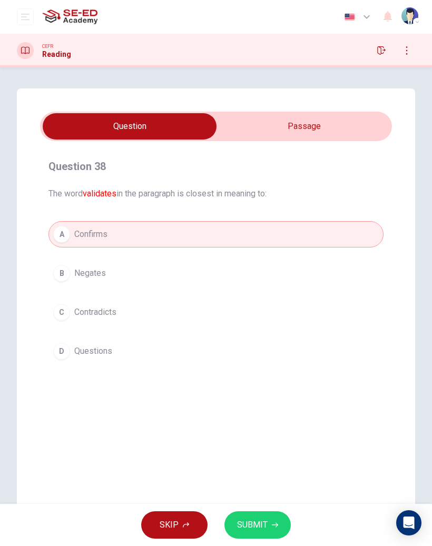
click at [246, 356] on span "SUBMIT" at bounding box center [252, 525] width 31 height 15
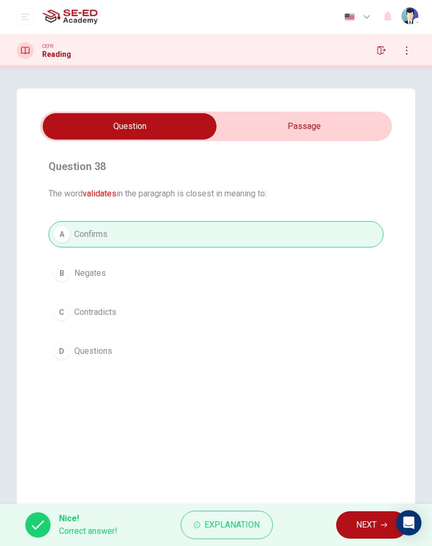
click at [367, 356] on span "NEXT" at bounding box center [366, 525] width 21 height 15
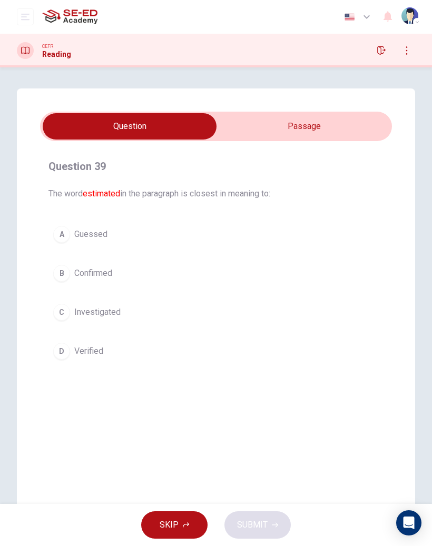
click at [248, 124] on input "checkbox" at bounding box center [130, 126] width 528 height 26
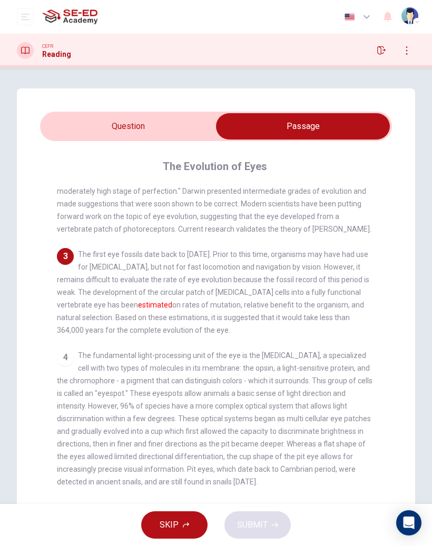
click at [112, 122] on input "checkbox" at bounding box center [303, 126] width 528 height 26
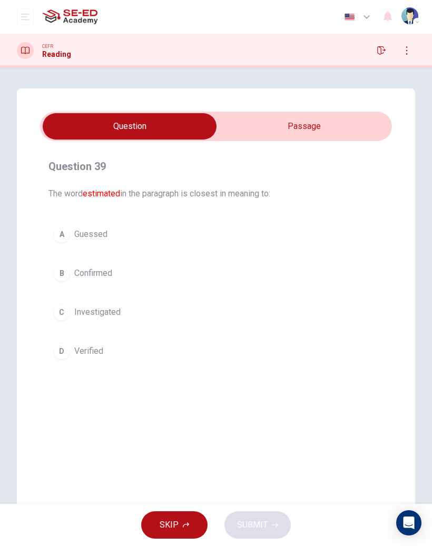
click at [102, 270] on span "Confirmed" at bounding box center [93, 273] width 38 height 13
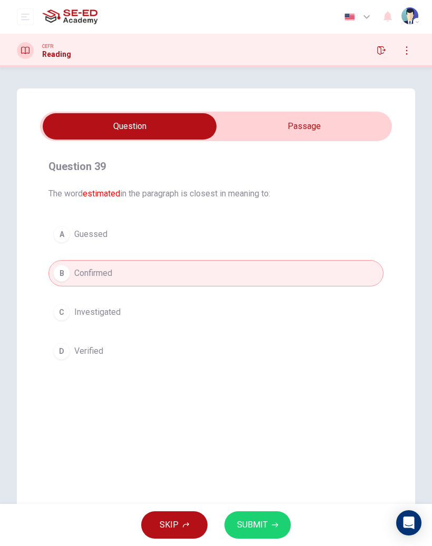
click at [234, 126] on input "checkbox" at bounding box center [130, 126] width 528 height 26
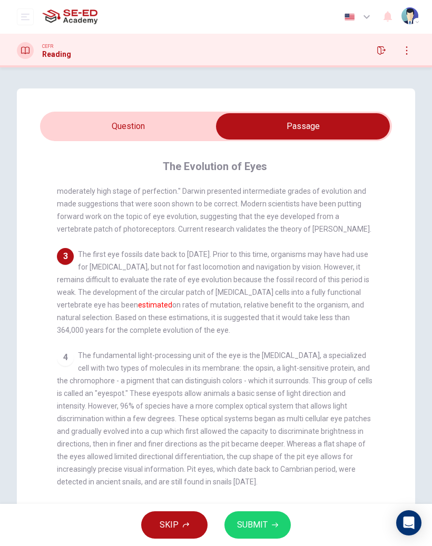
click at [73, 139] on input "checkbox" at bounding box center [303, 126] width 528 height 26
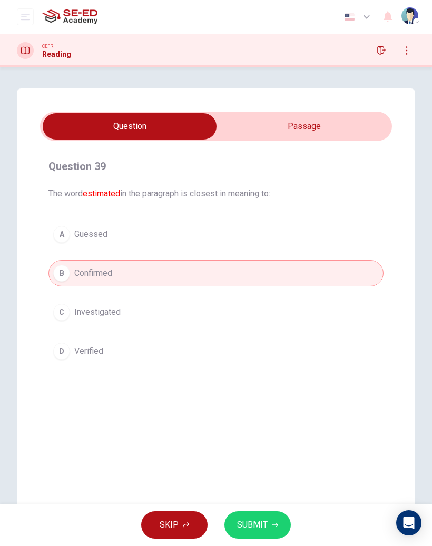
click at [245, 356] on span "SUBMIT" at bounding box center [252, 525] width 31 height 15
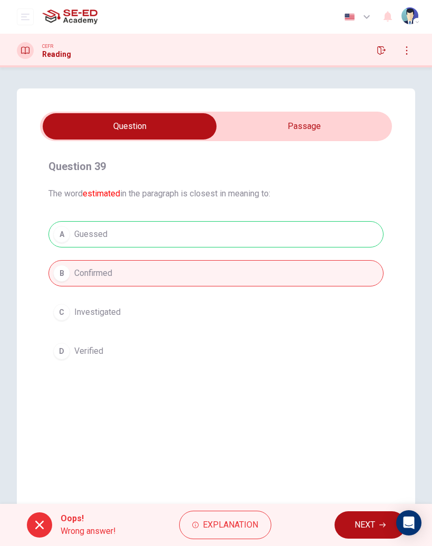
click at [364, 356] on button "NEXT" at bounding box center [369, 524] width 71 height 27
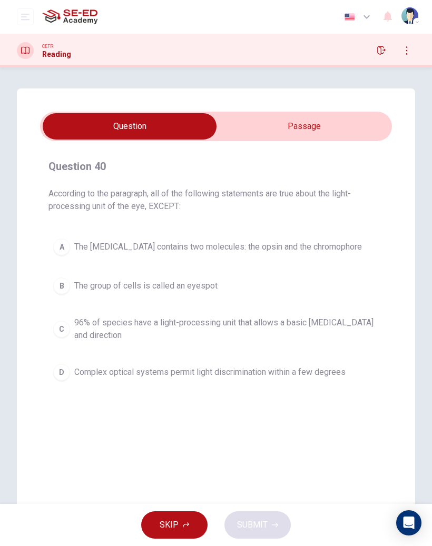
click at [235, 111] on div "Question 40 According to the paragraph, all of the following statements are tru…" at bounding box center [216, 299] width 398 height 423
click at [235, 122] on input "checkbox" at bounding box center [130, 126] width 528 height 26
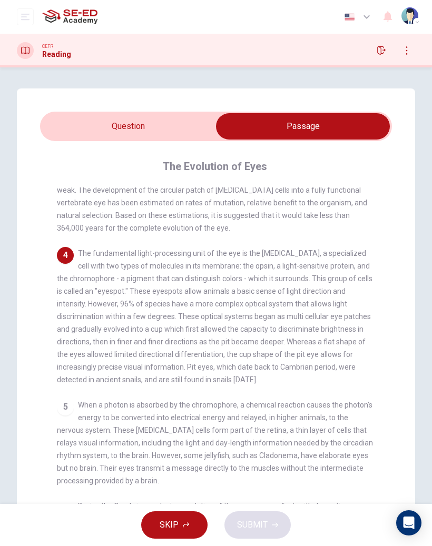
scroll to position [208, 0]
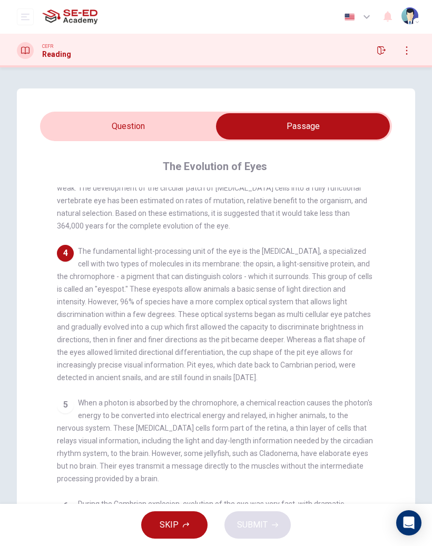
click at [105, 125] on input "checkbox" at bounding box center [303, 126] width 528 height 26
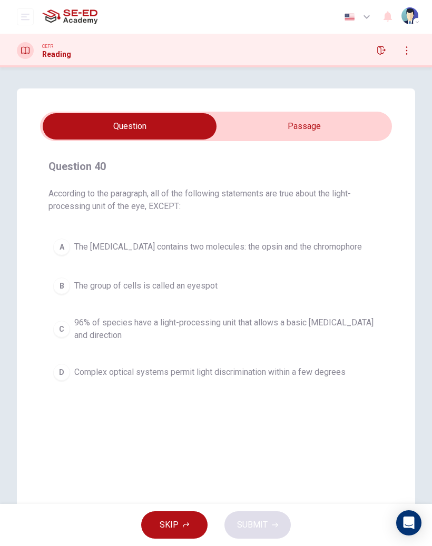
click at [259, 131] on input "checkbox" at bounding box center [130, 126] width 528 height 26
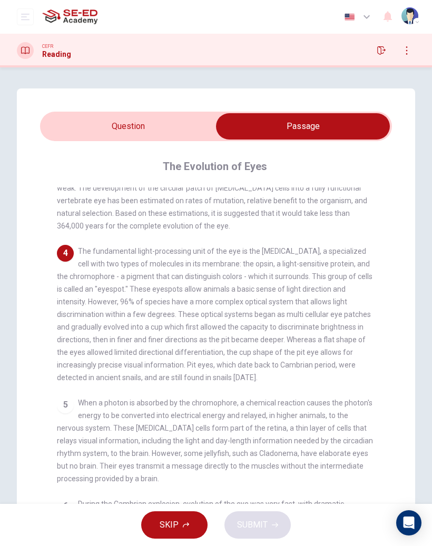
click at [109, 122] on input "checkbox" at bounding box center [303, 126] width 528 height 26
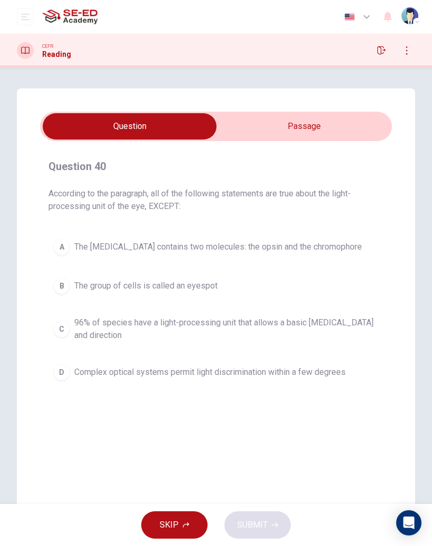
click at [121, 356] on button "D Complex optical systems permit light discrimination within a few degrees" at bounding box center [215, 372] width 335 height 26
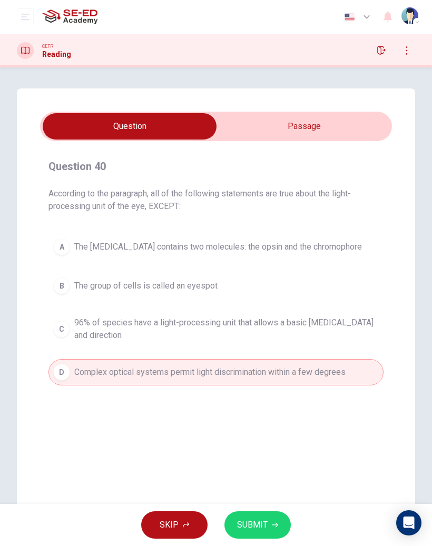
click at [258, 356] on button "SUBMIT" at bounding box center [257, 524] width 66 height 27
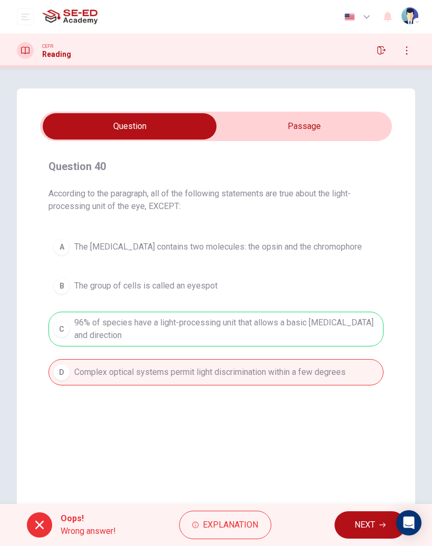
click at [358, 356] on span "NEXT" at bounding box center [364, 525] width 21 height 15
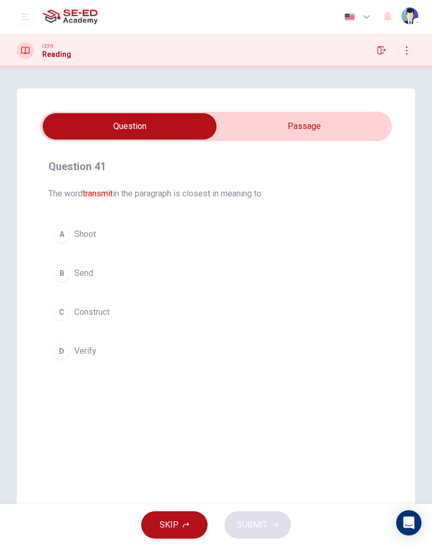
click at [243, 107] on div "Question 41 The word transmit in the paragraph is closest in meaning to: A Shoo…" at bounding box center [216, 299] width 398 height 423
click at [259, 131] on input "checkbox" at bounding box center [130, 126] width 528 height 26
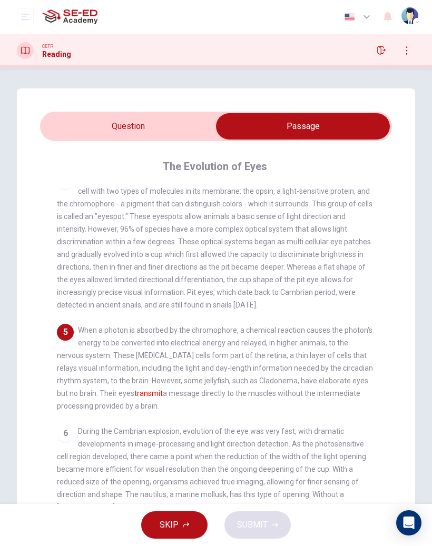
scroll to position [282, 0]
click at [111, 119] on input "checkbox" at bounding box center [303, 126] width 528 height 26
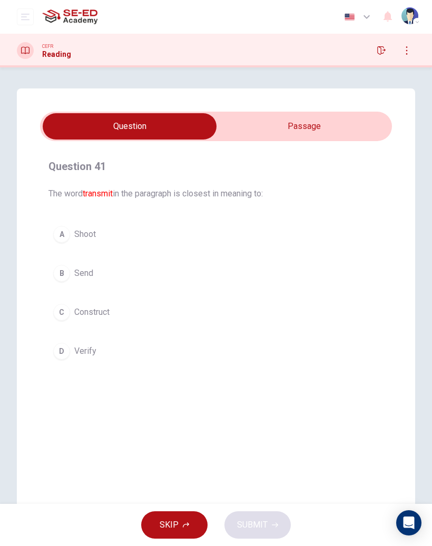
click at [83, 261] on button "B Send" at bounding box center [215, 273] width 335 height 26
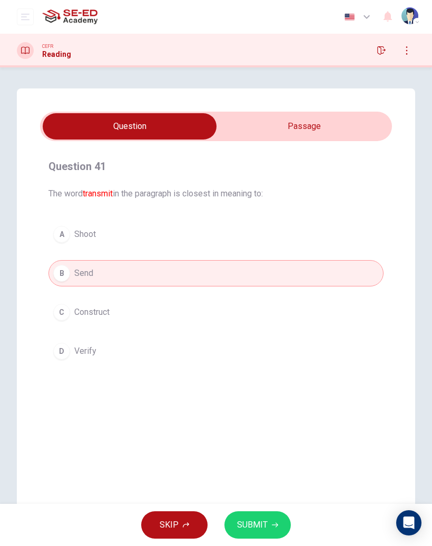
click at [258, 356] on span "SUBMIT" at bounding box center [252, 525] width 31 height 15
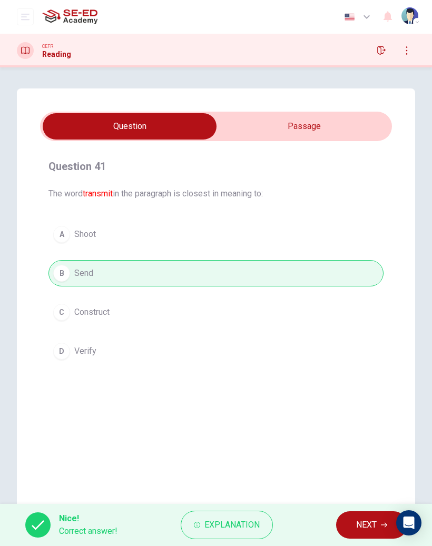
click at [367, 356] on span "NEXT" at bounding box center [366, 525] width 21 height 15
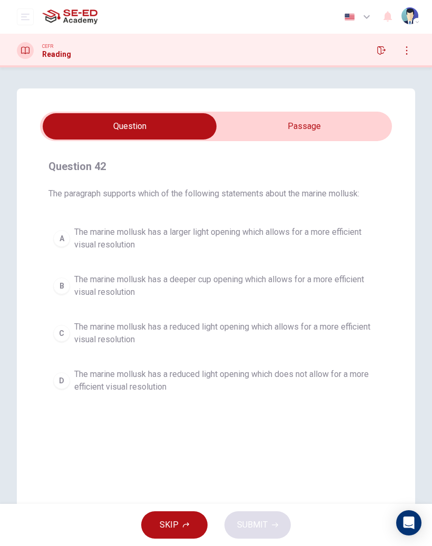
click at [252, 119] on input "checkbox" at bounding box center [130, 126] width 528 height 26
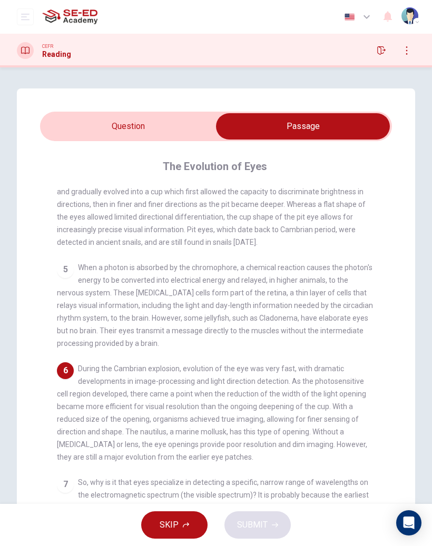
scroll to position [343, 0]
click at [124, 133] on input "checkbox" at bounding box center [303, 126] width 528 height 26
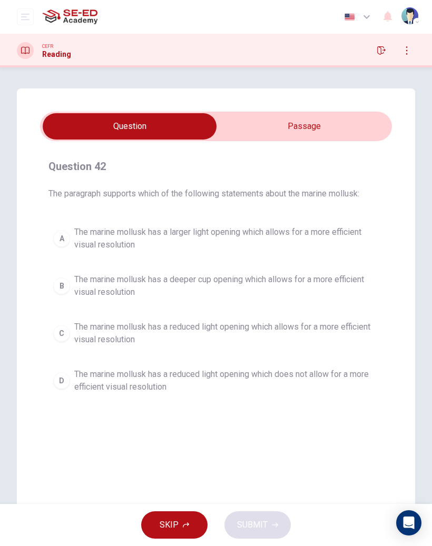
click at [108, 325] on span "The marine mollusk has a reduced light opening which allows for a more efficien…" at bounding box center [226, 333] width 304 height 25
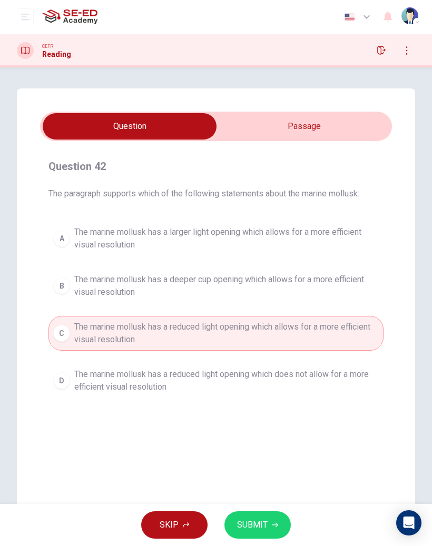
click at [98, 278] on span "The marine mollusk has a deeper cup opening which allows for a more efficient v…" at bounding box center [226, 285] width 304 height 25
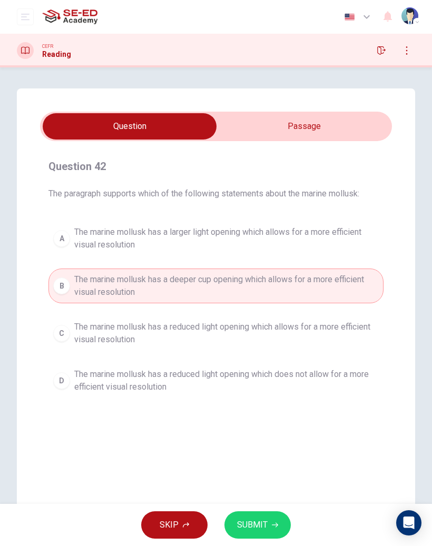
click at [191, 356] on span "The marine mollusk has a reduced light opening which does not allow for a more …" at bounding box center [226, 380] width 304 height 25
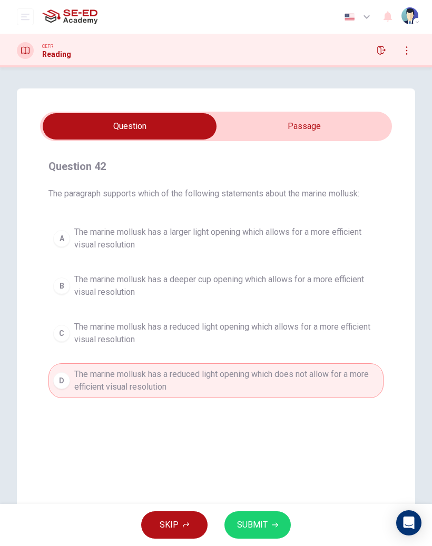
click at [259, 356] on span "SUBMIT" at bounding box center [252, 525] width 31 height 15
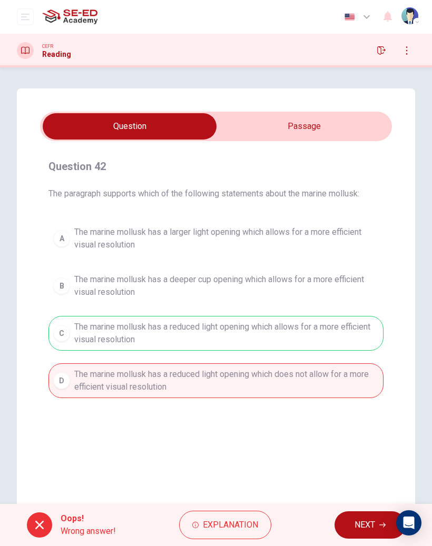
click at [357, 356] on span "NEXT" at bounding box center [364, 525] width 21 height 15
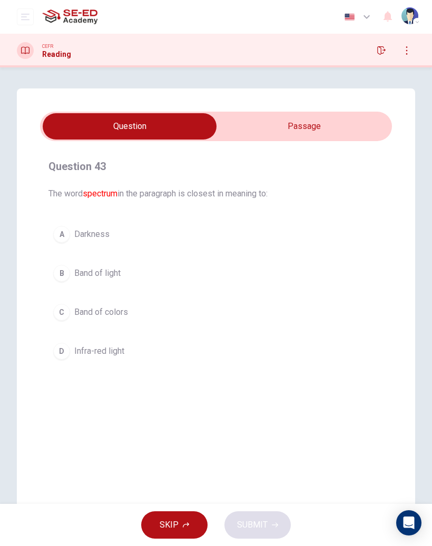
click at [228, 121] on input "checkbox" at bounding box center [130, 126] width 528 height 26
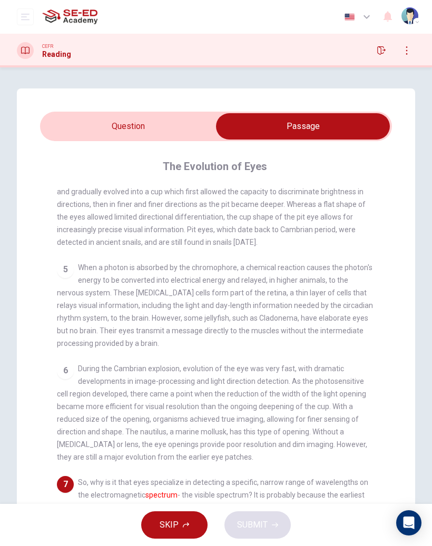
scroll to position [0, 0]
click at [127, 125] on input "checkbox" at bounding box center [303, 126] width 528 height 26
checkbox input "false"
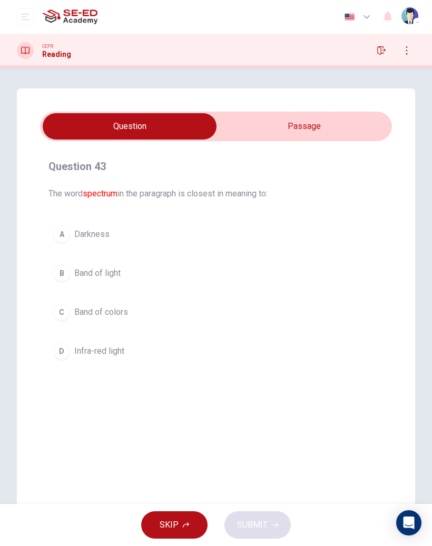
click at [88, 231] on span "Darkness" at bounding box center [91, 234] width 35 height 13
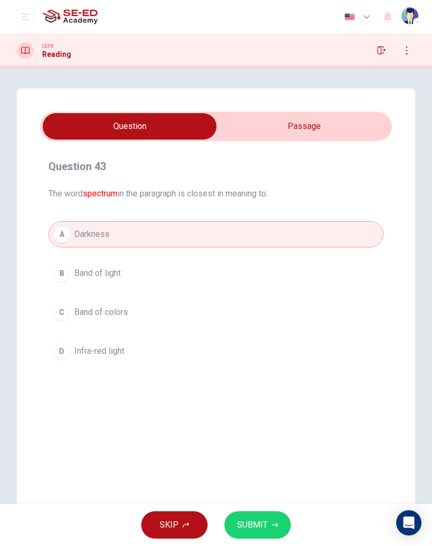
click at [255, 356] on span "SUBMIT" at bounding box center [252, 525] width 31 height 15
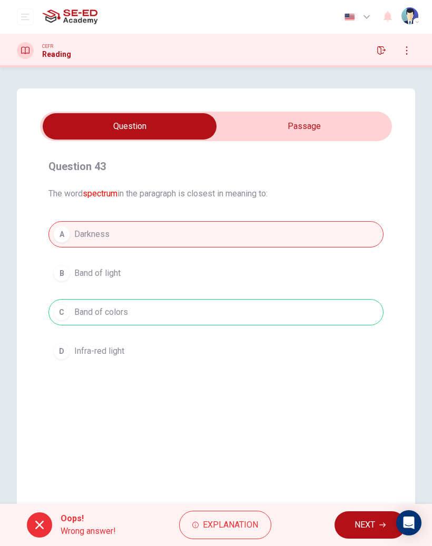
click at [357, 356] on span "NEXT" at bounding box center [364, 525] width 21 height 15
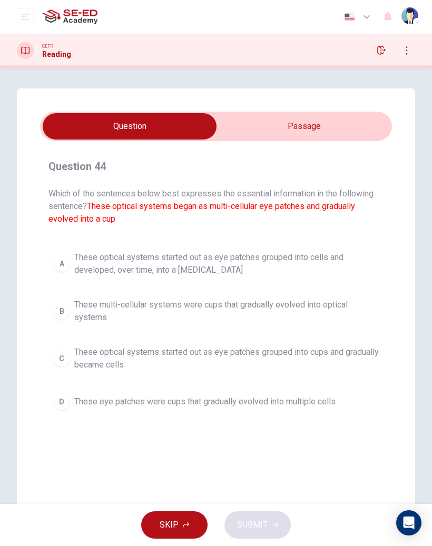
click at [48, 55] on h1 "Reading" at bounding box center [56, 54] width 29 height 8
click at [24, 21] on icon "open mobile menu" at bounding box center [25, 17] width 8 height 8
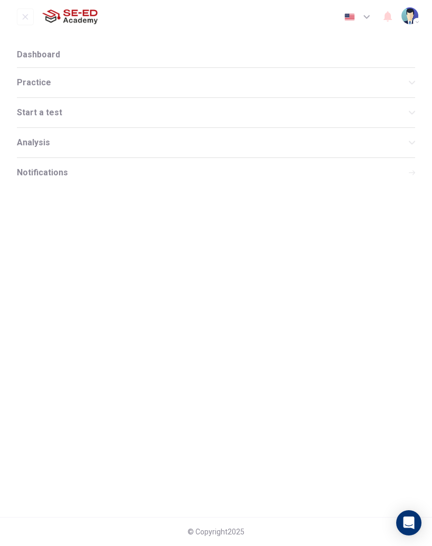
click at [54, 54] on span "Dashboard" at bounding box center [38, 55] width 43 height 8
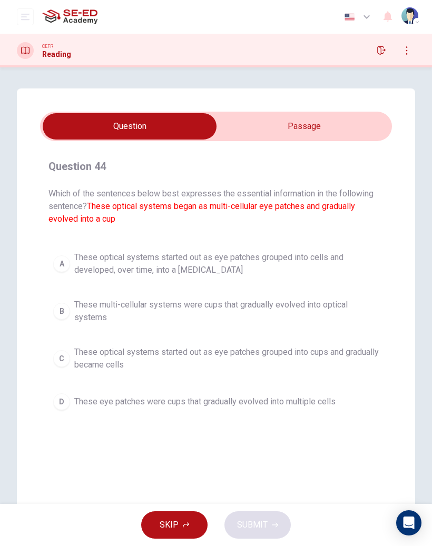
click at [399, 50] on button "button" at bounding box center [406, 50] width 17 height 17
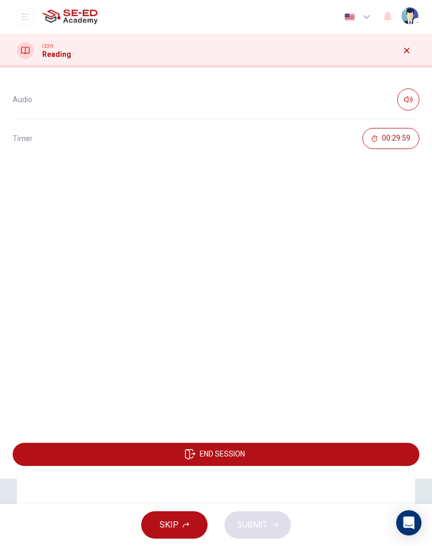
click at [405, 57] on button "button" at bounding box center [406, 50] width 17 height 17
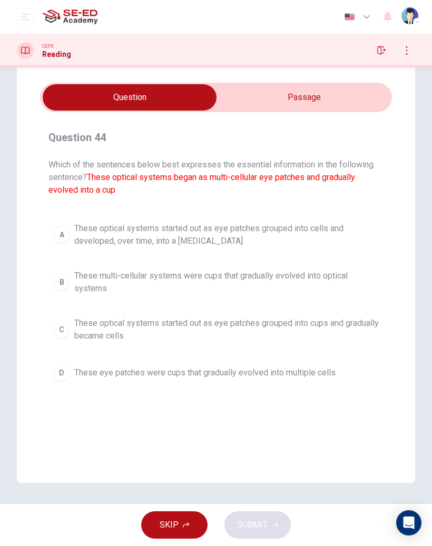
scroll to position [29, 0]
click at [382, 46] on icon "button" at bounding box center [381, 50] width 8 height 8
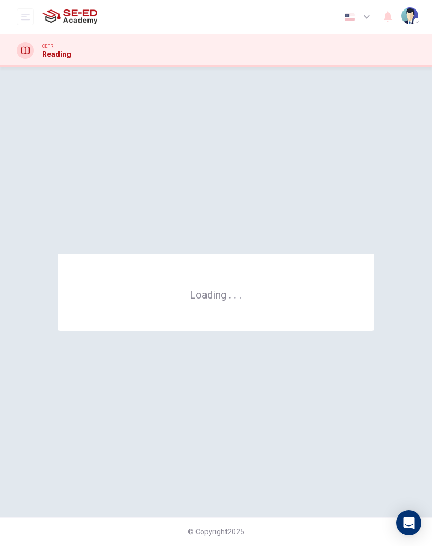
scroll to position [0, 0]
